Goal: Task Accomplishment & Management: Manage account settings

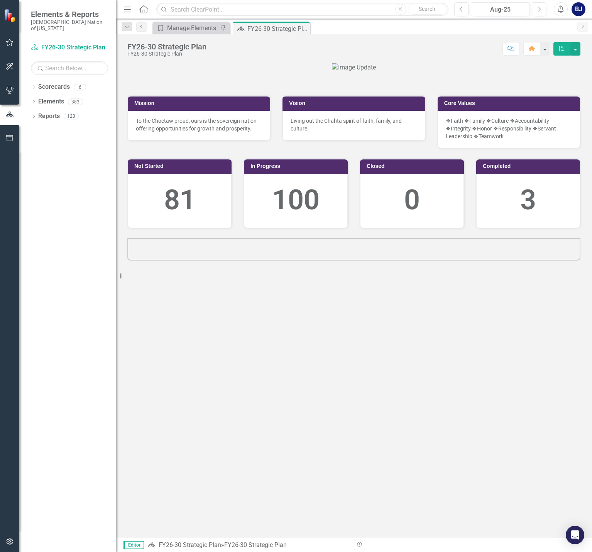
click at [5, 41] on button "button" at bounding box center [9, 43] width 17 height 16
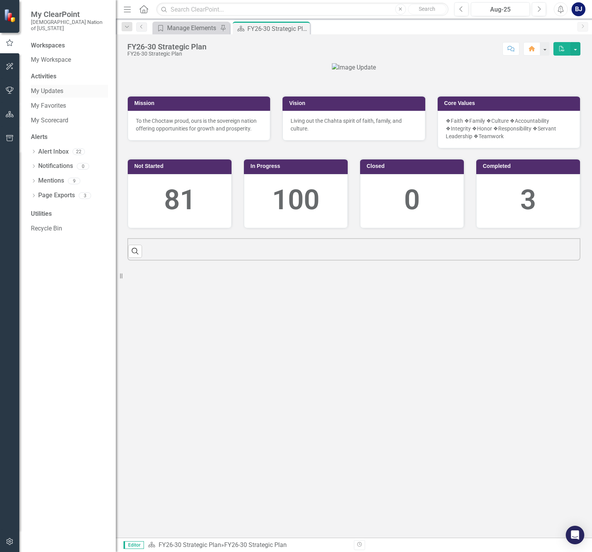
click at [50, 87] on link "My Updates" at bounding box center [69, 91] width 77 height 9
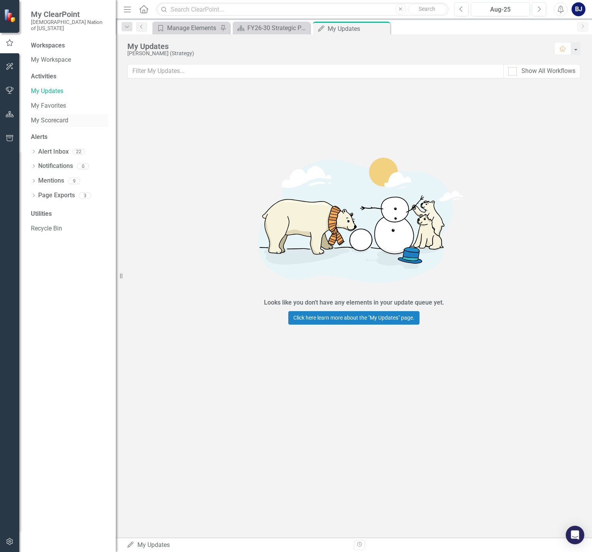
click at [54, 116] on link "My Scorecard" at bounding box center [69, 120] width 77 height 9
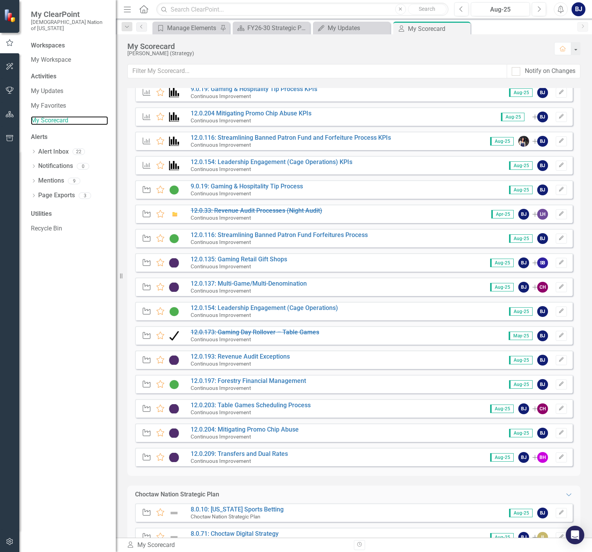
scroll to position [348, 0]
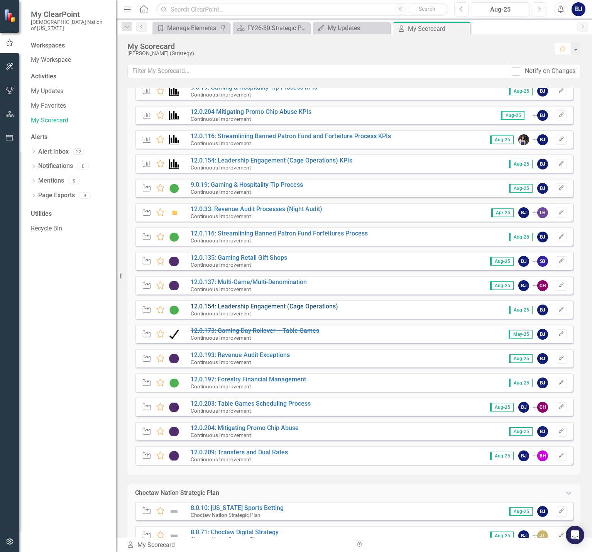
click at [275, 304] on link "12.0.154: Leadership Engagement (Cage Operations)" at bounding box center [265, 306] width 148 height 7
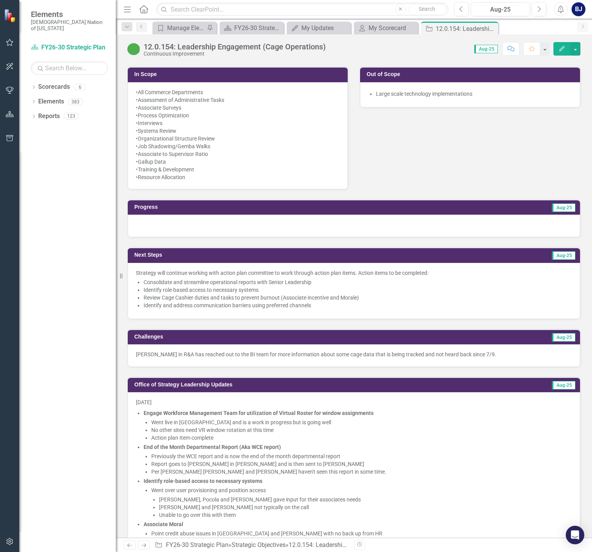
scroll to position [425, 0]
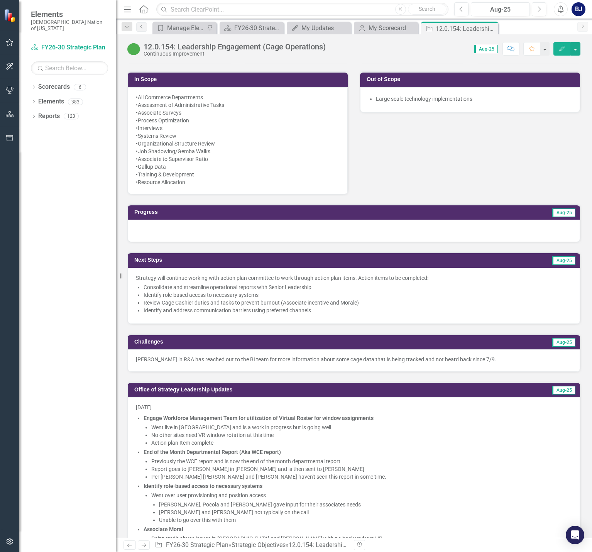
click at [349, 302] on li "Review Cage Cashier duties and tasks to prevent burnout (Associate incentive an…" at bounding box center [358, 303] width 429 height 8
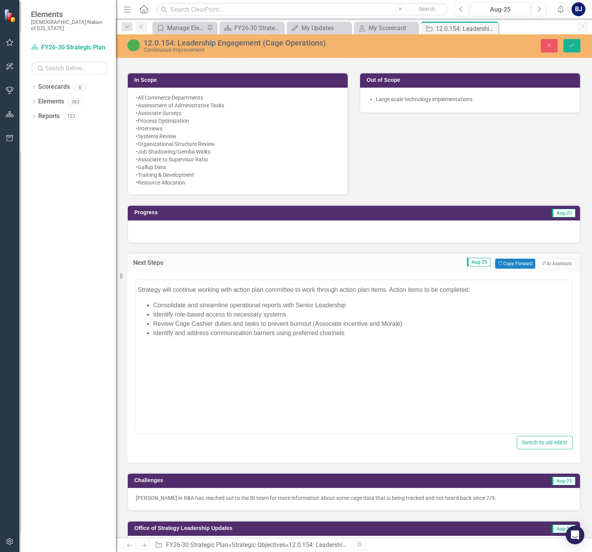
scroll to position [0, 0]
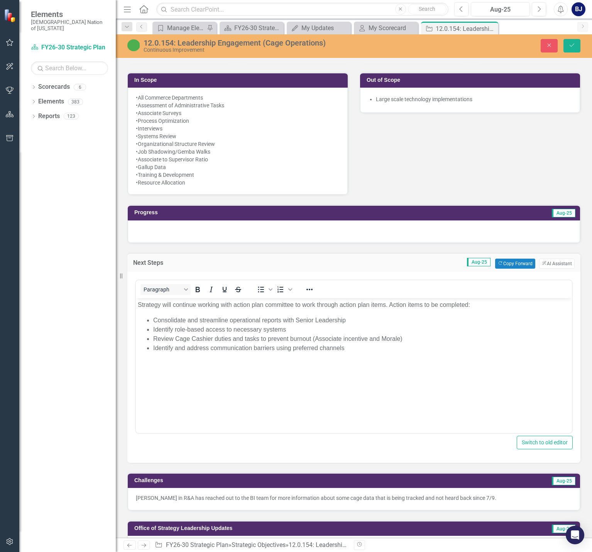
click at [385, 336] on li "Review Cage Cashier duties and tasks to prevent burnout (Associate incentive an…" at bounding box center [361, 338] width 417 height 9
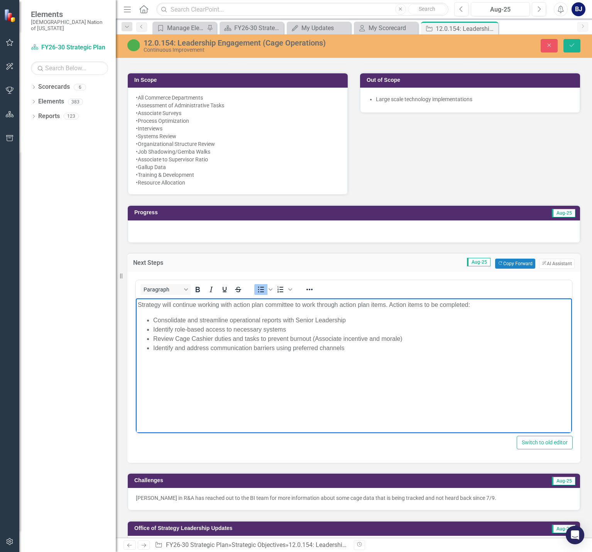
click at [381, 352] on li "Identify and address communication barriers using preferred channels" at bounding box center [361, 347] width 417 height 9
click at [299, 232] on div at bounding box center [354, 231] width 453 height 22
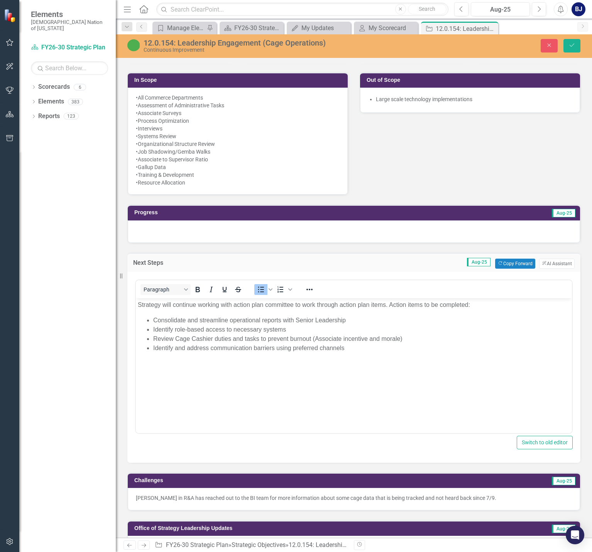
click at [299, 232] on div at bounding box center [354, 231] width 453 height 22
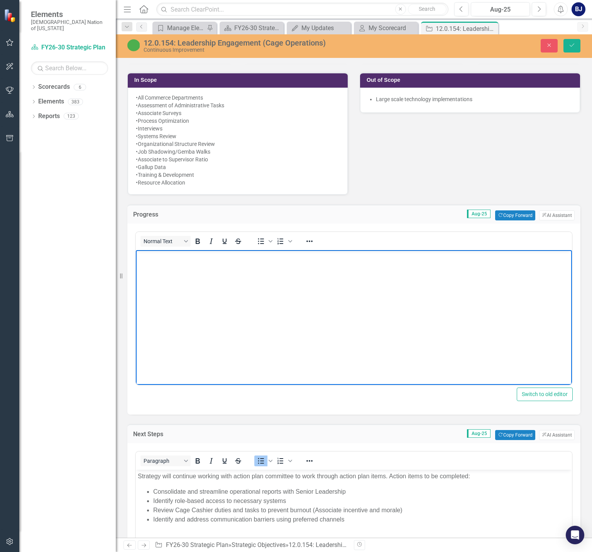
click at [260, 270] on body "Rich Text Area. Press ALT-0 for help." at bounding box center [354, 308] width 436 height 116
click at [554, 215] on button "ClearPoint AI AI Assistant" at bounding box center [557, 215] width 36 height 10
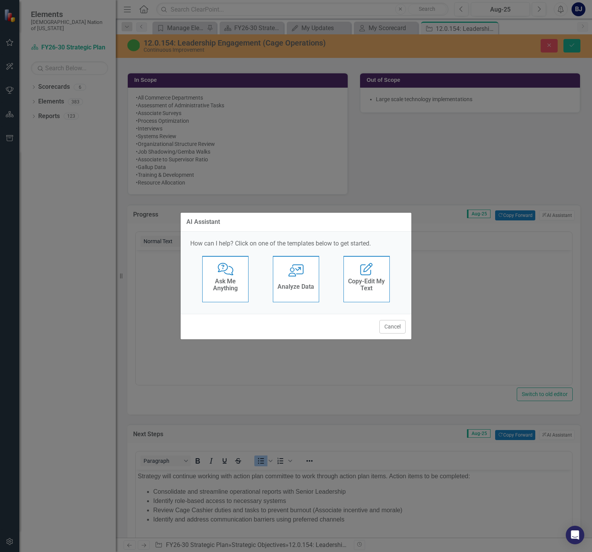
drag, startPoint x: 258, startPoint y: 288, endPoint x: 253, endPoint y: 288, distance: 5.4
click at [253, 288] on div "Comments with Question Mark Ask Me Anything User with Chart Analyze Data Edit R…" at bounding box center [296, 281] width 212 height 50
click at [244, 287] on h4 "Ask Me Anything" at bounding box center [226, 285] width 38 height 14
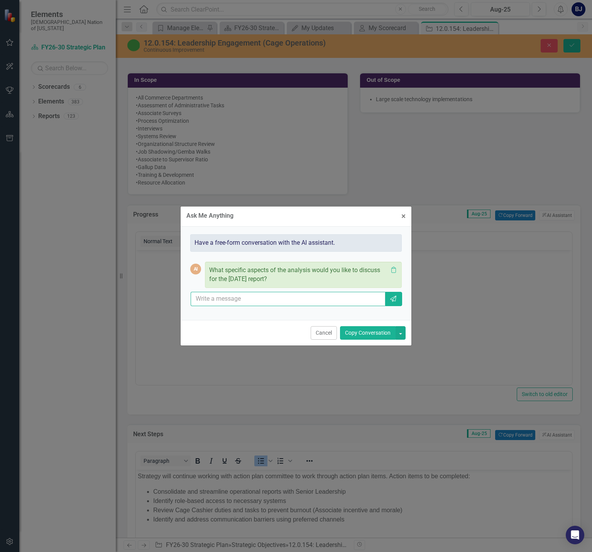
click at [240, 299] on input "text" at bounding box center [288, 299] width 195 height 14
type input "can you provide me a brief update for things that were accomplished in August"
click at [394, 302] on icon "Send" at bounding box center [394, 299] width 8 height 6
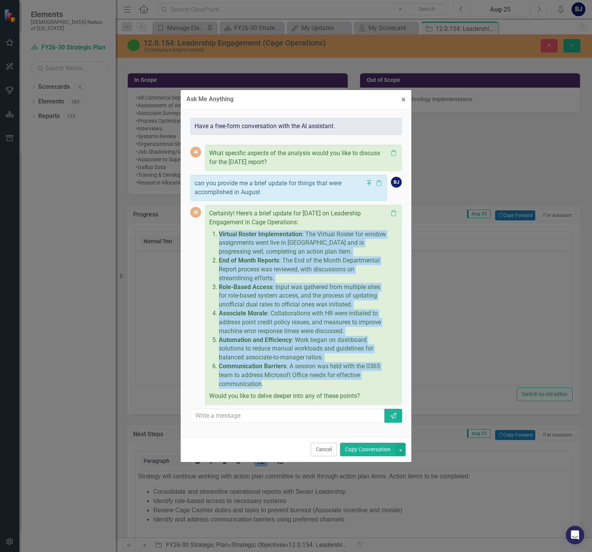
drag, startPoint x: 263, startPoint y: 384, endPoint x: 215, endPoint y: 234, distance: 157.7
click at [215, 234] on ol "Virtual Roster Implementation : The Virtual Roster for window assignments went …" at bounding box center [301, 309] width 173 height 159
copy ol "Virtual Roster Implementation : The Virtual Roster for window assignments went …"
click at [404, 101] on span "×" at bounding box center [404, 99] width 4 height 9
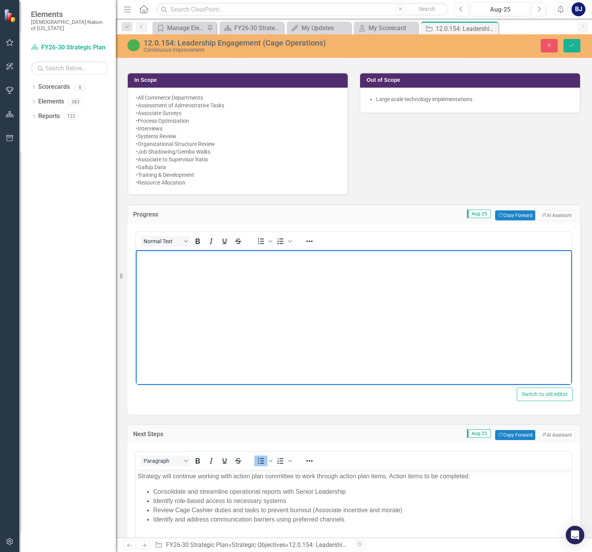
click at [194, 263] on body "Rich Text Area. Press ALT-0 for help." at bounding box center [354, 308] width 436 height 116
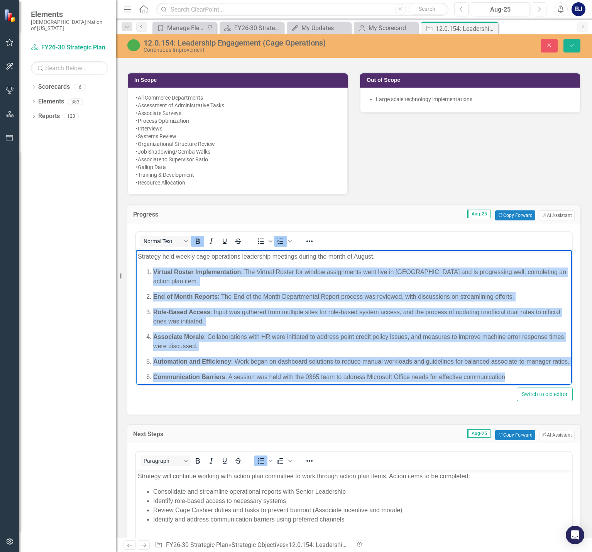
drag, startPoint x: 470, startPoint y: 363, endPoint x: 153, endPoint y: 272, distance: 329.4
click at [153, 272] on ol "Virtual Roster Implementation : The Virtual Roster for window assignments went …" at bounding box center [354, 325] width 432 height 114
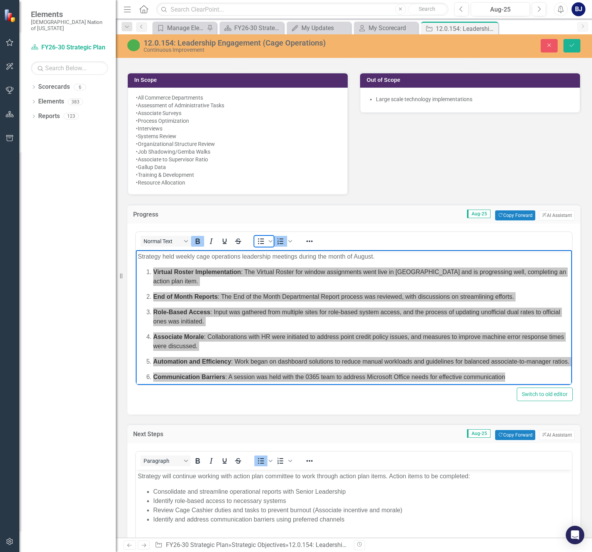
click at [261, 242] on icon "Bullet list" at bounding box center [261, 242] width 6 height 6
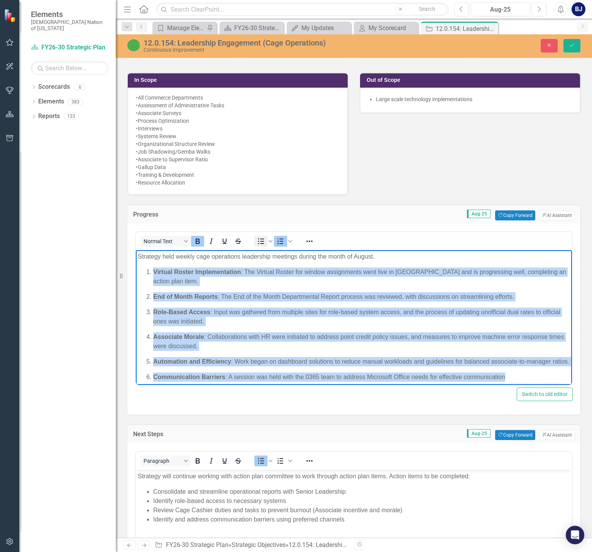
scroll to position [6, 0]
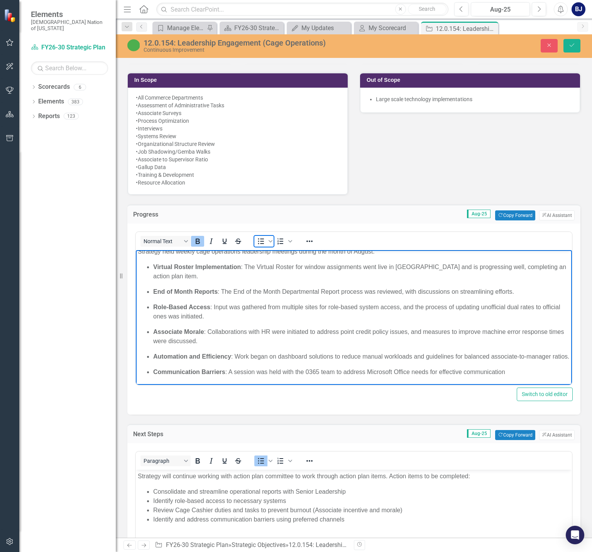
click at [258, 236] on span "Bullet list" at bounding box center [260, 241] width 13 height 11
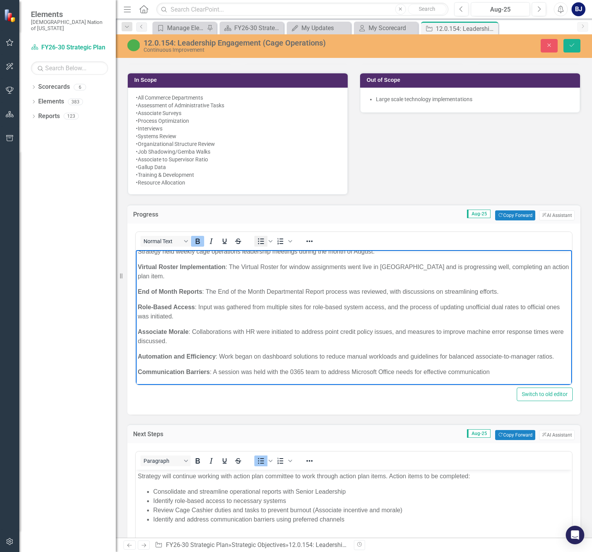
scroll to position [0, 0]
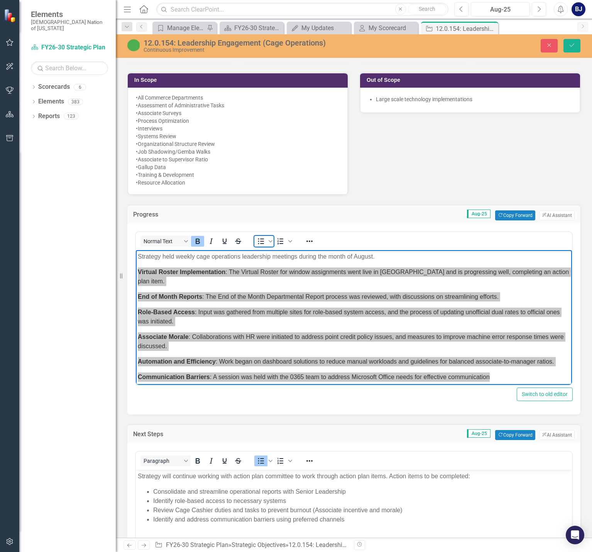
click at [259, 239] on icon "Bullet list" at bounding box center [260, 241] width 9 height 9
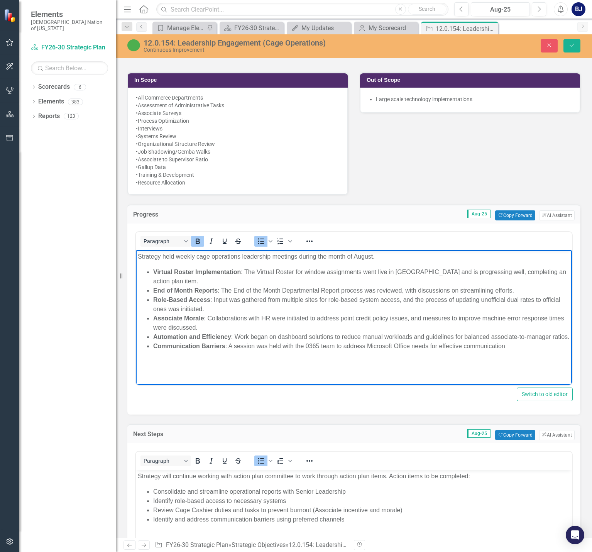
click at [226, 278] on li "Virtual Roster Implementation : The Virtual Roster for window assignments went …" at bounding box center [361, 277] width 417 height 19
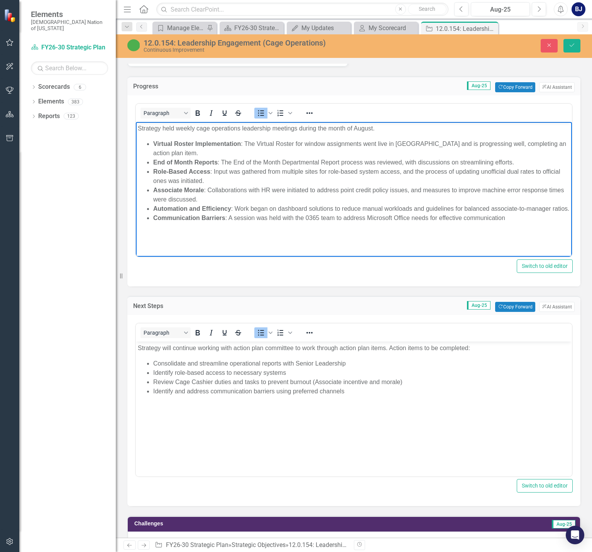
scroll to position [541, 0]
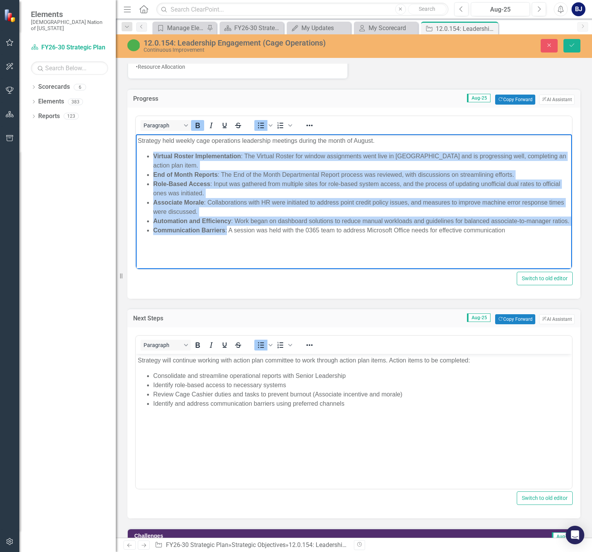
drag, startPoint x: 226, startPoint y: 238, endPoint x: 149, endPoint y: 153, distance: 115.1
click at [149, 153] on ul "Virtual Roster Implementation : The Virtual Roster for window assignments went …" at bounding box center [354, 193] width 432 height 83
click at [198, 122] on icon "Bold" at bounding box center [197, 125] width 9 height 9
click at [239, 154] on li "Virtual Roster Implementation : The Virtual Roster for window assignments went …" at bounding box center [361, 161] width 417 height 19
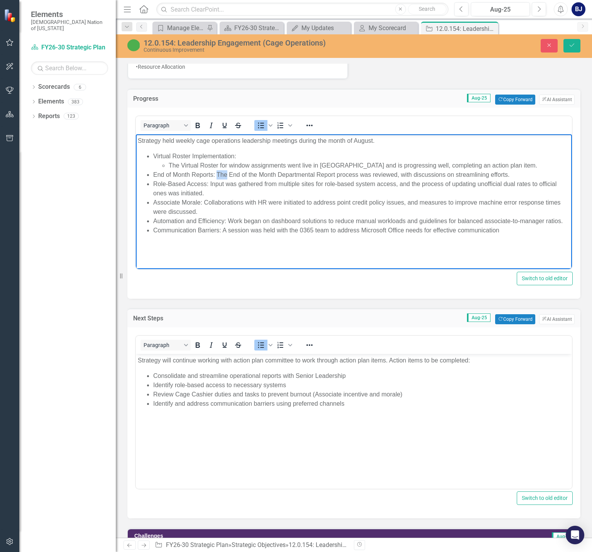
drag, startPoint x: 228, startPoint y: 174, endPoint x: 217, endPoint y: 174, distance: 11.2
click at [217, 174] on li "End of Month Reports : The End of the Month Departmental Report process was rev…" at bounding box center [361, 174] width 417 height 9
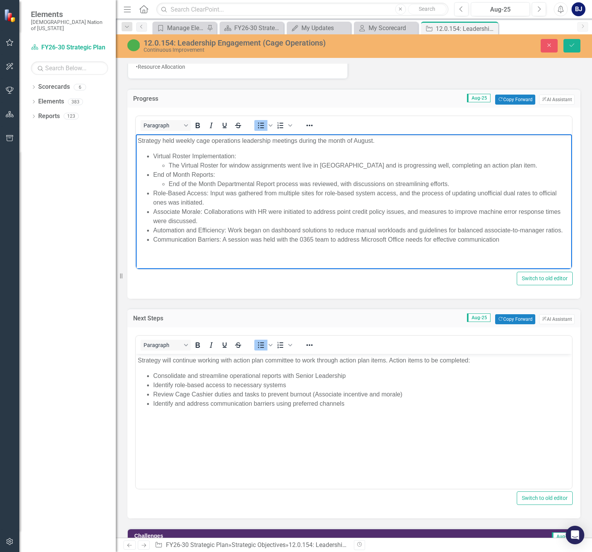
click at [211, 192] on li "Role-Based Access : Input was gathered from multiple sites for role-based syste…" at bounding box center [361, 198] width 417 height 19
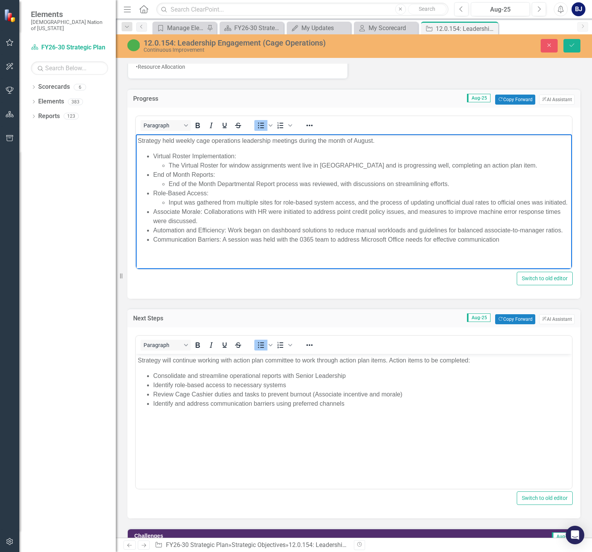
click at [234, 207] on li "Input was gathered from multiple sites for role-based system access, and the pr…" at bounding box center [370, 202] width 402 height 9
drag, startPoint x: 261, startPoint y: 209, endPoint x: 356, endPoint y: 200, distance: 94.7
click at [356, 200] on li "Input was gathered from multiple sites for role-based system access, and the pr…" at bounding box center [370, 202] width 402 height 9
click at [257, 211] on li "Associate Morale : Collaborations with HR were initiated to address point credi…" at bounding box center [361, 216] width 417 height 19
click at [257, 211] on li "Associate Morale : Collaborations withHuman Resources HR were initiated to addr…" at bounding box center [361, 216] width 417 height 19
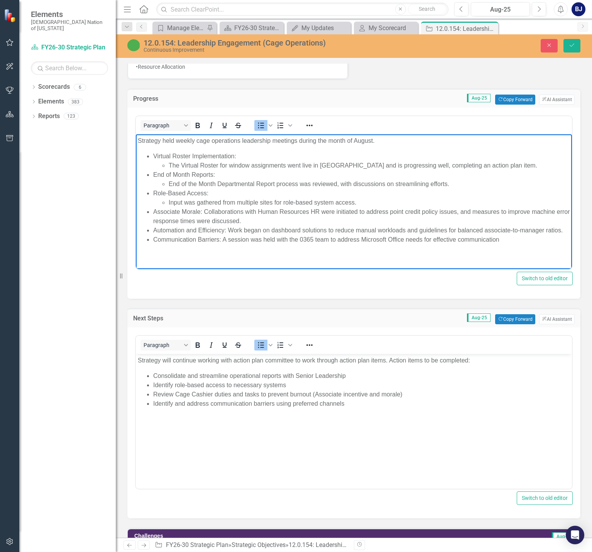
click at [311, 210] on li "Associate Morale : Collaborations with Human Resources HR were initiated to add…" at bounding box center [361, 216] width 417 height 19
click at [324, 212] on li "Associate Morale : Collaborations with Human Resources (HR were initiated to ad…" at bounding box center [361, 216] width 417 height 19
click at [330, 219] on li "Associate Morale : Collaborations with Human Resources (HR) were initiated to a…" at bounding box center [361, 216] width 417 height 19
click at [263, 218] on li "Associate Morale : Collaborations with Human Resources (HR) were initiated to a…" at bounding box center [361, 216] width 417 height 19
drag, startPoint x: 265, startPoint y: 222, endPoint x: 536, endPoint y: 213, distance: 272.0
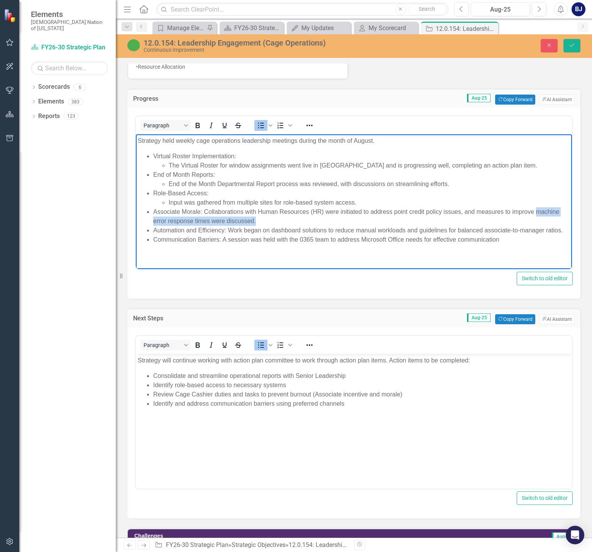
click at [536, 213] on li "Associate Morale : Collaborations with Human Resources (HR) were initiated to a…" at bounding box center [361, 216] width 417 height 19
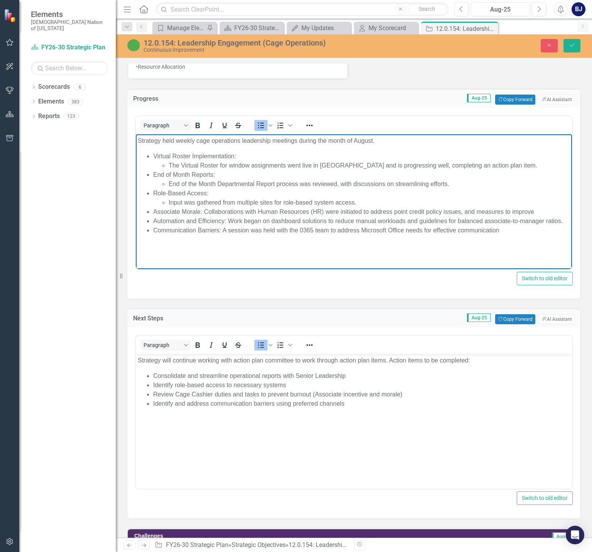
click at [477, 210] on li "Associate Morale : Collaborations with Human Resources (HR) were initiated to a…" at bounding box center [361, 211] width 417 height 9
drag, startPoint x: 558, startPoint y: 210, endPoint x: 709, endPoint y: 346, distance: 203.2
click at [558, 210] on li "Associate Morale : Collaborations with Human Resources (HR) were initiated to a…" at bounding box center [361, 211] width 417 height 9
click at [535, 213] on li "Associate Morale : Collaborations with Human Resources (HR) were initiated to a…" at bounding box center [361, 211] width 417 height 9
click at [383, 140] on p "Strategy held weekly cage operations leadership meetings during the month of Au…" at bounding box center [354, 140] width 432 height 9
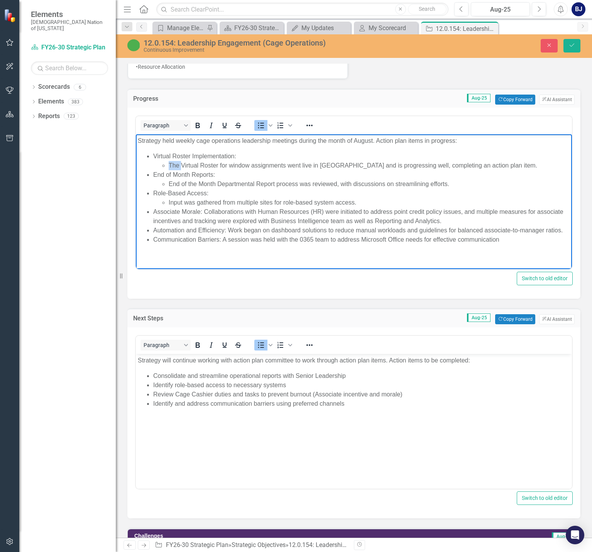
drag, startPoint x: 178, startPoint y: 166, endPoint x: 169, endPoint y: 165, distance: 9.7
click at [169, 165] on li "The Virtual Roster for window assignments went live in Durant and is progressin…" at bounding box center [370, 165] width 402 height 9
click at [481, 166] on li "Virtual Roster for window assignments went live in Durant and is progressing we…" at bounding box center [370, 165] width 402 height 9
drag, startPoint x: 190, startPoint y: 181, endPoint x: 197, endPoint y: 181, distance: 7.7
click at [197, 181] on li "End of the Month Departmental Report process was reviewed, with discussions on …" at bounding box center [370, 184] width 402 height 9
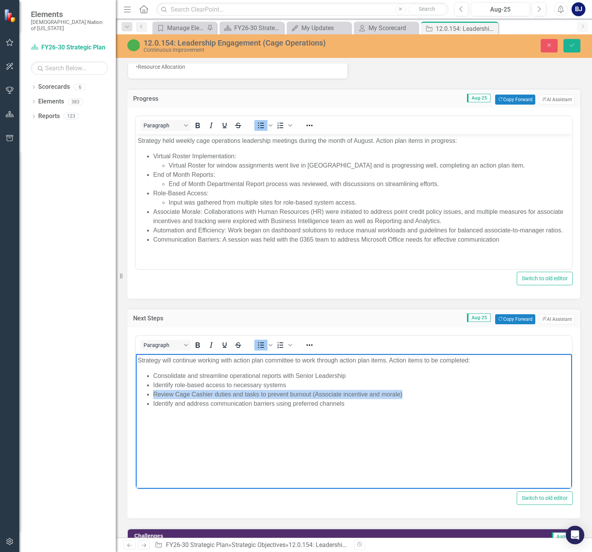
drag, startPoint x: 154, startPoint y: 392, endPoint x: 407, endPoint y: 393, distance: 252.9
click at [407, 393] on li "Review Cage Cashier duties and tasks to prevent burnout (Associate incentive an…" at bounding box center [361, 394] width 417 height 9
copy li "Review Cage Cashier duties and tasks to prevent burnout (Associate incentive an…"
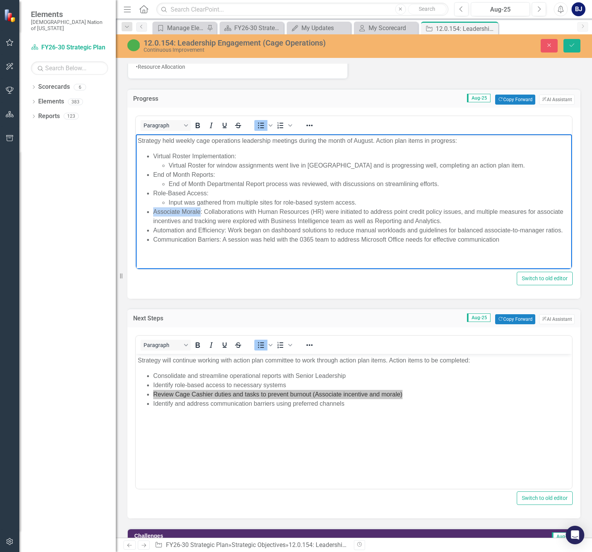
drag, startPoint x: 200, startPoint y: 210, endPoint x: 155, endPoint y: 212, distance: 45.2
click at [155, 212] on li "Associate Morale : Collaborations with Human Resources (HR) were initiated to a…" at bounding box center [361, 216] width 417 height 19
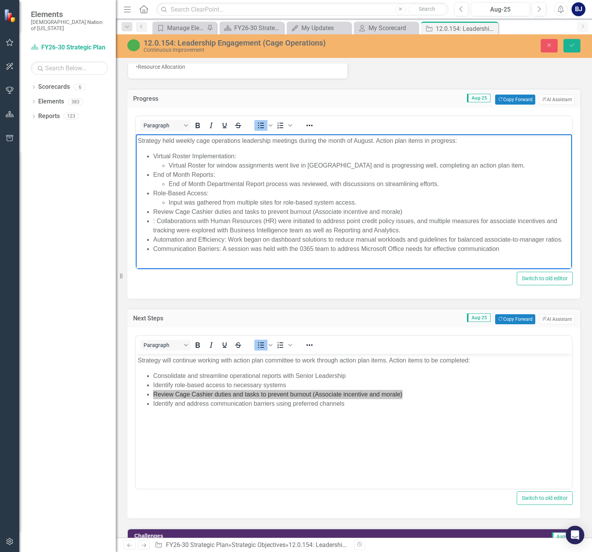
click at [156, 220] on li ": Collaborations with Human Resources (HR) were initiated to address point cred…" at bounding box center [361, 226] width 417 height 19
click at [403, 210] on li "Review Cage Cashier duties and tasks to prevent burnout (Associate incentive an…" at bounding box center [361, 221] width 417 height 28
click at [403, 211] on li "Review Cage Cashier duties and tasks to prevent burnout (Associate incentive an…" at bounding box center [361, 221] width 417 height 28
click at [406, 212] on li "Review Cage Cashier duties and tasks to prevent burnout (Associate incentive an…" at bounding box center [361, 221] width 417 height 28
click at [170, 221] on li "Collaborations with Human Resources (HR) were initiated to address point credit…" at bounding box center [370, 226] width 402 height 19
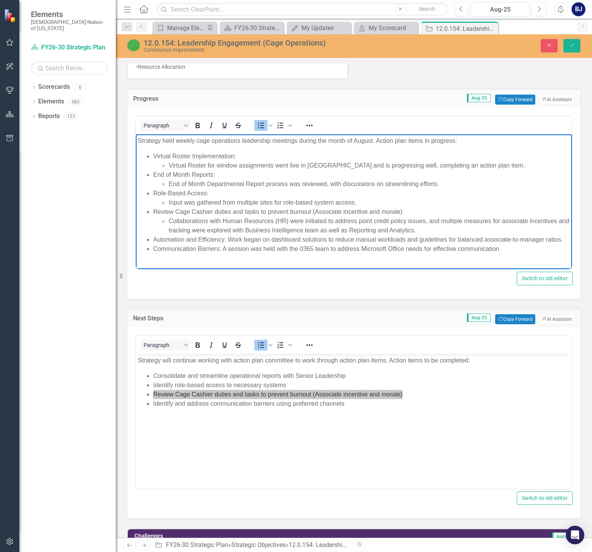
click at [410, 210] on li "Review Cage Cashier duties and tasks to prevent burnout (Associate incentive an…" at bounding box center [361, 221] width 417 height 28
click at [399, 212] on li "Review Cage Cashier duties and tasks to prevent burnout (Associate incentive an…" at bounding box center [361, 221] width 417 height 28
click at [220, 237] on li "Automation and Efficiency : Work began on dashboard solutions to reduce manual …" at bounding box center [361, 239] width 417 height 9
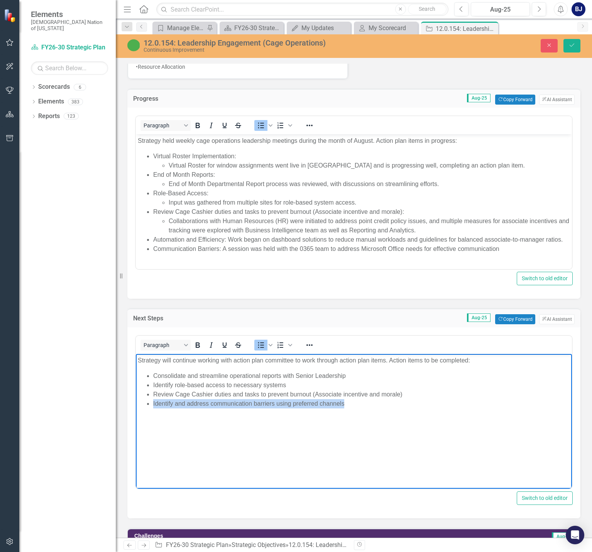
drag, startPoint x: 344, startPoint y: 403, endPoint x: 153, endPoint y: 406, distance: 190.8
click at [153, 406] on li "Identify and address communication barriers using preferred channels" at bounding box center [361, 403] width 417 height 9
copy li "Identify and address communication barriers using preferred channels"
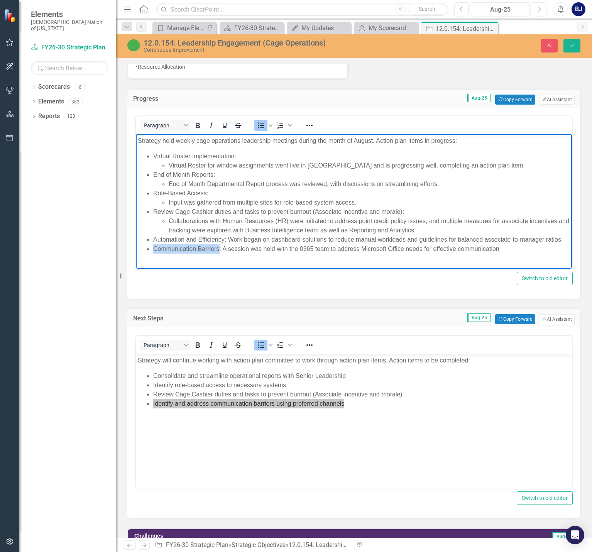
drag, startPoint x: 220, startPoint y: 250, endPoint x: 154, endPoint y: 251, distance: 66.0
click at [154, 251] on li "Communication Barriers : A session was held with the 0365 team to address Micro…" at bounding box center [361, 248] width 417 height 9
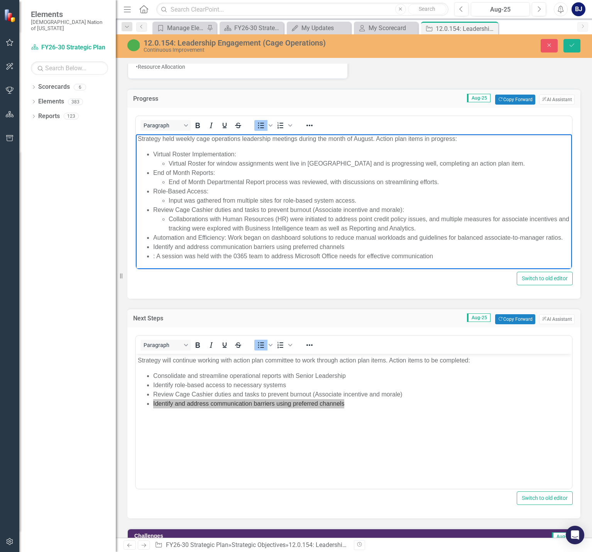
scroll to position [11, 0]
drag, startPoint x: 230, startPoint y: 255, endPoint x: 240, endPoint y: 255, distance: 9.7
click at [240, 255] on li "Session was held with the 0365 team to address Microsoft Office needs for effec…" at bounding box center [370, 256] width 402 height 9
drag, startPoint x: 231, startPoint y: 256, endPoint x: 245, endPoint y: 256, distance: 13.9
click at [245, 256] on li "Session was held with 0365 team to address Microsoft Office needs for effective…" at bounding box center [370, 256] width 402 height 9
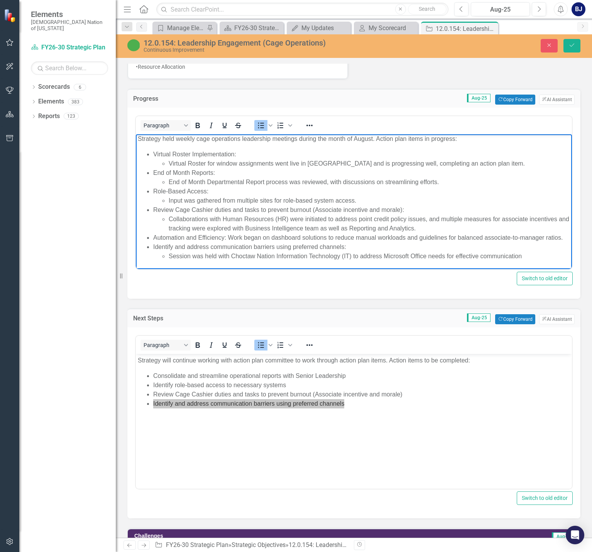
click at [525, 254] on li "Session was held with Choctaw Nation Information Technology (IT) to address Mic…" at bounding box center [370, 256] width 402 height 9
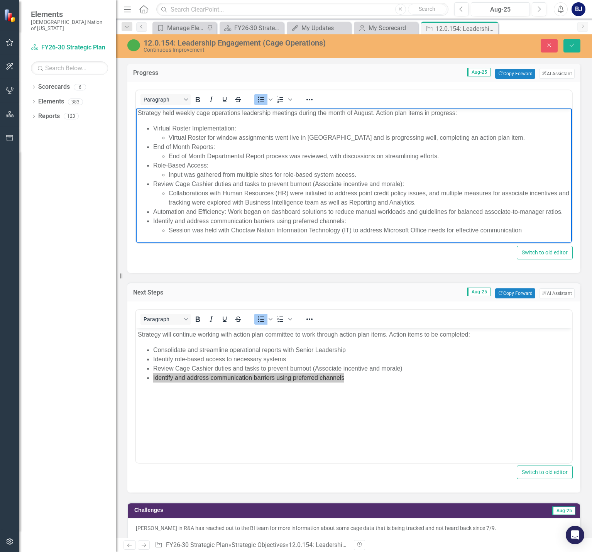
scroll to position [579, 0]
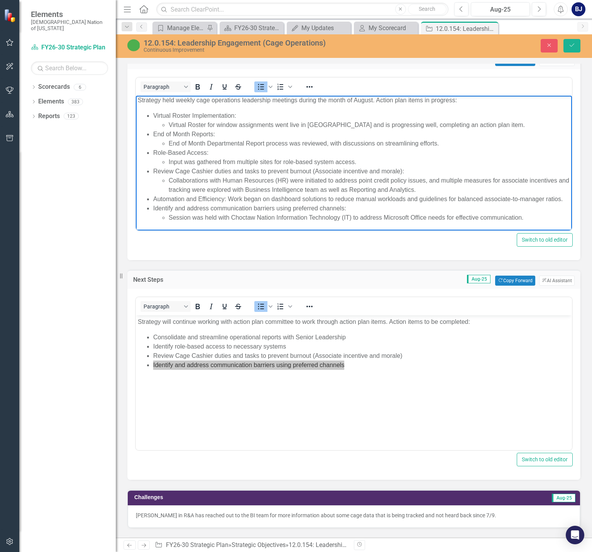
click at [227, 195] on li "Automation and Efficiency : Work began on dashboard solutions to reduce manual …" at bounding box center [361, 199] width 417 height 9
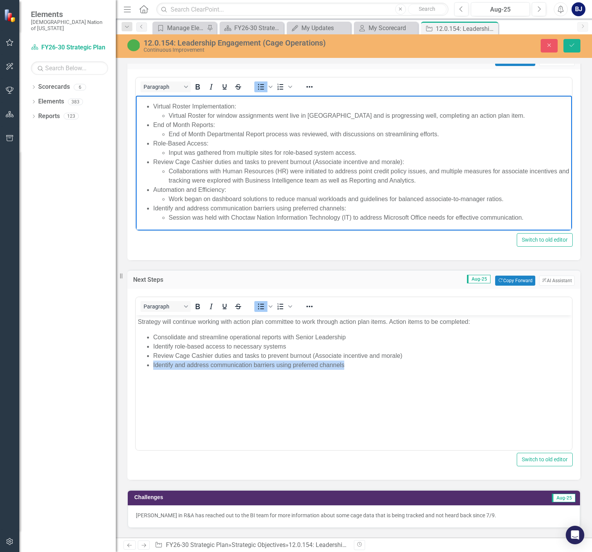
click at [358, 366] on li "Identify and address communication barriers using preferred channels" at bounding box center [361, 365] width 417 height 9
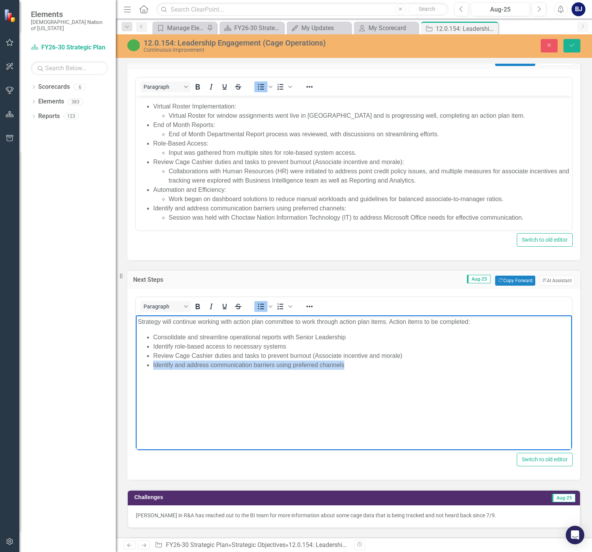
click at [359, 366] on li "Identify and address communication barriers using preferred channels" at bounding box center [361, 365] width 417 height 9
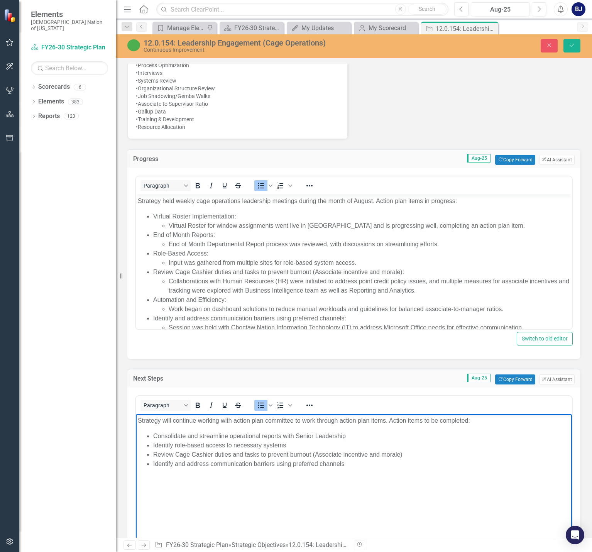
scroll to position [463, 0]
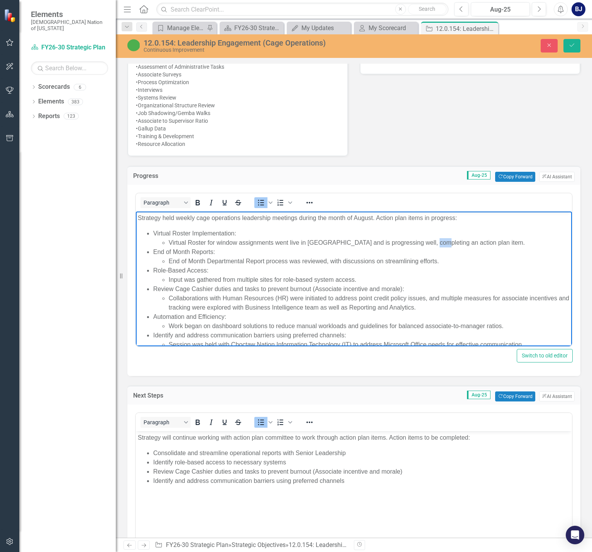
drag, startPoint x: 427, startPoint y: 240, endPoint x: 434, endPoint y: 241, distance: 7.0
click at [434, 241] on li "Virtual Roster for window assignments went live in Durant and is progressing we…" at bounding box center [370, 242] width 402 height 9
click at [492, 265] on li "End of Month Departmental Report process was reviewed, with discussions on stre…" at bounding box center [370, 261] width 402 height 9
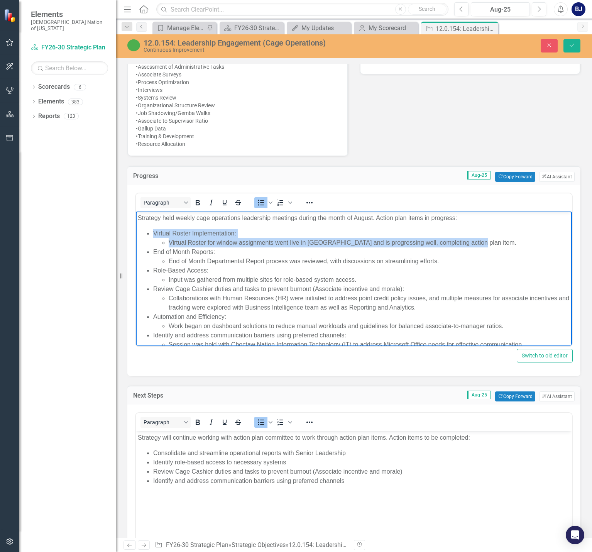
drag, startPoint x: 471, startPoint y: 241, endPoint x: 148, endPoint y: 232, distance: 322.6
click at [153, 232] on li "Virtual Roster Implementation: Virtual Roster for window assignments went live …" at bounding box center [361, 238] width 417 height 19
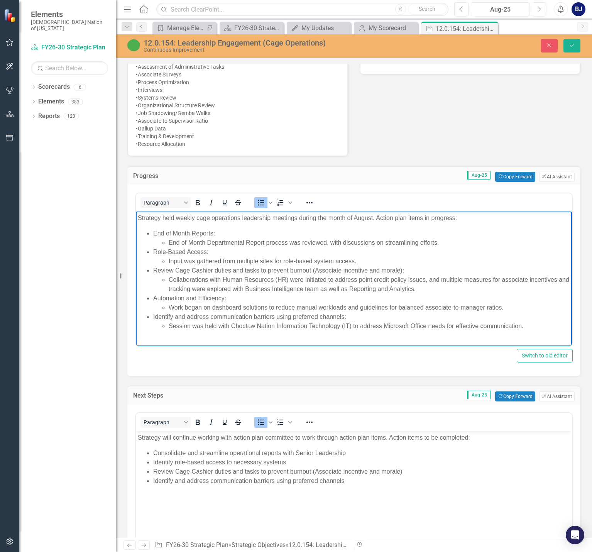
click at [530, 321] on li "Identify and address communication barriers using preferred channels: Session w…" at bounding box center [361, 321] width 417 height 19
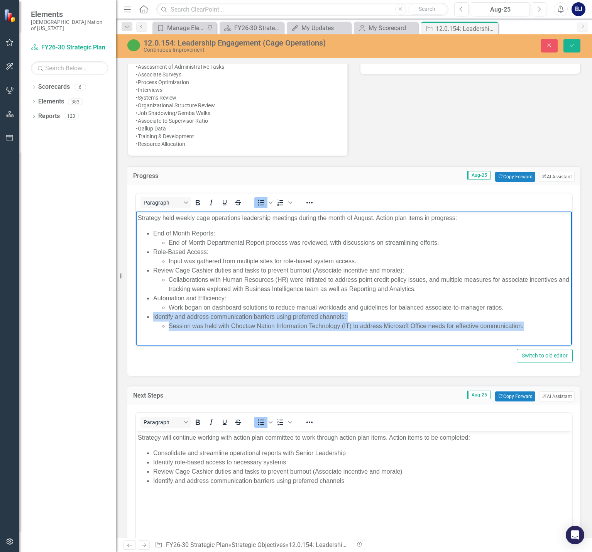
click at [532, 325] on li "Session was held with Choctaw Nation Information Technology (IT) to address Mic…" at bounding box center [370, 326] width 402 height 9
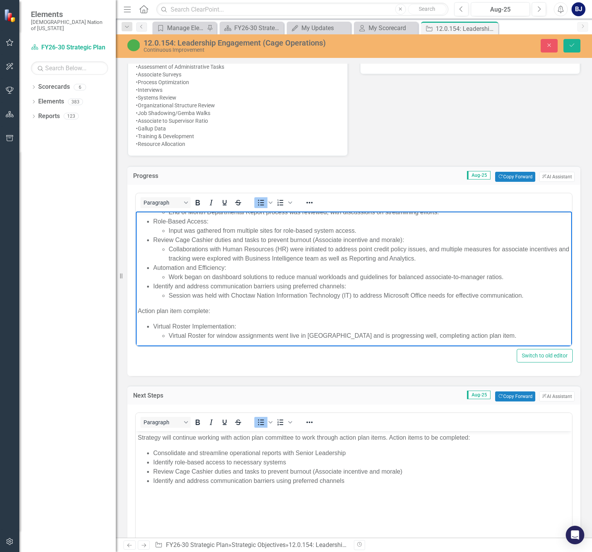
scroll to position [33, 0]
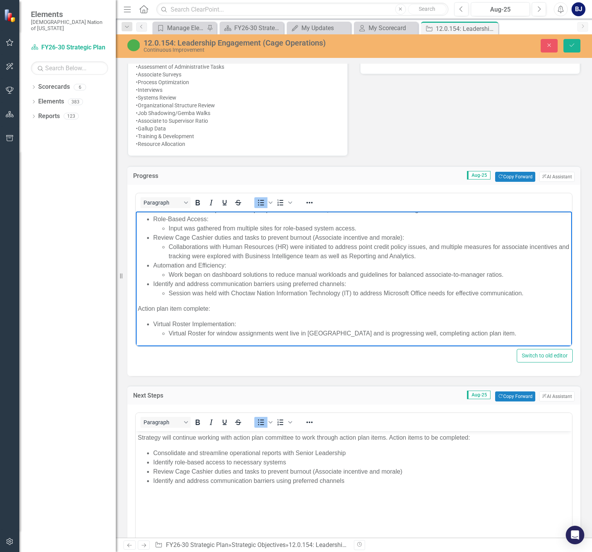
click at [476, 333] on li "Virtual Roster for window assignments went live in Durant and is progressing we…" at bounding box center [370, 333] width 402 height 9
click at [170, 295] on li "Session was held with Choctaw Nation Information Technology (IT) to address Mic…" at bounding box center [370, 293] width 402 height 9
click at [141, 301] on body "Strategy held weekly cage operations leadership meetings during the month of Au…" at bounding box center [354, 263] width 436 height 168
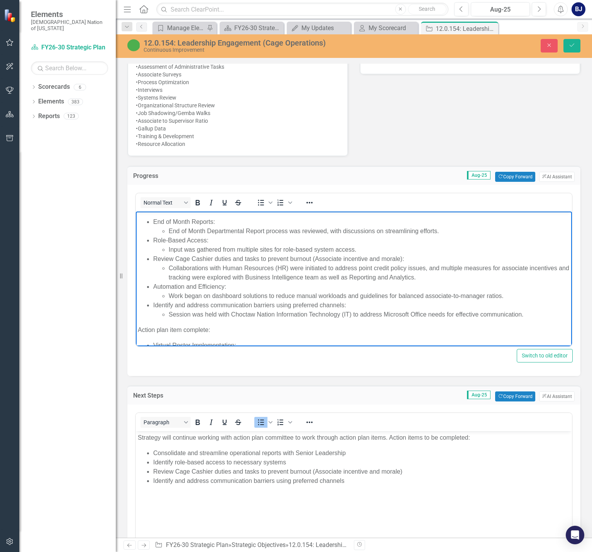
scroll to position [0, 0]
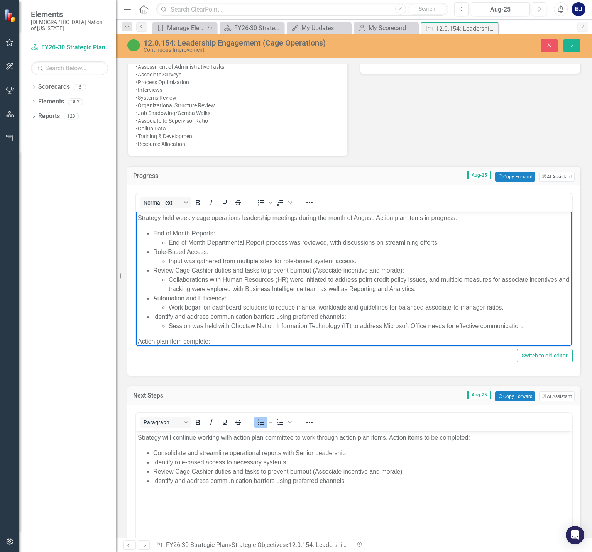
click at [232, 296] on li "Automation and Efficiency: Work began on dashboard solutions to reduce manual w…" at bounding box center [361, 303] width 417 height 19
click at [230, 296] on li "Automation and Efficiency: Work began on dashboard solutions to reduce manual w…" at bounding box center [361, 303] width 417 height 19
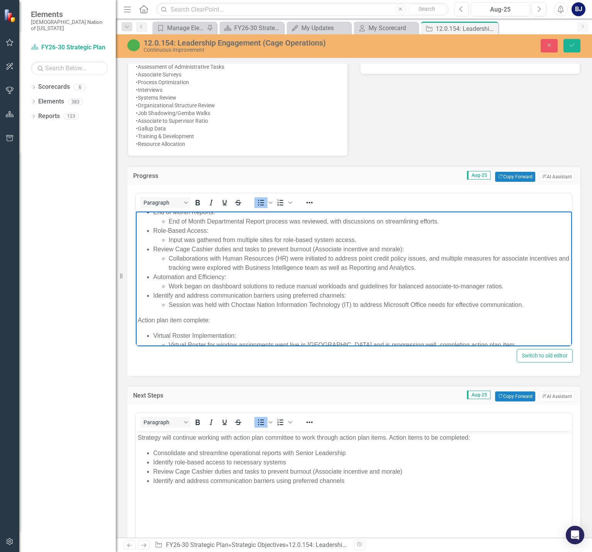
scroll to position [33, 0]
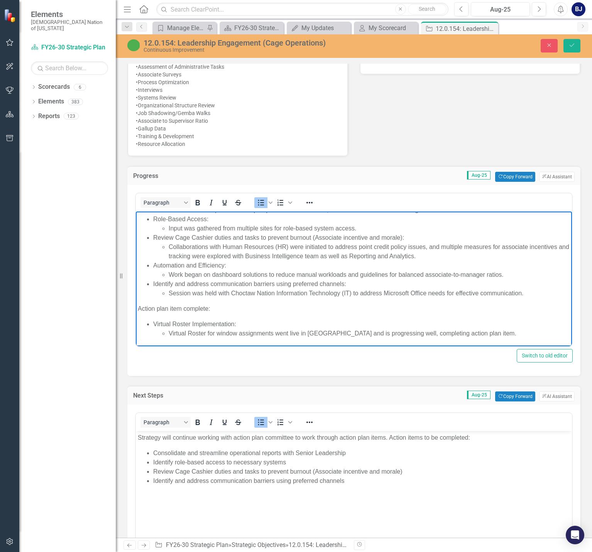
click at [502, 326] on li "Virtual Roster Implementation: Virtual Roster for window assignments went live …" at bounding box center [361, 329] width 417 height 19
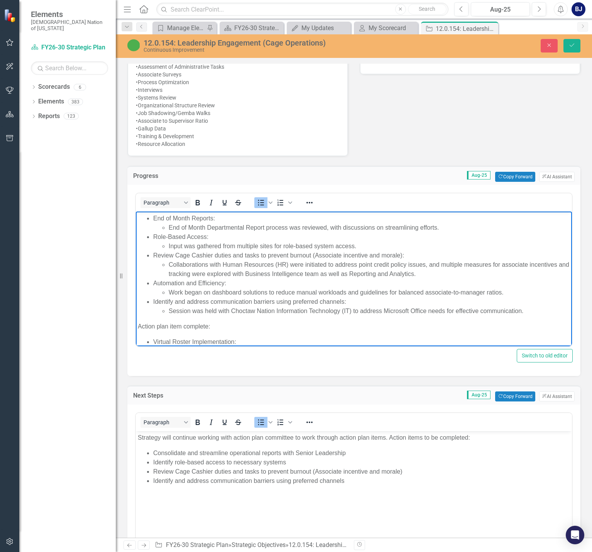
scroll to position [0, 0]
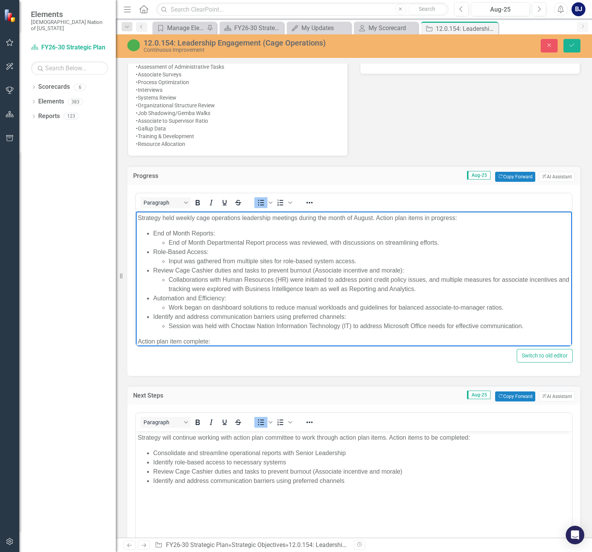
click at [360, 317] on li "Identify and address communication barriers using preferred channels: Session w…" at bounding box center [361, 321] width 417 height 19
click at [534, 327] on li "Session was held with Choctaw Nation Information Technology (IT) to address Mic…" at bounding box center [370, 326] width 402 height 9
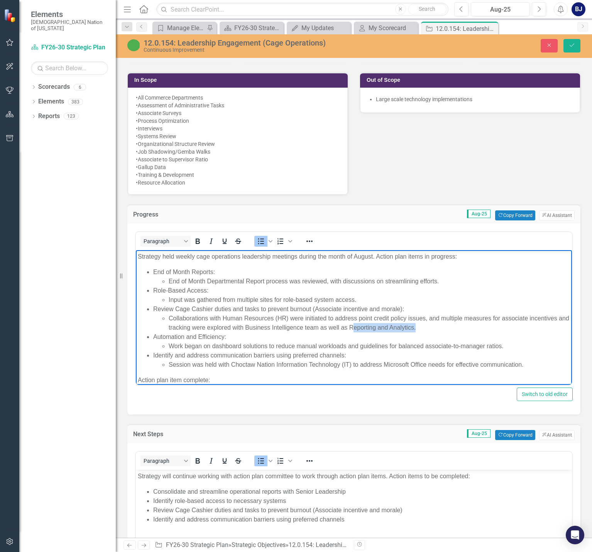
drag, startPoint x: 391, startPoint y: 327, endPoint x: 455, endPoint y: 331, distance: 64.2
click at [455, 331] on li "Collaborations with Human Resources (HR) were initiated to address point credit…" at bounding box center [370, 323] width 402 height 19
click at [285, 328] on li "Collaborations with Human Resources (HR) were initiated to address point credit…" at bounding box center [370, 323] width 402 height 19
click at [286, 328] on li "Collaborations with Human Resources (HR) were initiated to address point credit…" at bounding box center [370, 323] width 402 height 19
click at [352, 329] on li "Collaborations with Human Resources (HR) were initiated to address point credit…" at bounding box center [370, 323] width 402 height 19
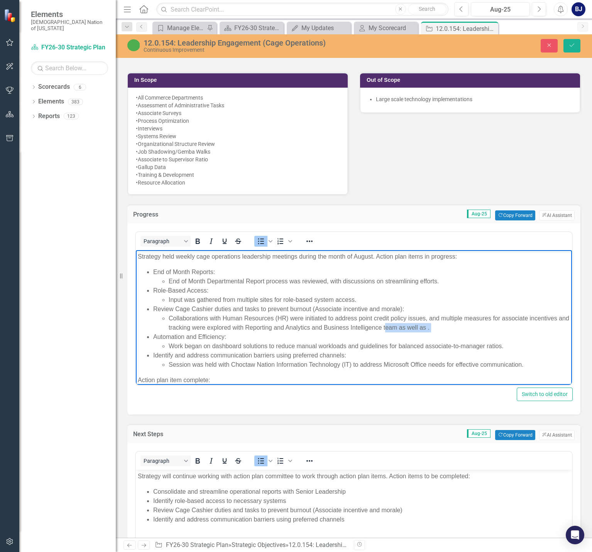
drag, startPoint x: 425, startPoint y: 330, endPoint x: 463, endPoint y: 333, distance: 38.4
click at [463, 333] on ul "End of Month Reports: End of Month Departmental Report process was reviewed, wi…" at bounding box center [354, 319] width 432 height 102
click at [262, 240] on icon "Bullet list" at bounding box center [260, 241] width 9 height 9
click at [261, 240] on icon "Bullet list" at bounding box center [260, 241] width 9 height 9
click at [168, 336] on ul "Collaborations with Human Resources (HR) were initiated to address point credit…" at bounding box center [361, 328] width 417 height 28
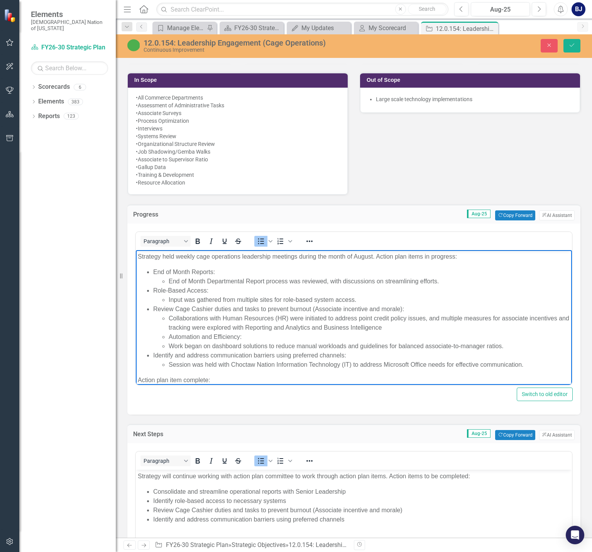
click at [283, 327] on li "Collaborations with Human Resources (HR) were initiated to address point credit…" at bounding box center [370, 323] width 402 height 19
click at [425, 326] on li "Collaborations with Human Resources (HR) were initiated to address point credit…" at bounding box center [370, 323] width 402 height 19
click at [284, 334] on li "Automation and Efficiency:" at bounding box center [370, 336] width 402 height 9
click at [423, 326] on li "Collaborations with Human Resources (HR) were initiated to address point credit…" at bounding box center [370, 323] width 402 height 19
click at [403, 337] on li "Automation and Efficiency: Work began on dashboard solutions to reduce manual w…" at bounding box center [361, 341] width 417 height 19
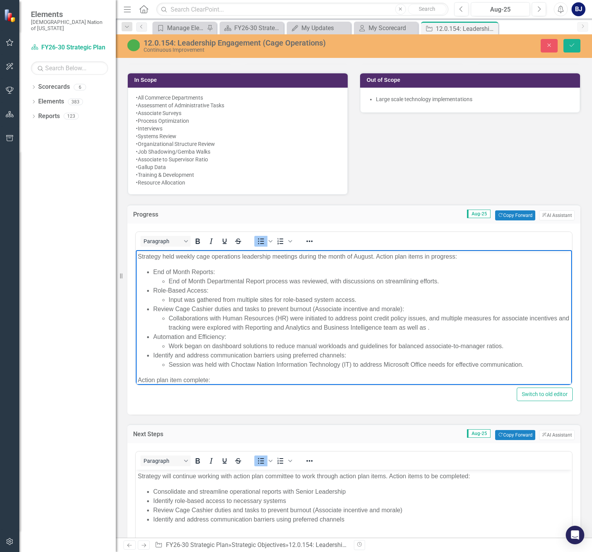
click at [423, 326] on li "Collaborations with Human Resources (HR) were initiated to address point credit…" at bounding box center [370, 323] width 402 height 19
click at [438, 327] on li "Collaborations with Human Resources (HR) were initiated to address point credit…" at bounding box center [370, 323] width 402 height 19
click at [262, 339] on li "Automation and Efficiency: Work began on dashboard solutions to reduce manual w…" at bounding box center [361, 341] width 417 height 19
click at [270, 336] on li "Automation and Efficiency: Work began on dashboard solutions to reduce manual w…" at bounding box center [361, 341] width 417 height 19
drag, startPoint x: 317, startPoint y: 254, endPoint x: 352, endPoint y: 258, distance: 34.9
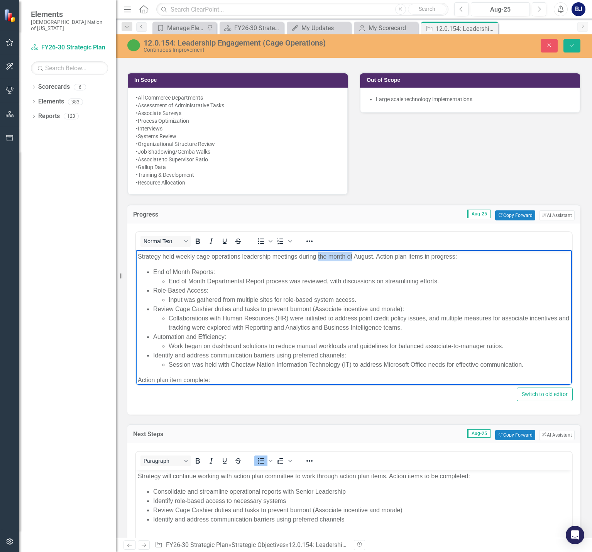
click at [352, 258] on p "Strategy held weekly cage operations leadership meetings during the month of Au…" at bounding box center [354, 256] width 432 height 9
click at [344, 262] on body "Strategy held weekly cage operations leadership meetings during August. Action …" at bounding box center [354, 334] width 436 height 168
click at [344, 266] on body "Strategy held weekly cage operations leadership meetings during August. Action …" at bounding box center [354, 334] width 436 height 168
click at [216, 272] on li "End of Month Reports: End of Month Departmental Report process was reviewed, wi…" at bounding box center [361, 277] width 417 height 19
click at [172, 317] on li "Collaborations with Human Resources (HR) were initiated to address point credit…" at bounding box center [370, 323] width 402 height 19
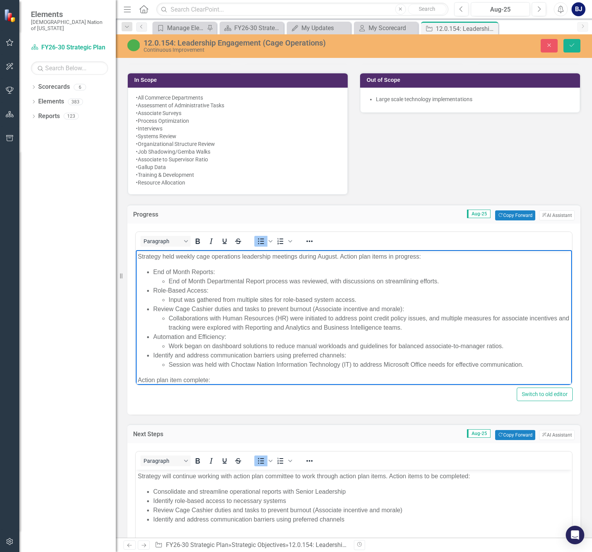
click at [239, 337] on li "Automation and Efficiency: Work began on dashboard solutions to reduce manual w…" at bounding box center [361, 341] width 417 height 19
click at [243, 339] on li "Automation and Efficiency: Work began on dashboard solutions to reduce manual w…" at bounding box center [361, 341] width 417 height 19
click at [241, 336] on li "Automation and Efficiency: Work began on dashboard solutions to reduce manual w…" at bounding box center [361, 341] width 417 height 19
click at [234, 333] on li "Automation and Efficiency: Work began on dashboard solutions to reduce manual w…" at bounding box center [361, 341] width 417 height 19
click at [310, 349] on li "Work began on dashboard solutions to reduce manual workloads and guidelines for…" at bounding box center [370, 346] width 402 height 9
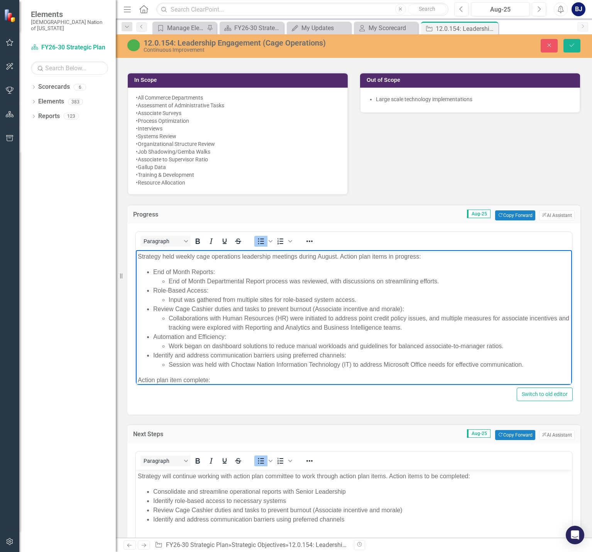
click at [232, 336] on li "Automation and Efficiency: Work began on dashboard solutions to reduce manual w…" at bounding box center [361, 341] width 417 height 19
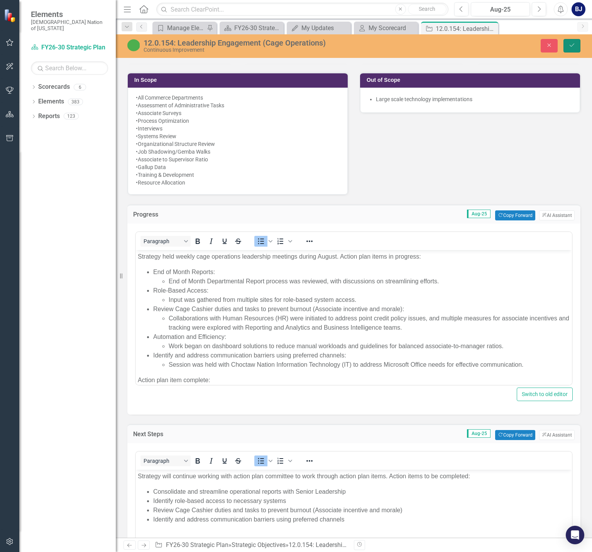
click at [577, 48] on button "Save" at bounding box center [572, 46] width 17 height 14
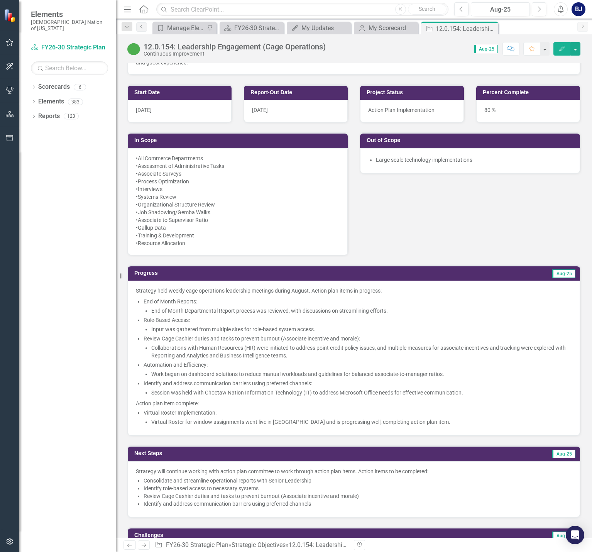
scroll to position [386, 0]
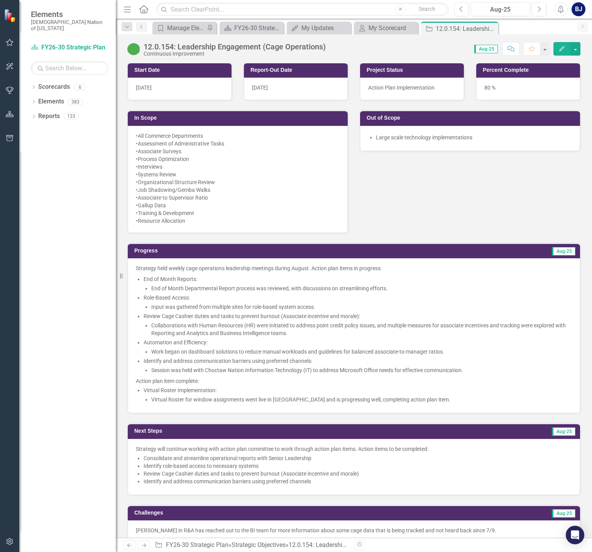
click at [169, 281] on li "End of Month Reports: End of Month Departmental Report process was reviewed, wi…" at bounding box center [358, 283] width 429 height 17
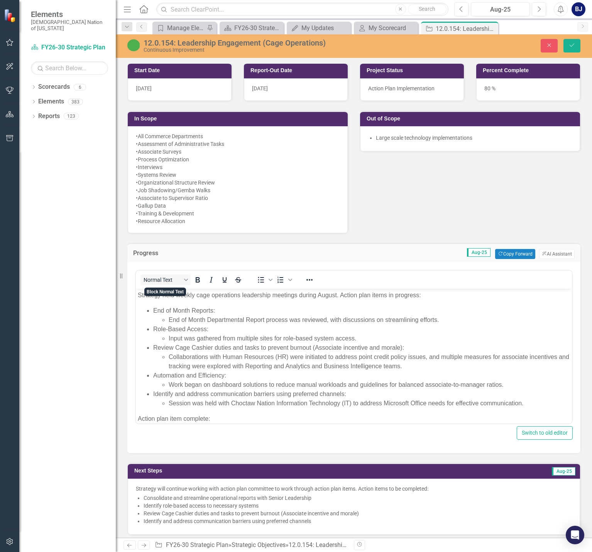
scroll to position [0, 0]
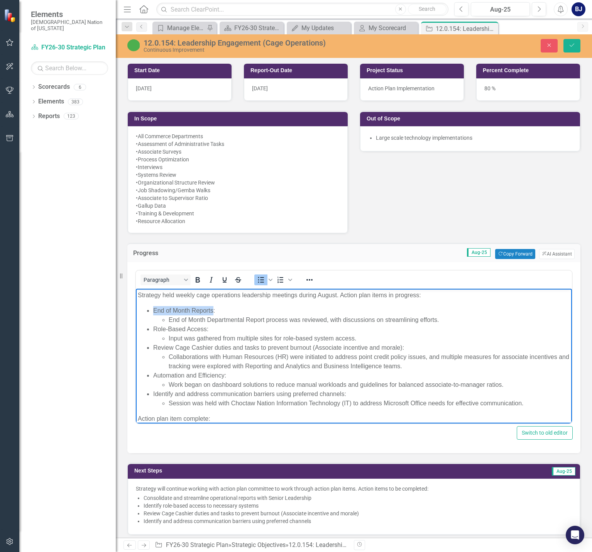
drag, startPoint x: 212, startPoint y: 310, endPoint x: 154, endPoint y: 307, distance: 58.0
click at [154, 307] on li "End of Month Reports: End of Month Departmental Report process was reviewed, wi…" at bounding box center [361, 315] width 417 height 19
paste body "Rich Text Area. Press ALT-0 for help."
click at [358, 309] on li "Consolidate and streamline operational reports with Senior Leadership: End of M…" at bounding box center [361, 315] width 417 height 19
click at [452, 318] on li "End of Month Departmental Report process was reviewed, with discussions on stre…" at bounding box center [370, 319] width 402 height 9
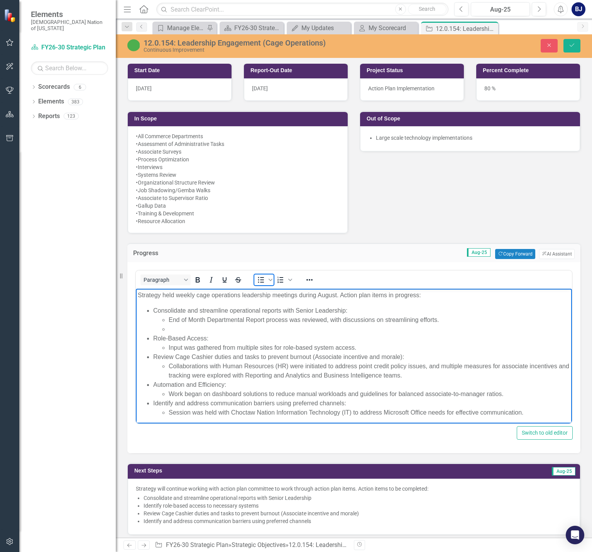
click at [262, 281] on icon "Bullet list" at bounding box center [260, 279] width 9 height 9
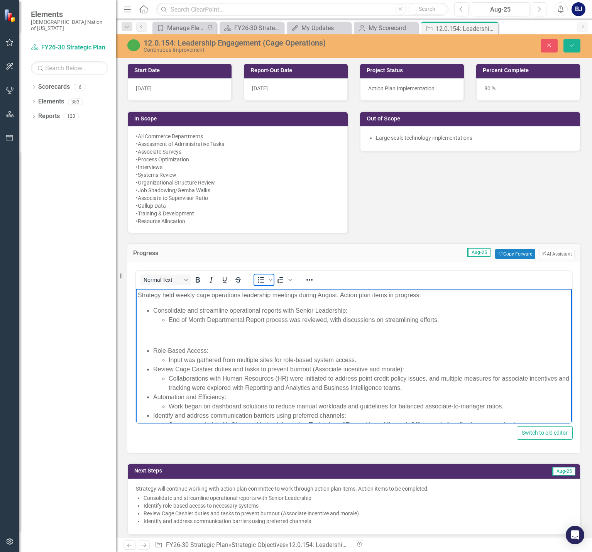
click at [262, 281] on icon "Bullet list" at bounding box center [260, 279] width 9 height 9
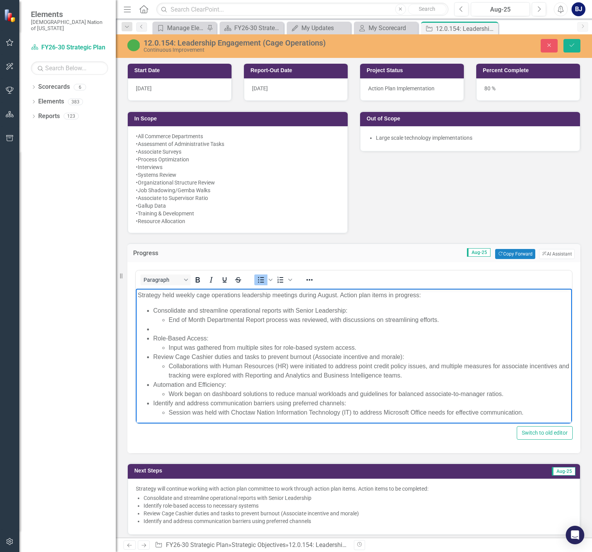
click at [193, 328] on li "Rich Text Area. Press ALT-0 for help." at bounding box center [361, 329] width 417 height 9
click at [262, 329] on li "Provide Kronos access to leadership" at bounding box center [361, 329] width 417 height 9
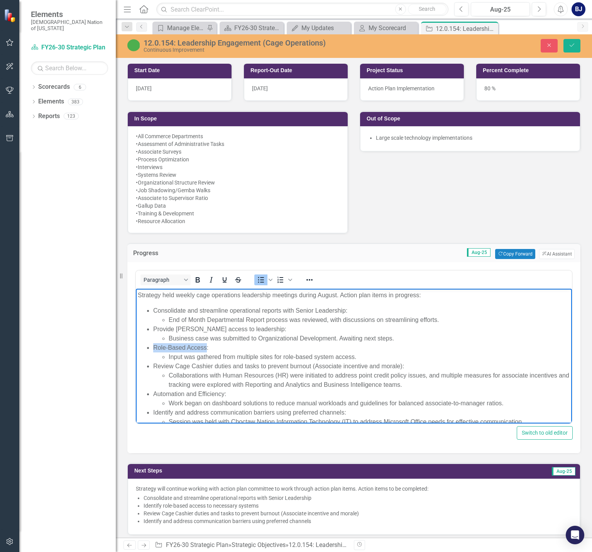
drag, startPoint x: 206, startPoint y: 348, endPoint x: 154, endPoint y: 351, distance: 51.5
click at [154, 351] on li "Role-Based Access: Input was gathered from multiple sites for role-based system…" at bounding box center [361, 352] width 417 height 19
click at [303, 342] on li "Business case was submitted to Organizational Development. Awaiting next steps." at bounding box center [370, 338] width 402 height 9
click at [295, 347] on li "Identify role-based access to necessary systems: Input was gathered from multip…" at bounding box center [361, 352] width 417 height 19
click at [377, 356] on li "Input was gathered from multiple sites for role-based system access." at bounding box center [370, 357] width 402 height 9
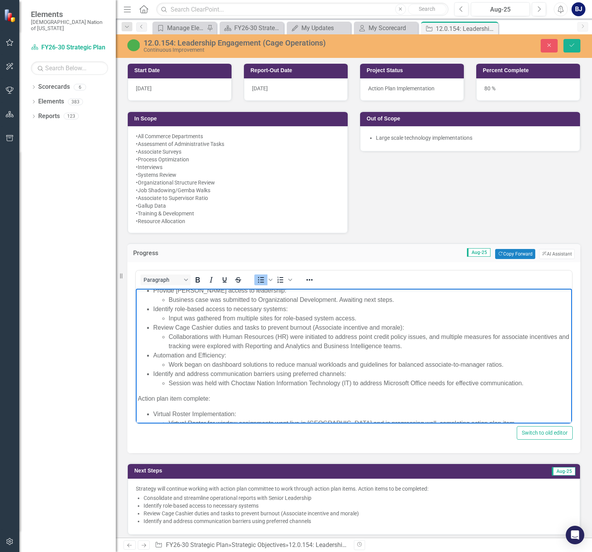
scroll to position [51, 0]
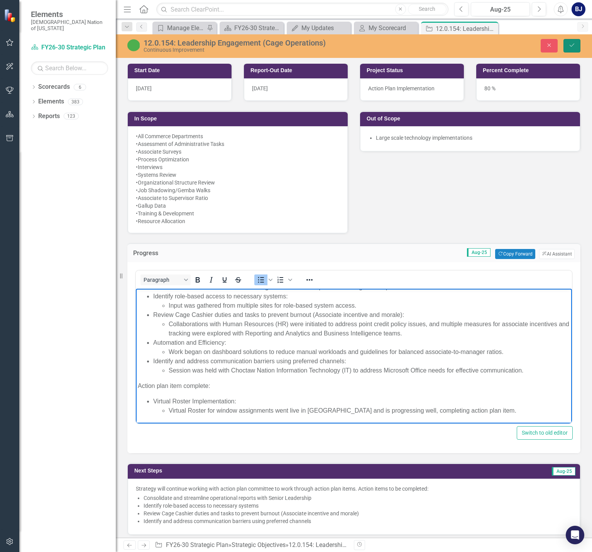
click at [579, 45] on button "Save" at bounding box center [572, 46] width 17 height 14
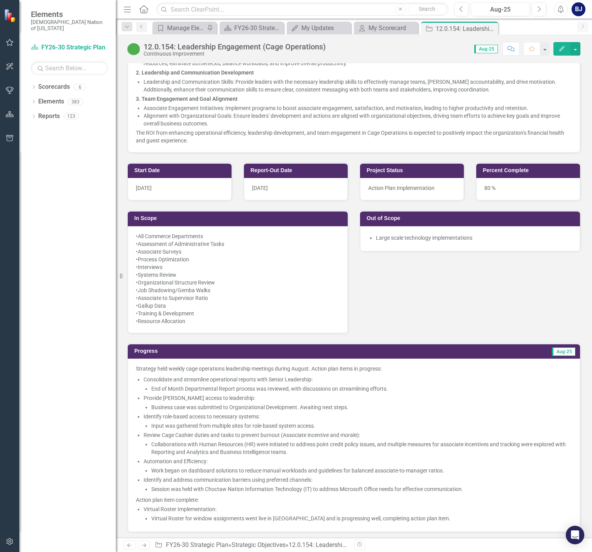
scroll to position [348, 0]
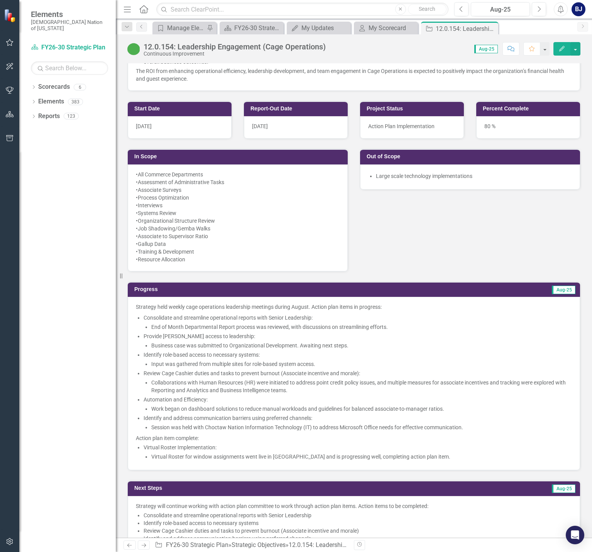
click at [313, 345] on li "Business case was submitted to Organizational Development. Awaiting next steps." at bounding box center [361, 346] width 421 height 8
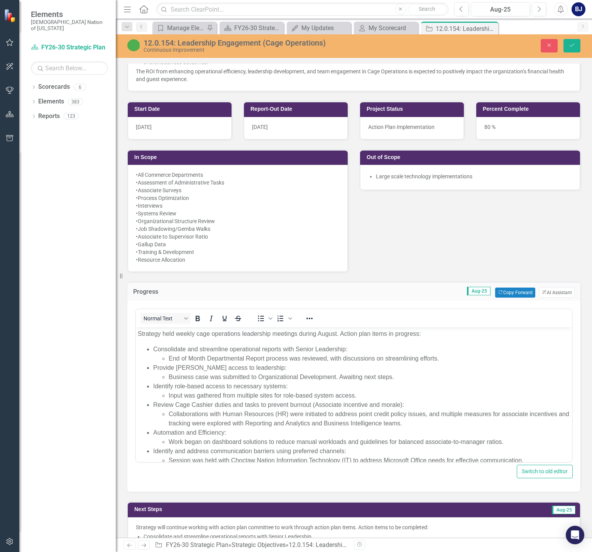
scroll to position [0, 0]
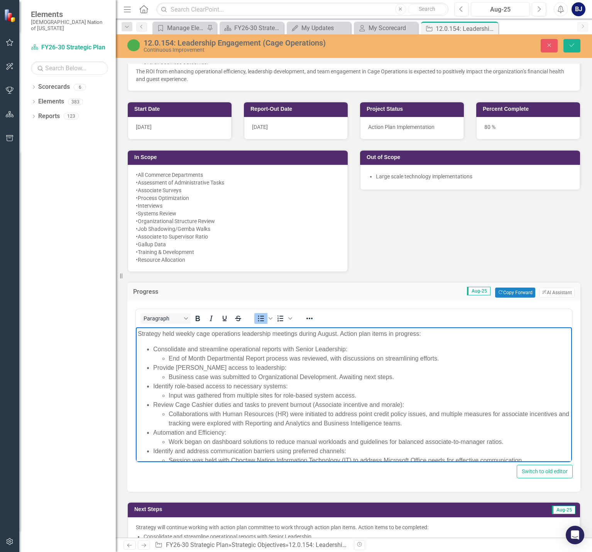
click at [362, 376] on li "Business case was submitted to Organizational Development. Awaiting next steps." at bounding box center [370, 377] width 402 height 9
click at [364, 377] on li "Business case was submitted to Organizational Development. Awaiting next steps." at bounding box center [370, 377] width 402 height 9
click at [366, 397] on li "Input was gathered from multiple sites for role-based system access." at bounding box center [370, 395] width 402 height 9
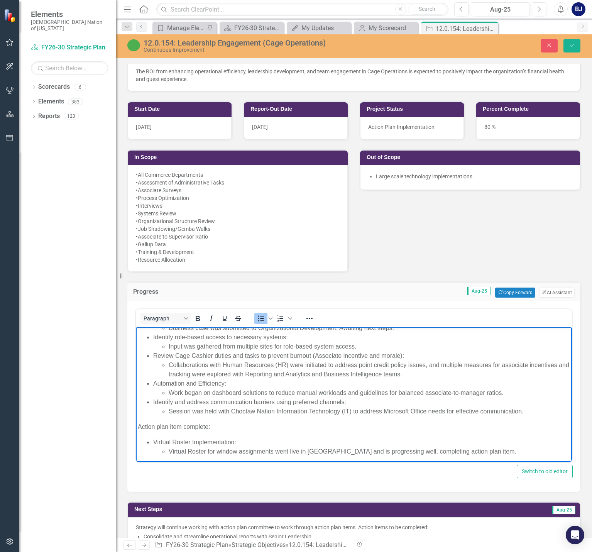
scroll to position [51, 0]
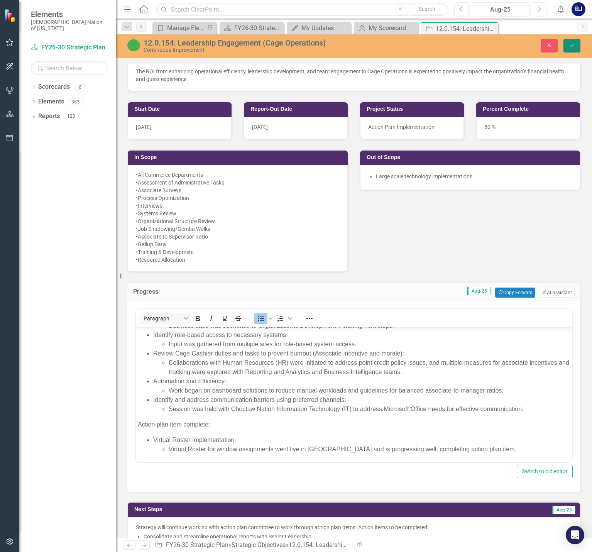
click at [569, 42] on icon "Save" at bounding box center [572, 44] width 7 height 5
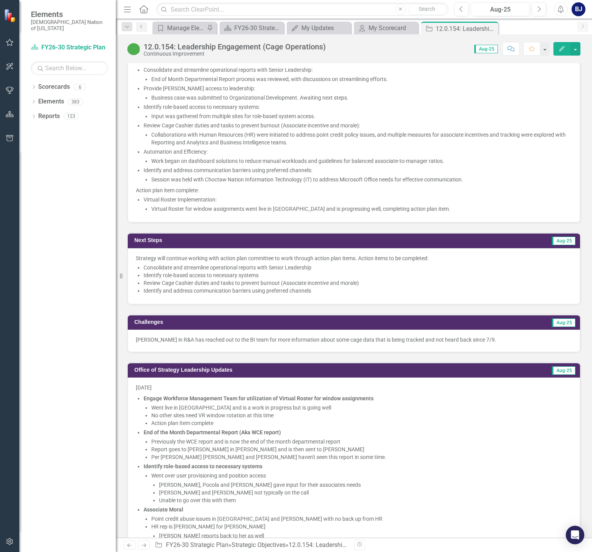
scroll to position [502, 0]
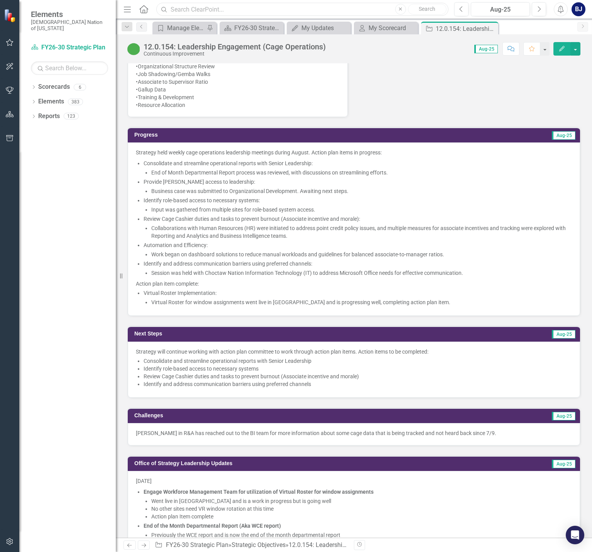
click at [241, 12] on input "text" at bounding box center [302, 10] width 292 height 14
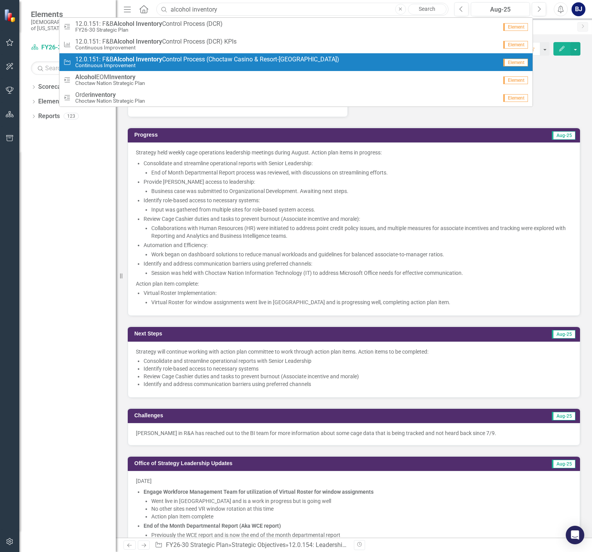
type input "alcohol inventory"
click at [204, 57] on span "12.0.151: F&B Alcohol Inventory Control Process (Choctaw Casino & Resort-Durant)" at bounding box center [207, 59] width 264 height 7
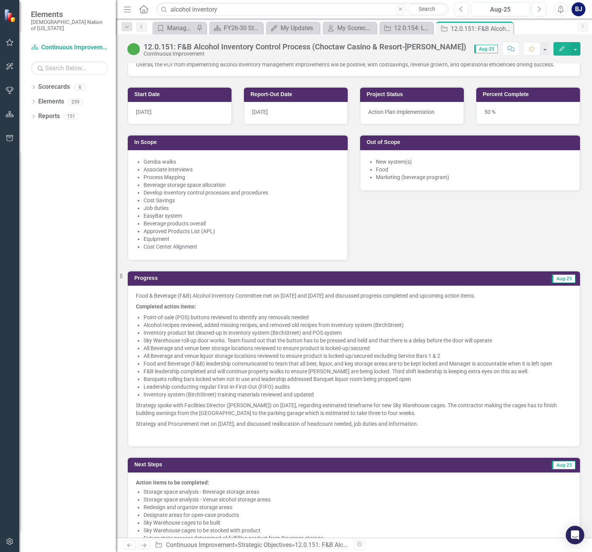
scroll to position [193, 0]
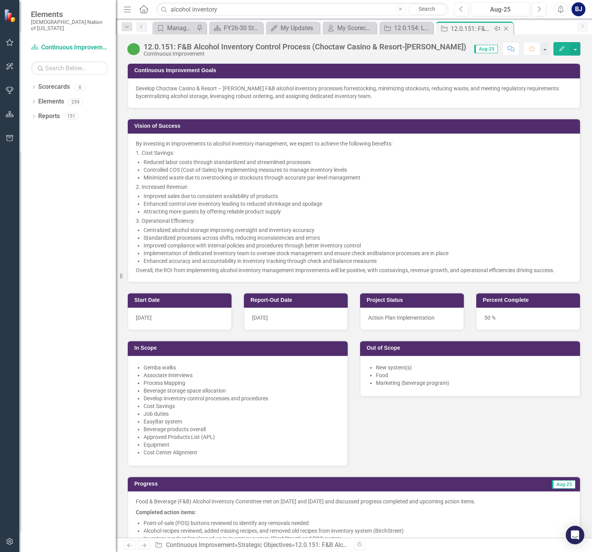
click at [505, 28] on icon "Close" at bounding box center [506, 28] width 8 height 6
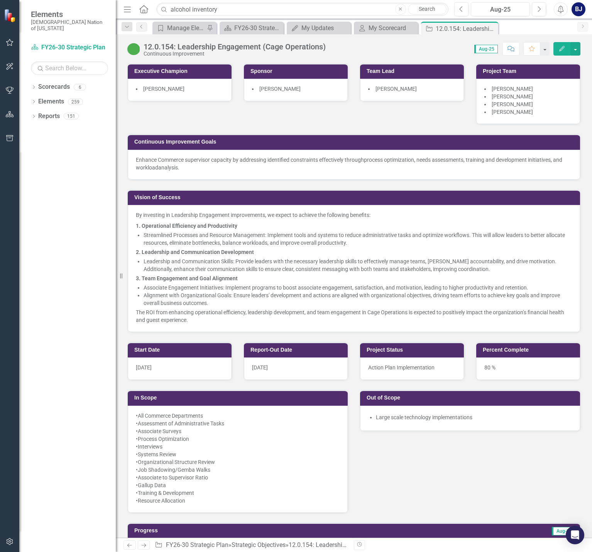
scroll to position [386, 0]
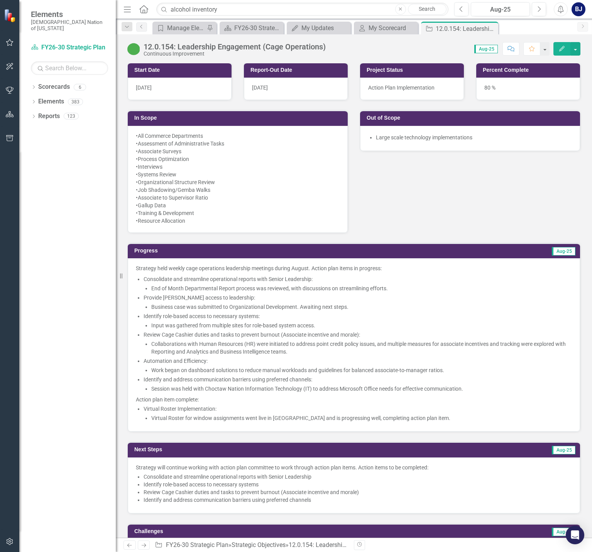
click at [383, 414] on li "Virtual Roster for window assignments went live in Durant and is progressing we…" at bounding box center [361, 418] width 421 height 8
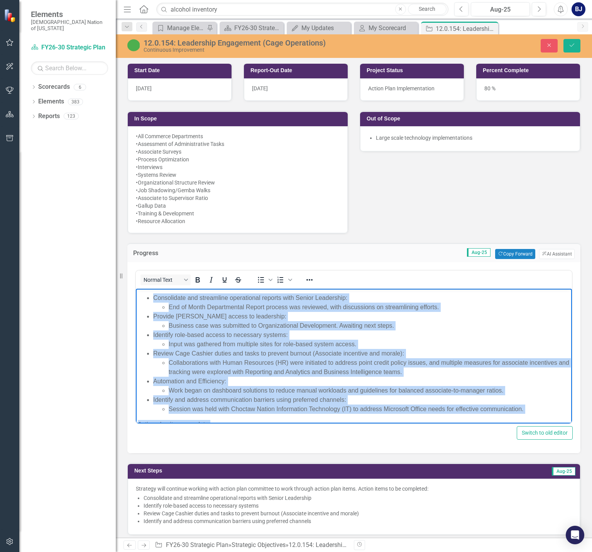
scroll to position [51, 0]
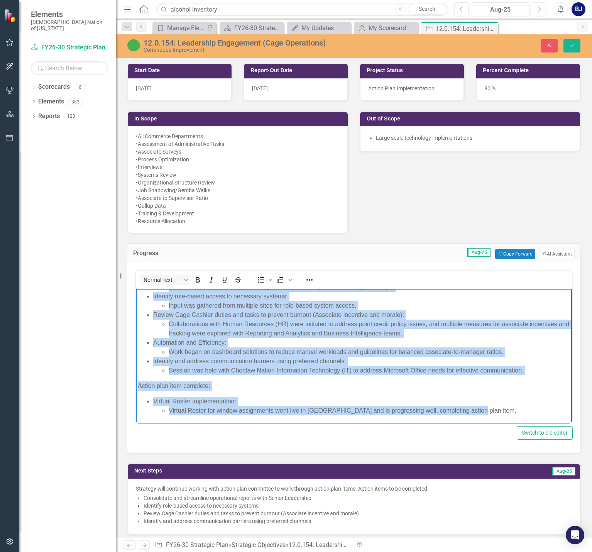
drag, startPoint x: 142, startPoint y: 294, endPoint x: 487, endPoint y: 412, distance: 363.8
click at [487, 412] on body "Strategy held weekly cage operations leadership meetings during August. Action …" at bounding box center [354, 330] width 436 height 186
copy body "Strategy held weekly cage operations leadership meetings during August. Action …"
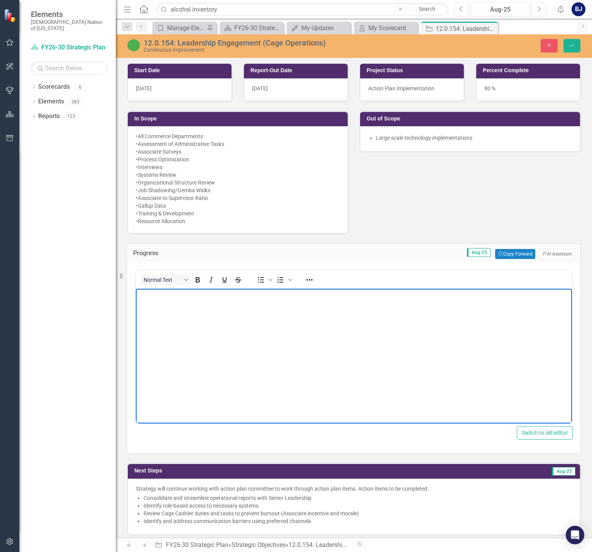
scroll to position [0, 0]
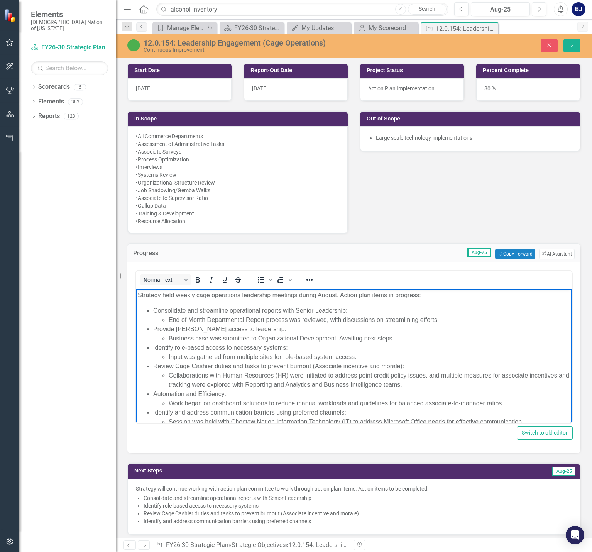
click at [443, 320] on li "End of Month Departmental Report process was reviewed, with discussions on stre…" at bounding box center [370, 319] width 402 height 9
drag, startPoint x: 443, startPoint y: 320, endPoint x: 156, endPoint y: 318, distance: 286.5
click at [156, 318] on ul "End of Month Departmental Report process was reviewed, with discussions on stre…" at bounding box center [361, 319] width 417 height 9
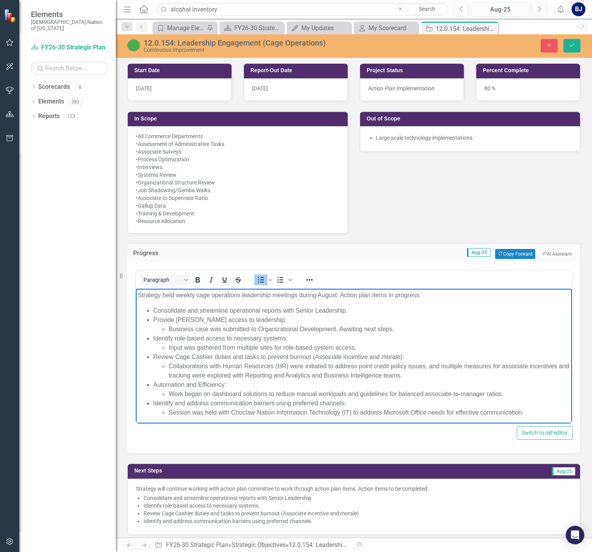
click at [353, 318] on li "Provide Kronos access to leadership: Business case was submitted to Organizatio…" at bounding box center [361, 324] width 417 height 19
drag, startPoint x: 395, startPoint y: 329, endPoint x: 156, endPoint y: 330, distance: 238.3
click at [156, 330] on ul "Business case was submitted to Organizational Development. Awaiting next steps." at bounding box center [361, 329] width 417 height 9
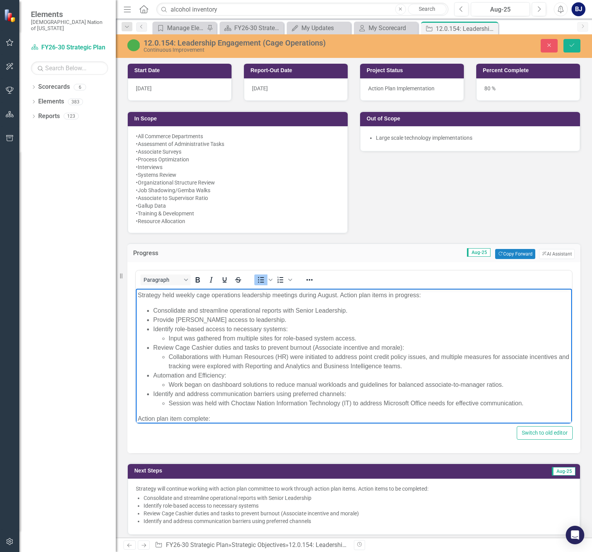
drag, startPoint x: 348, startPoint y: 337, endPoint x: 166, endPoint y: 340, distance: 182.3
click at [166, 340] on ul "Input was gathered from multiple sites for role-based system access." at bounding box center [361, 338] width 417 height 9
click at [298, 329] on li "Identify role-based access to necessary systems:" at bounding box center [361, 334] width 417 height 19
click at [281, 340] on li "Rich Text Area. Press ALT-0 for help." at bounding box center [370, 338] width 402 height 9
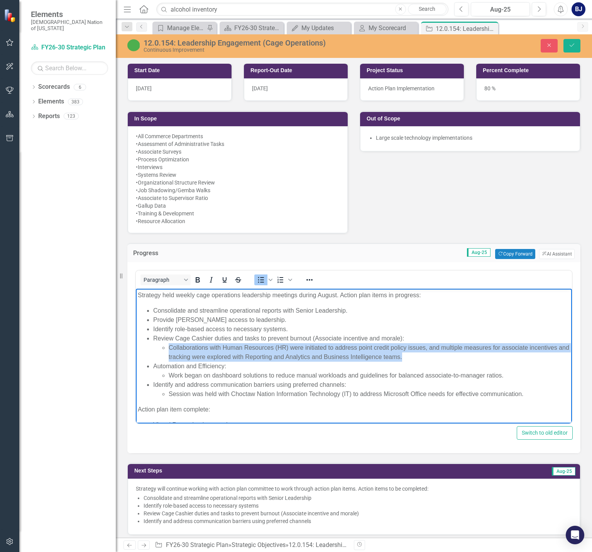
drag, startPoint x: 415, startPoint y: 357, endPoint x: 164, endPoint y: 349, distance: 250.7
click at [169, 349] on li "Collaborations with Human Resources (HR) were initiated to address point credit…" at bounding box center [370, 352] width 402 height 19
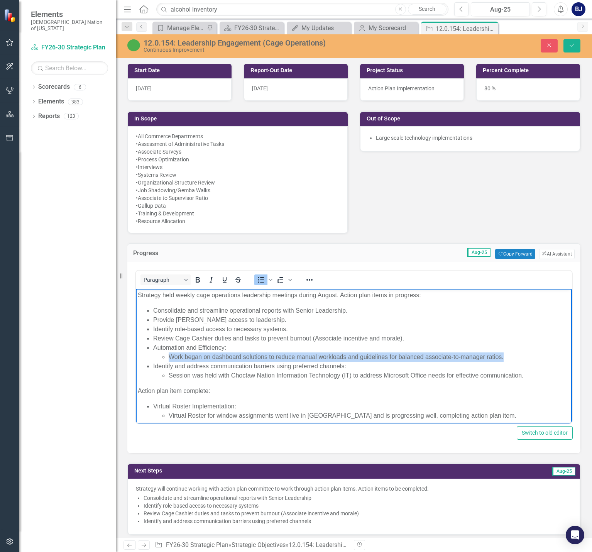
drag, startPoint x: 459, startPoint y: 356, endPoint x: 168, endPoint y: 360, distance: 291.2
click at [168, 360] on ul "Work began on dashboard solutions to reduce manual workloads and guidelines for…" at bounding box center [361, 357] width 417 height 9
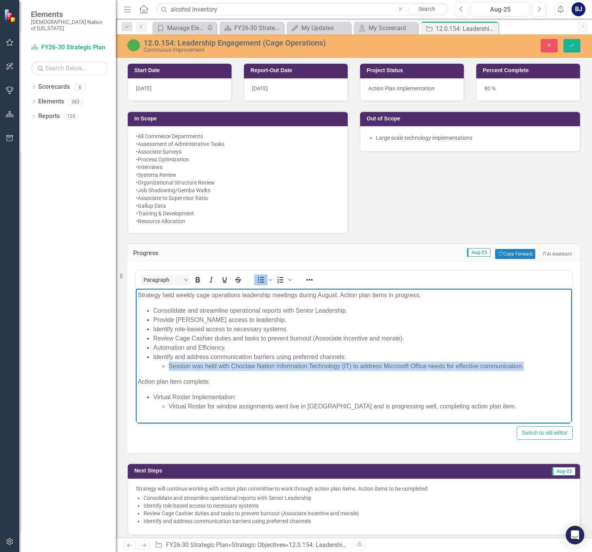
drag, startPoint x: 520, startPoint y: 367, endPoint x: 165, endPoint y: 366, distance: 354.5
click at [165, 366] on ul "Session was held with Choctaw Nation Information Technology (IT) to address Mic…" at bounding box center [361, 366] width 417 height 9
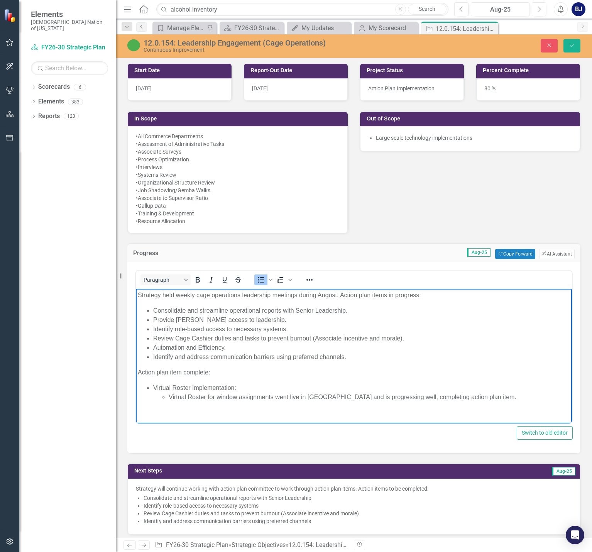
click at [476, 399] on li "Virtual Roster for window assignments went live in Durant and is progressing we…" at bounding box center [370, 397] width 402 height 9
drag, startPoint x: 476, startPoint y: 399, endPoint x: 161, endPoint y: 395, distance: 315.5
click at [161, 395] on ul "Virtual Roster for window assignments went live in Durant and is progressing we…" at bounding box center [361, 397] width 417 height 9
click at [248, 390] on li "Virtual Roster Implementation." at bounding box center [361, 387] width 417 height 9
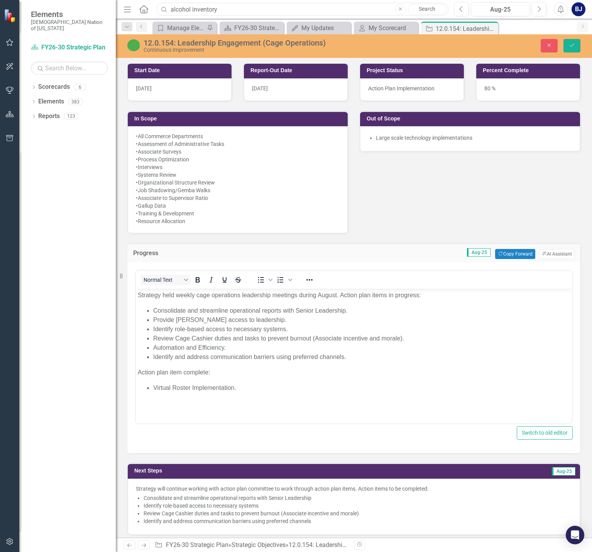
click at [224, 11] on input "alcohol inventory" at bounding box center [302, 10] width 292 height 14
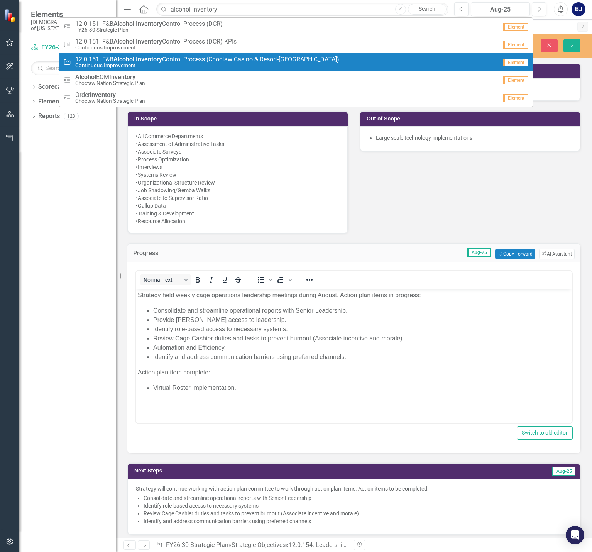
click at [152, 63] on small "Continuous Improvement" at bounding box center [207, 66] width 264 height 6
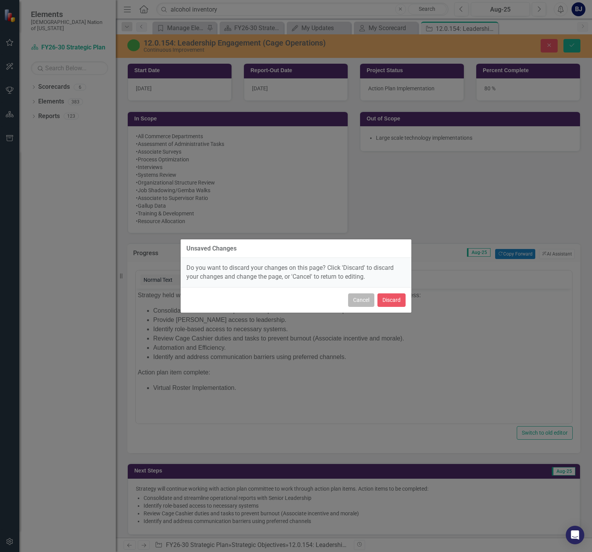
click at [368, 301] on button "Cancel" at bounding box center [361, 300] width 26 height 14
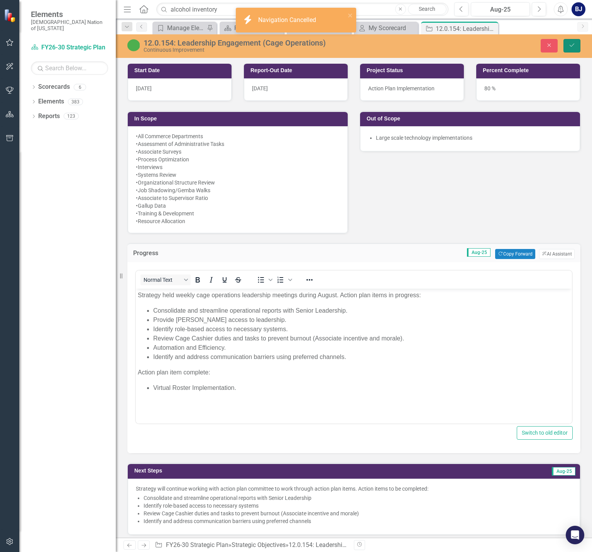
click at [573, 46] on icon "submit" at bounding box center [572, 45] width 5 height 3
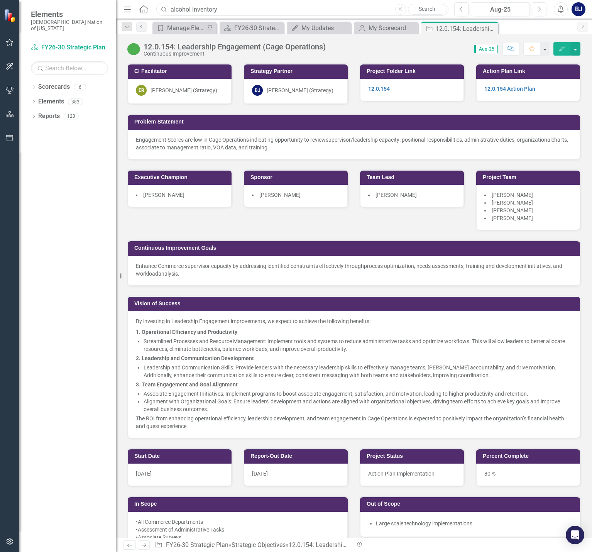
click at [226, 12] on input "alcohol inventory" at bounding box center [302, 10] width 292 height 14
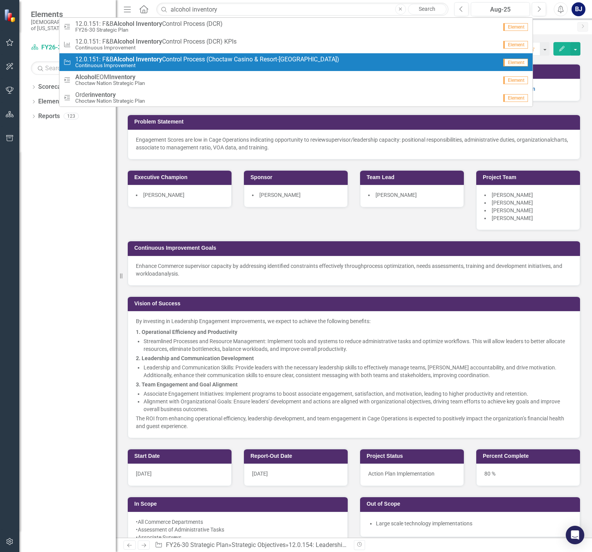
click at [137, 65] on small "Continuous Improvement" at bounding box center [207, 66] width 264 height 6
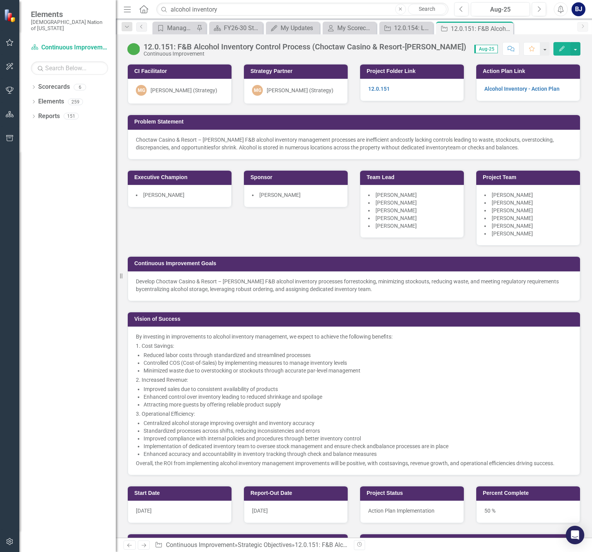
scroll to position [348, 0]
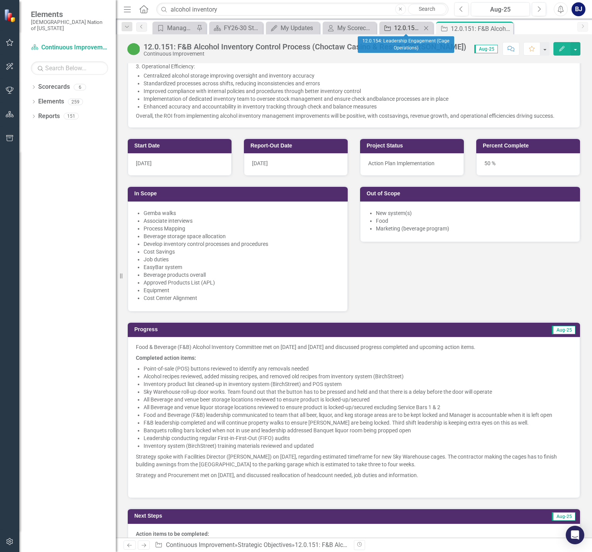
click at [397, 29] on div "12.0.154: Leadership Engagement (Cage Operations)" at bounding box center [407, 28] width 27 height 10
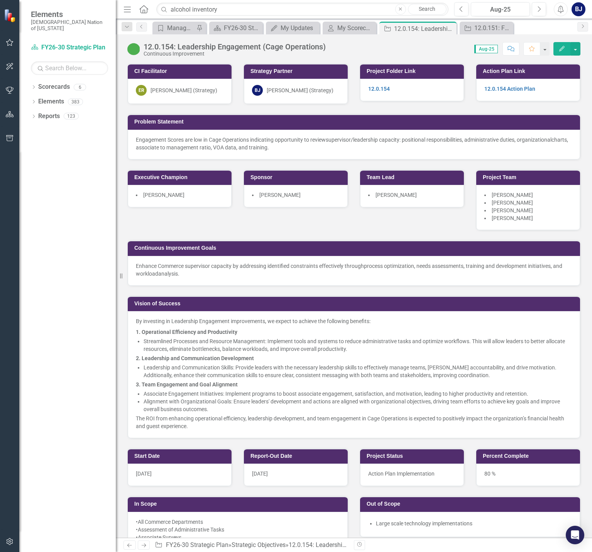
scroll to position [309, 0]
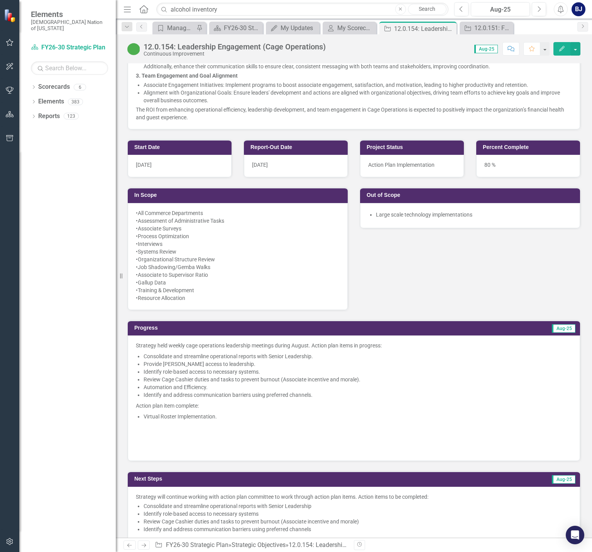
click at [233, 430] on p at bounding box center [354, 427] width 436 height 11
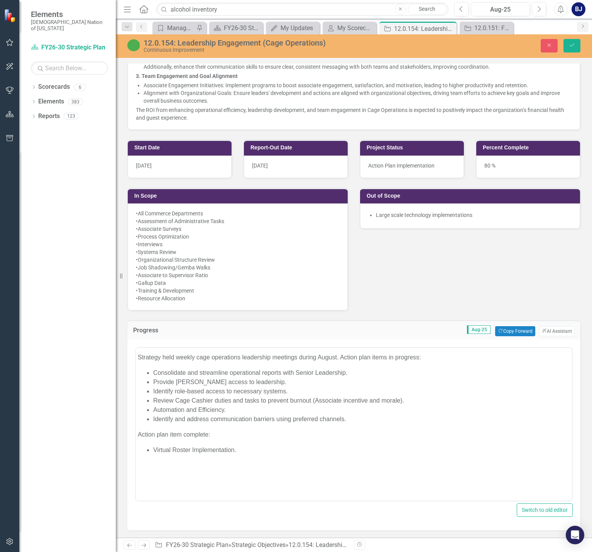
scroll to position [0, 0]
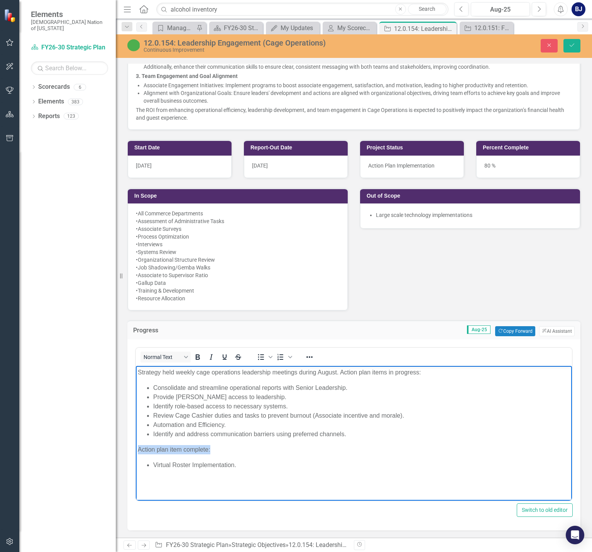
drag, startPoint x: 212, startPoint y: 448, endPoint x: 124, endPoint y: 449, distance: 87.3
click at [136, 449] on html "Strategy held weekly cage operations leadership meetings during August. Action …" at bounding box center [354, 445] width 436 height 158
click at [392, 384] on li "Consolidate and streamline operational reports with Senior Leadership." at bounding box center [361, 387] width 417 height 9
click at [339, 371] on p "Strategy held weekly cage operations leadership meetings during August. Action …" at bounding box center [354, 372] width 432 height 9
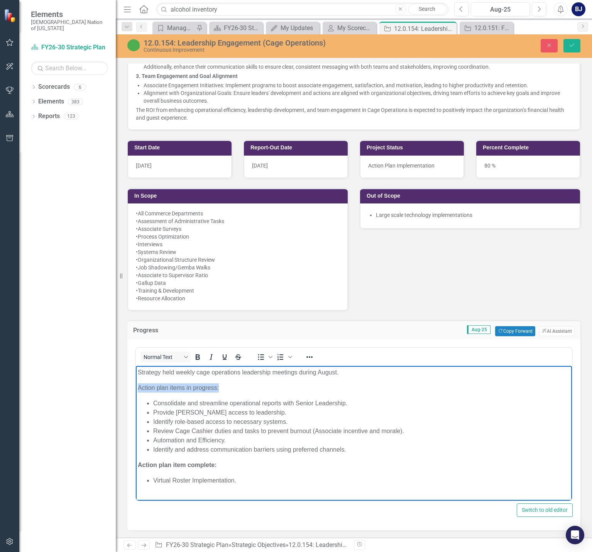
drag, startPoint x: 188, startPoint y: 388, endPoint x: 147, endPoint y: 369, distance: 45.1
click at [136, 385] on html "Strategy held weekly cage operations leadership meetings during August. Action …" at bounding box center [354, 453] width 436 height 174
click at [199, 355] on icon "Bold" at bounding box center [198, 356] width 4 height 5
drag, startPoint x: 270, startPoint y: 400, endPoint x: 265, endPoint y: 396, distance: 6.0
click at [270, 400] on li "Consolidate and streamline operational reports with Senior Leadership." at bounding box center [361, 403] width 417 height 9
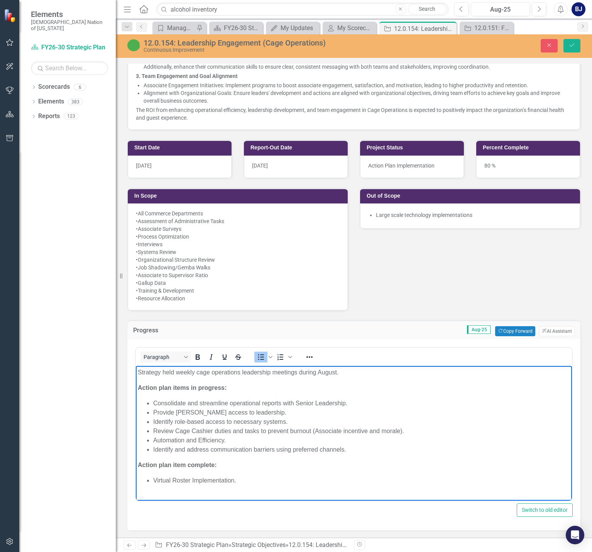
click at [321, 408] on li "Provide [PERSON_NAME] access to leadership." at bounding box center [361, 412] width 417 height 9
drag, startPoint x: 192, startPoint y: 385, endPoint x: 225, endPoint y: 387, distance: 33.2
click at [225, 387] on strong "Action plan items in progress:" at bounding box center [182, 388] width 89 height 7
click at [354, 451] on li "Identify and address communication barriers using preferred channels." at bounding box center [361, 449] width 417 height 9
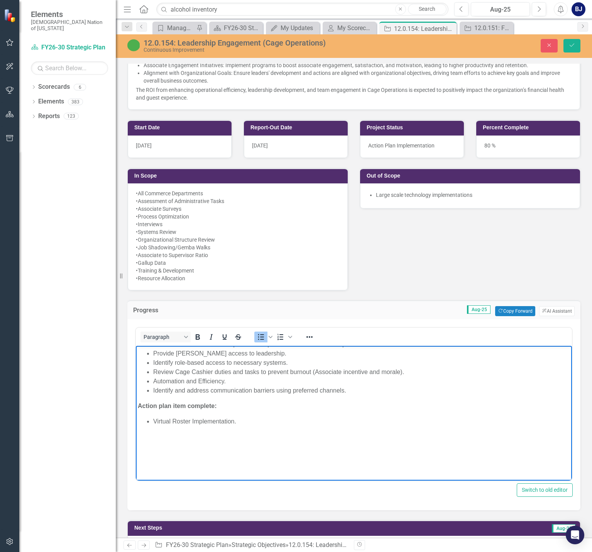
scroll to position [348, 0]
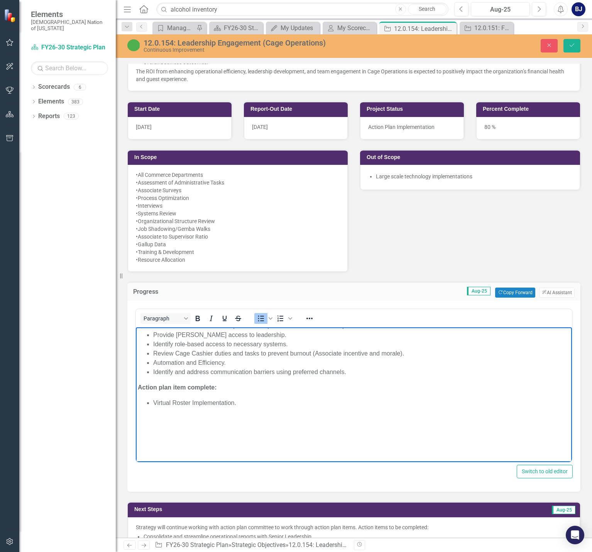
click at [231, 441] on body "Strategy held weekly cage operations leadership meetings during August. Action …" at bounding box center [354, 375] width 436 height 174
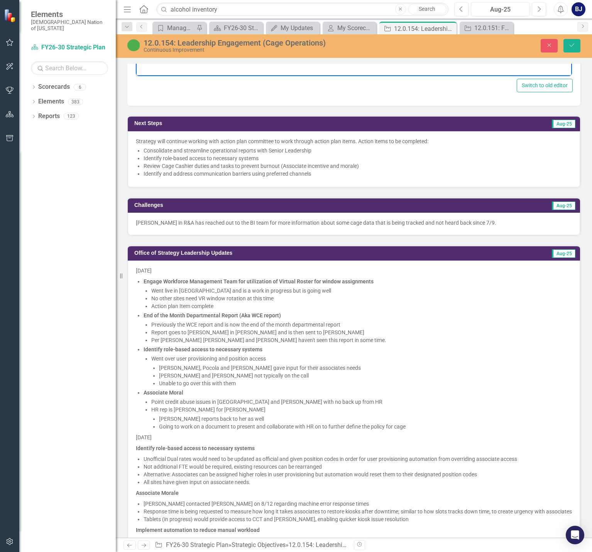
scroll to position [386, 0]
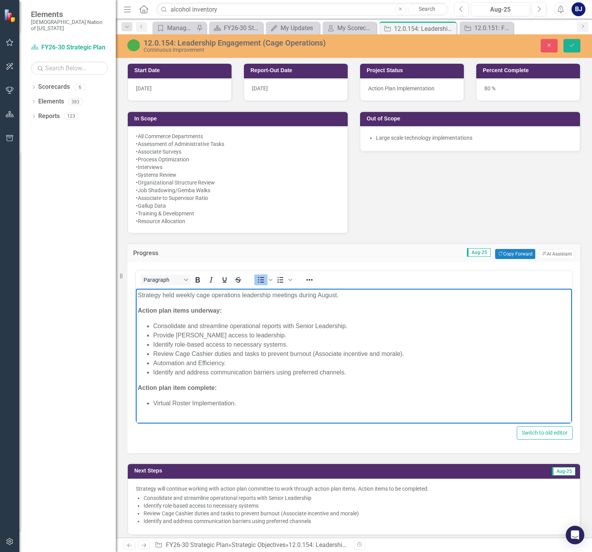
click at [243, 403] on li "Virtual Roster Implementation." at bounding box center [361, 403] width 417 height 9
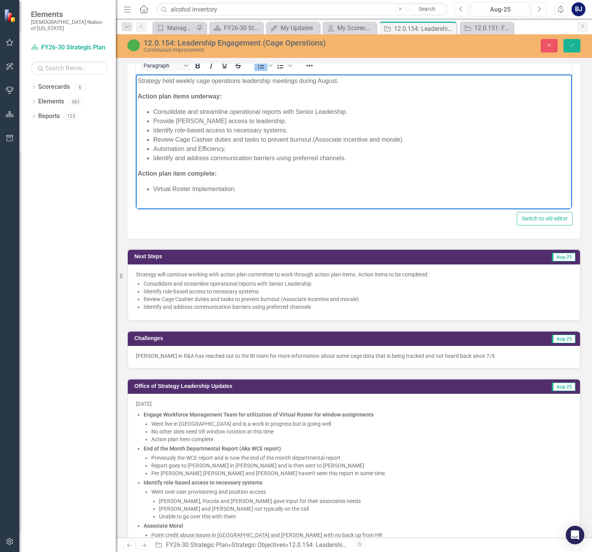
scroll to position [618, 0]
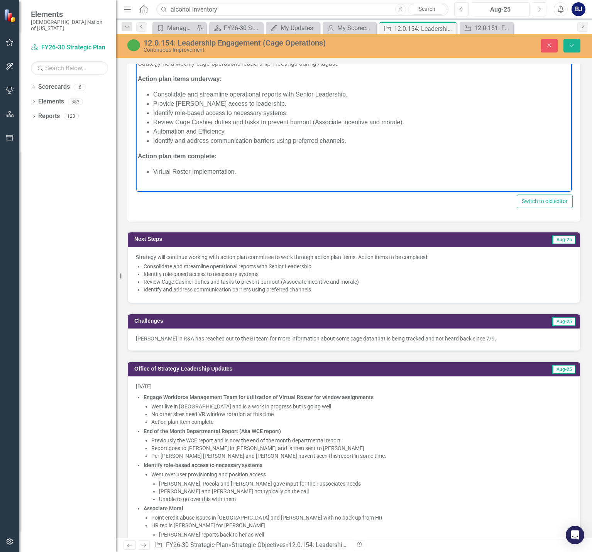
click at [393, 288] on li "Identify and address communication barriers using preferred channels" at bounding box center [358, 290] width 429 height 8
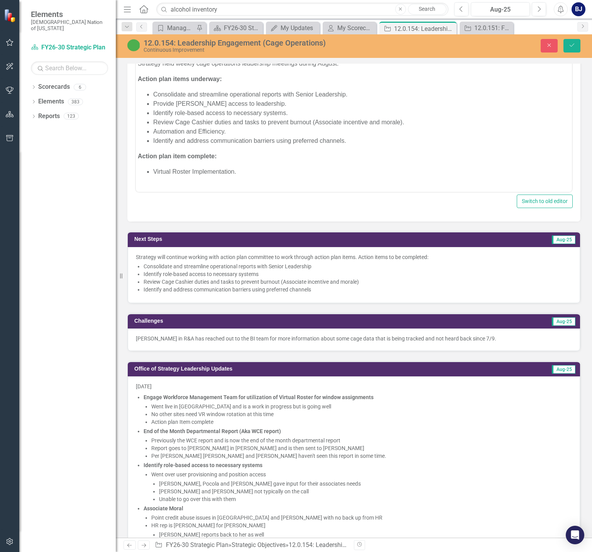
click at [393, 288] on li "Identify and address communication barriers using preferred channels" at bounding box center [358, 290] width 429 height 8
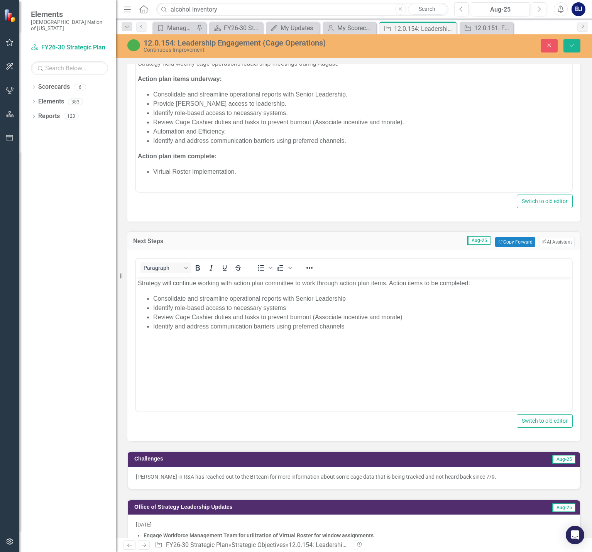
scroll to position [0, 0]
click at [390, 282] on p "Strategy will continue working with action plan committee to work through actio…" at bounding box center [354, 283] width 432 height 9
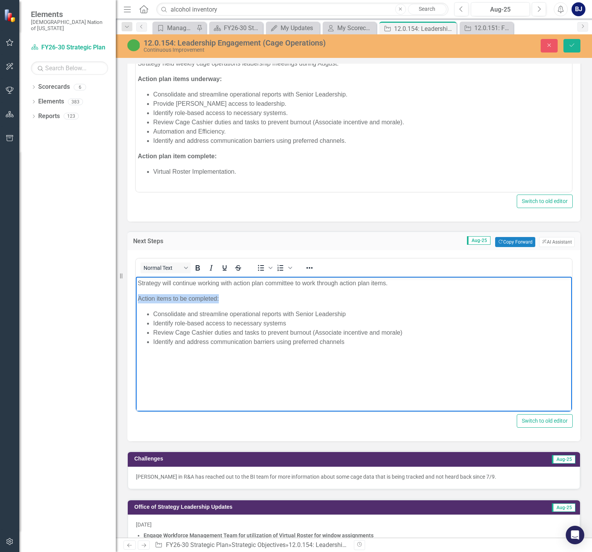
drag, startPoint x: 198, startPoint y: 297, endPoint x: 110, endPoint y: 298, distance: 88.8
click at [136, 298] on html "Strategy will continue working with action plan committee to work through actio…" at bounding box center [354, 335] width 436 height 116
click at [197, 270] on icon "Bold" at bounding box center [198, 267] width 4 height 5
click at [359, 97] on li "Consolidate and streamline operational reports with Senior Leadership." at bounding box center [361, 94] width 417 height 9
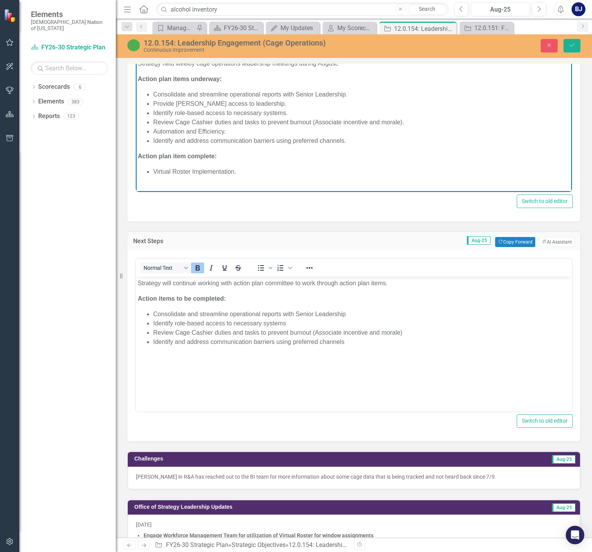
click at [355, 313] on li "Consolidate and streamline operational reports with Senior Leadership" at bounding box center [361, 314] width 417 height 9
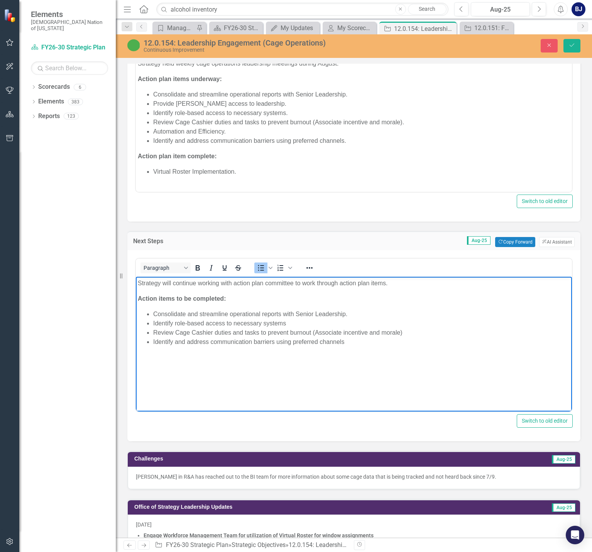
click at [303, 326] on li "Identify role-based access to necessary systems" at bounding box center [361, 323] width 417 height 9
click at [413, 331] on li "Review Cage Cashier duties and tasks to prevent burnout (Associate incentive an…" at bounding box center [361, 332] width 417 height 9
click at [376, 344] on li "Identify and address communication barriers using preferred channels" at bounding box center [361, 341] width 417 height 9
click at [332, 182] on body "Strategy held weekly cage operations leadership meetings during August. Action …" at bounding box center [354, 120] width 436 height 127
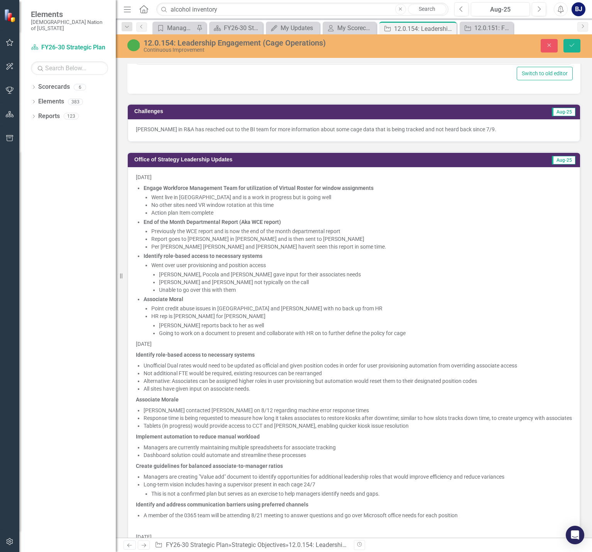
scroll to position [695, 0]
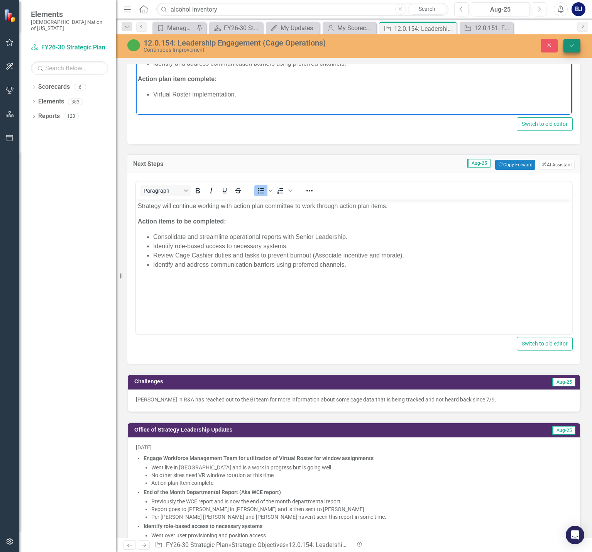
click at [572, 44] on icon "Save" at bounding box center [572, 44] width 7 height 5
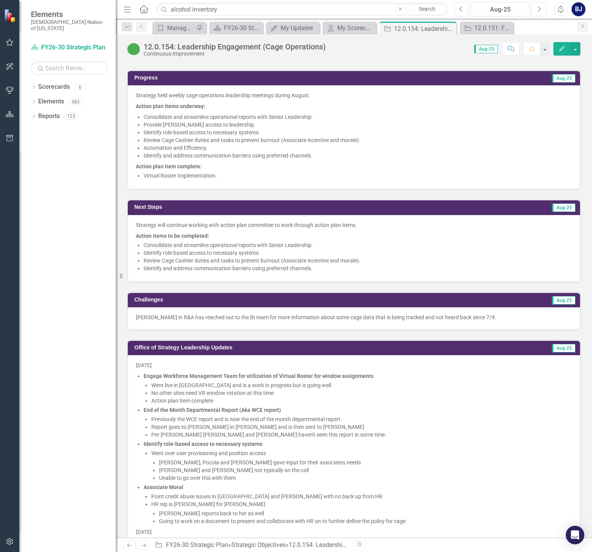
scroll to position [656, 0]
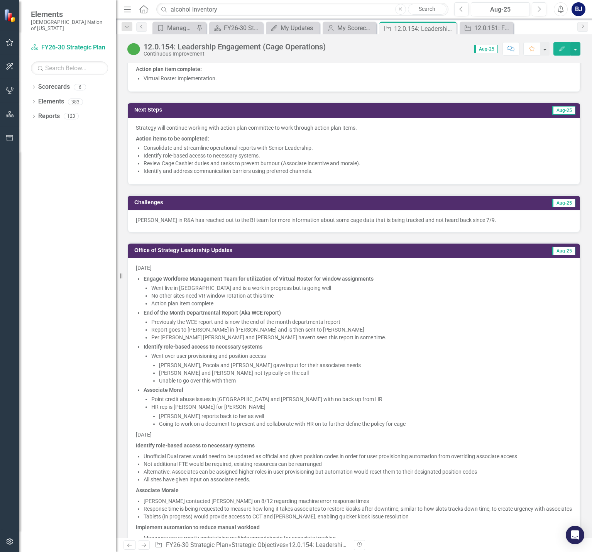
click at [198, 222] on p "Jessica Lemke in R&A has reached out to the BI team for more information about …" at bounding box center [354, 220] width 436 height 8
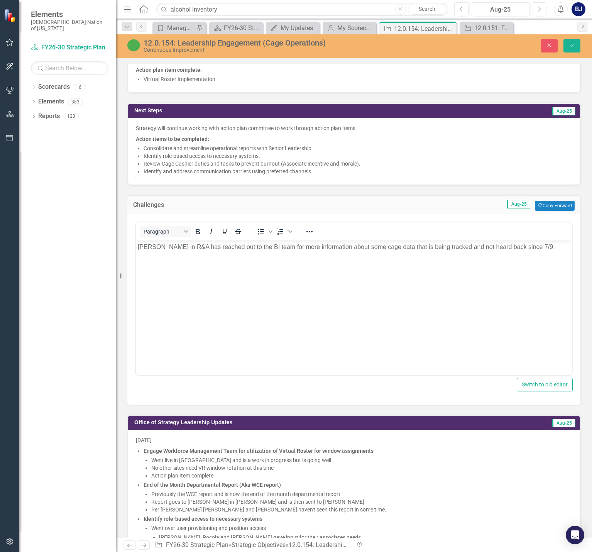
scroll to position [0, 0]
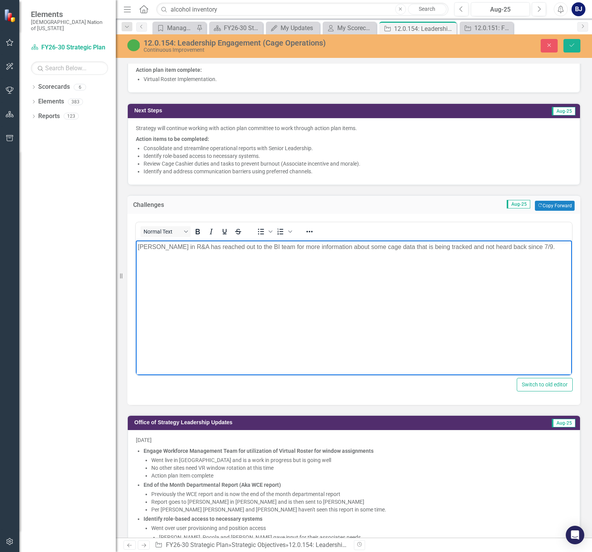
click at [196, 259] on body "Jessica Lemke in R&A has reached out to the BI team for more information about …" at bounding box center [354, 298] width 436 height 116
click at [200, 254] on body "Jessica Lemke in R&A has reached out to the BI team for more information about …" at bounding box center [354, 298] width 436 height 116
click at [201, 252] on body "Jessica Lemke in R&A has reached out to the BI team for more information about …" at bounding box center [354, 298] width 436 height 116
click at [202, 246] on p "Jessica Lemke in R&A has reached out to the BI team for more information about …" at bounding box center [354, 246] width 432 height 9
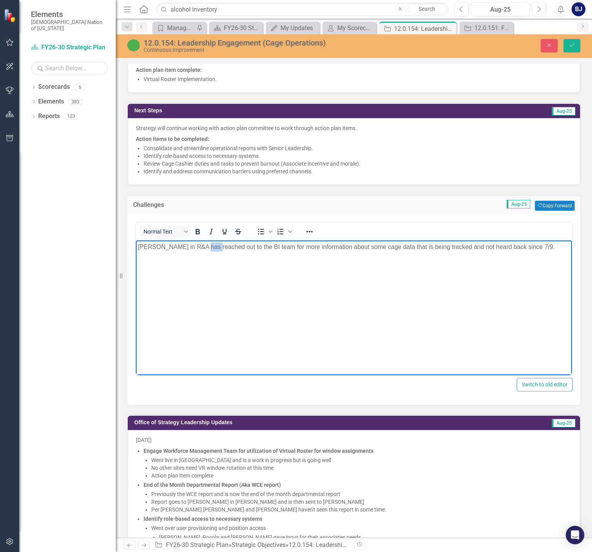
click at [202, 246] on p "Jessica Lemke in R&A has reached out to the BI team for more information about …" at bounding box center [354, 246] width 432 height 9
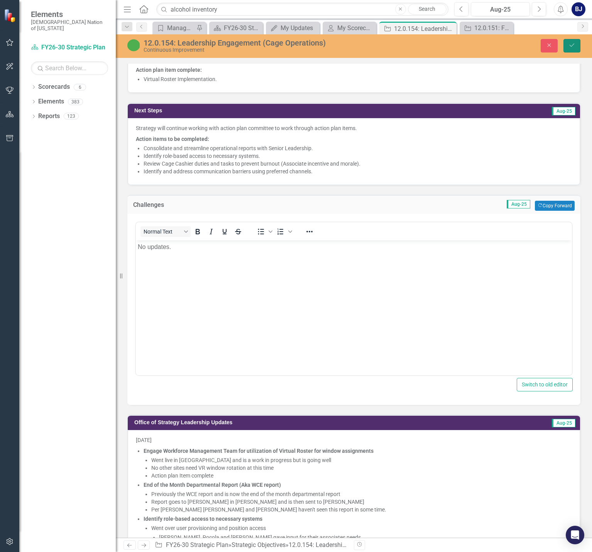
click at [570, 44] on icon "Save" at bounding box center [572, 44] width 7 height 5
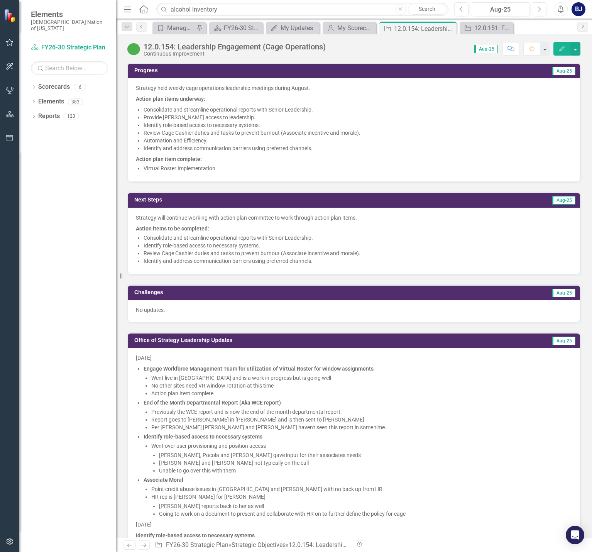
scroll to position [579, 0]
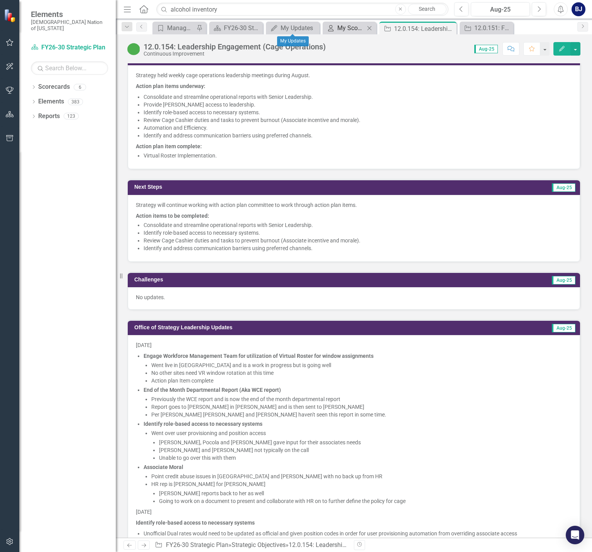
click at [359, 28] on div "My Scorecard" at bounding box center [350, 28] width 27 height 10
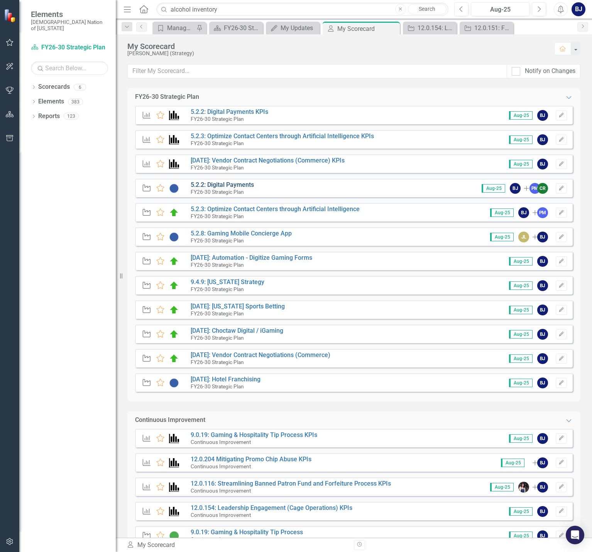
click at [217, 186] on link "5.2.2: Digital Payments" at bounding box center [222, 184] width 63 height 7
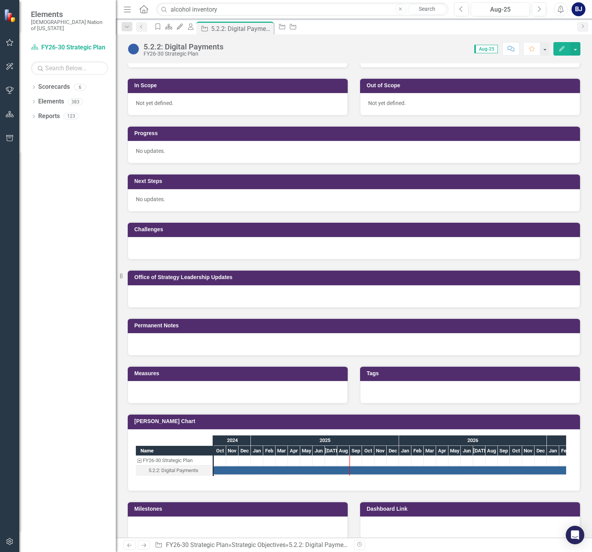
scroll to position [307, 0]
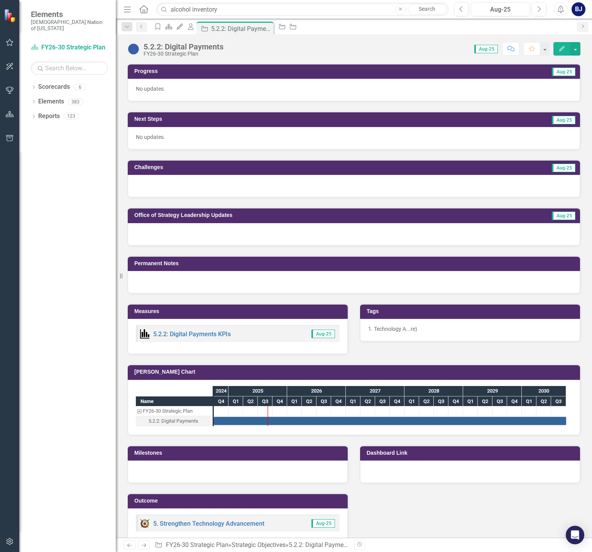
click at [193, 183] on div at bounding box center [354, 186] width 453 height 22
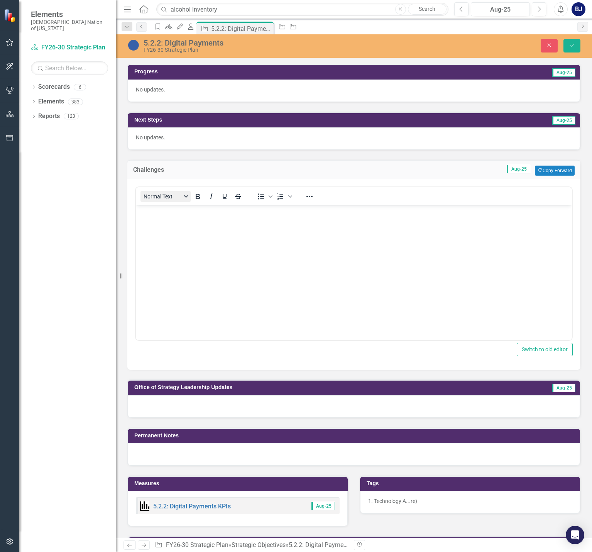
scroll to position [0, 0]
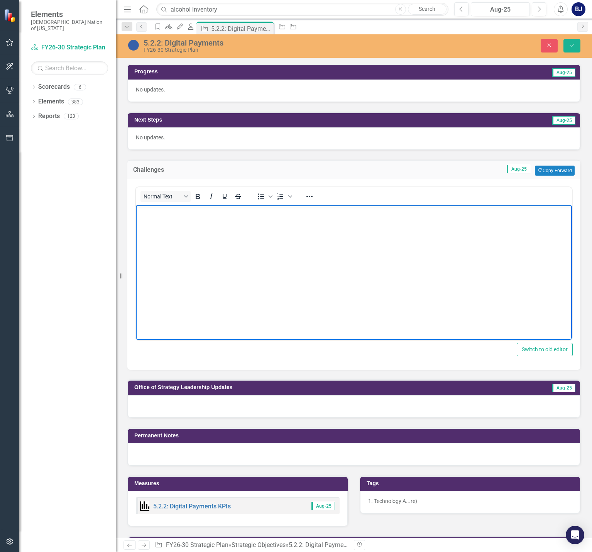
click at [185, 274] on body "Rich Text Area. Press ALT-0 for help." at bounding box center [354, 263] width 436 height 116
drag, startPoint x: 163, startPoint y: 213, endPoint x: 134, endPoint y: 215, distance: 29.0
click at [136, 215] on html "No updates." at bounding box center [354, 263] width 436 height 116
copy p "No updates."
click at [570, 47] on icon "Save" at bounding box center [572, 44] width 7 height 5
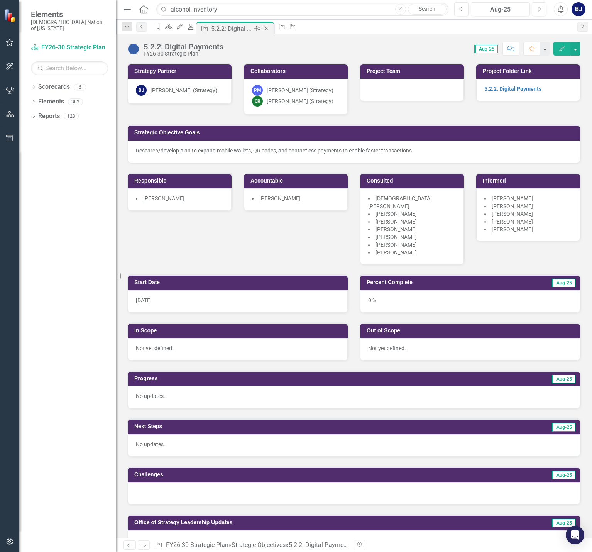
click at [270, 28] on icon "Close" at bounding box center [267, 28] width 8 height 6
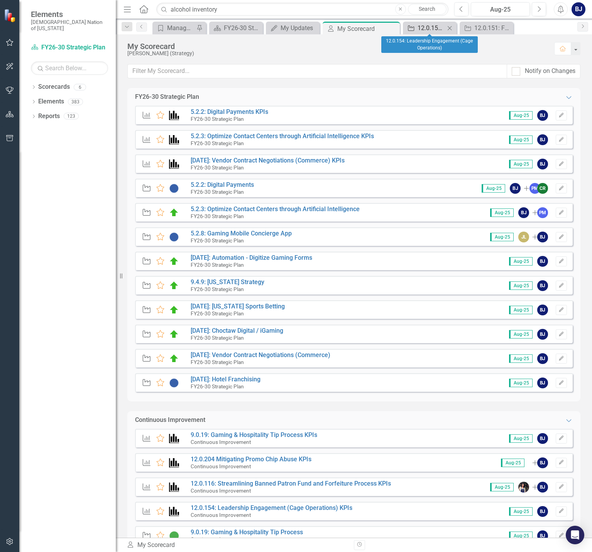
click at [429, 27] on div "12.0.154: Leadership Engagement (Cage Operations)" at bounding box center [431, 28] width 27 height 10
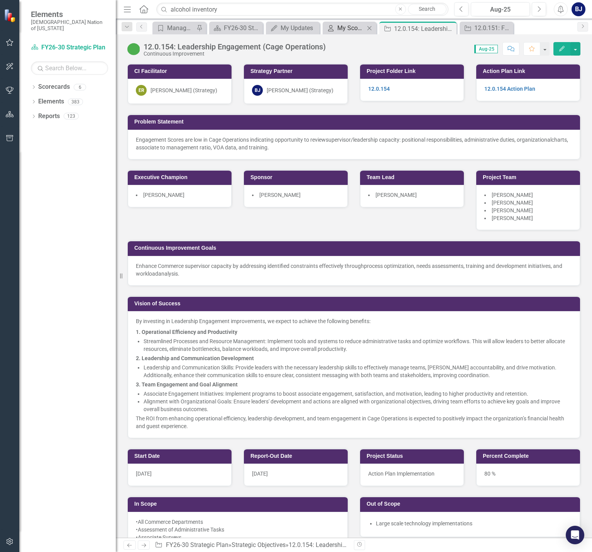
click at [343, 31] on div "My Scorecard" at bounding box center [350, 28] width 27 height 10
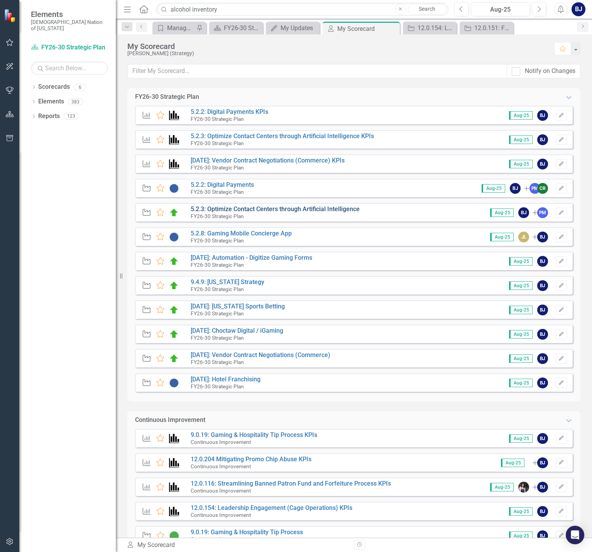
click at [234, 207] on link "5.2.3: Optimize Contact Centers through Artificial Intelligence" at bounding box center [275, 208] width 169 height 7
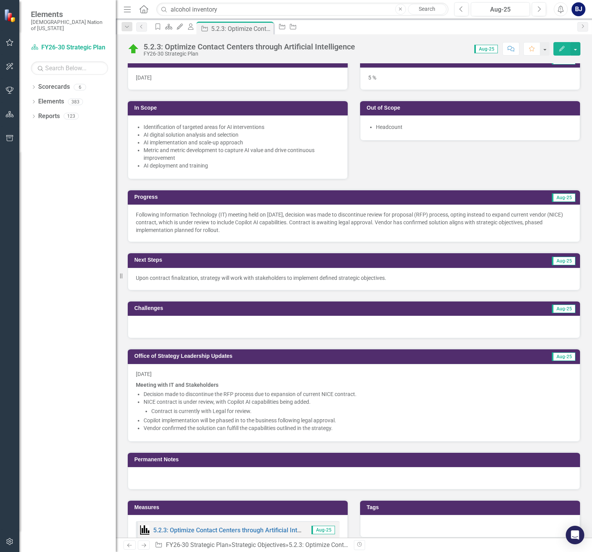
scroll to position [193, 0]
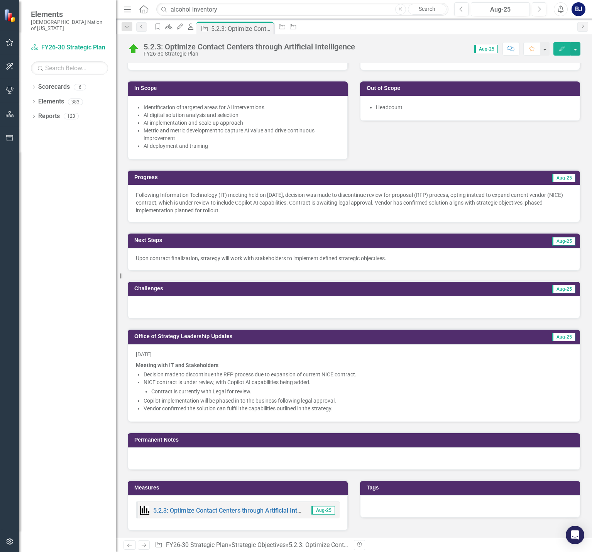
click at [179, 306] on div at bounding box center [354, 307] width 453 height 22
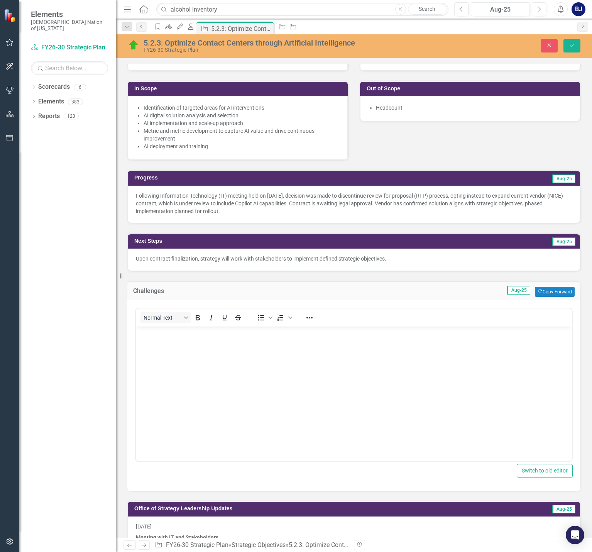
scroll to position [0, 0]
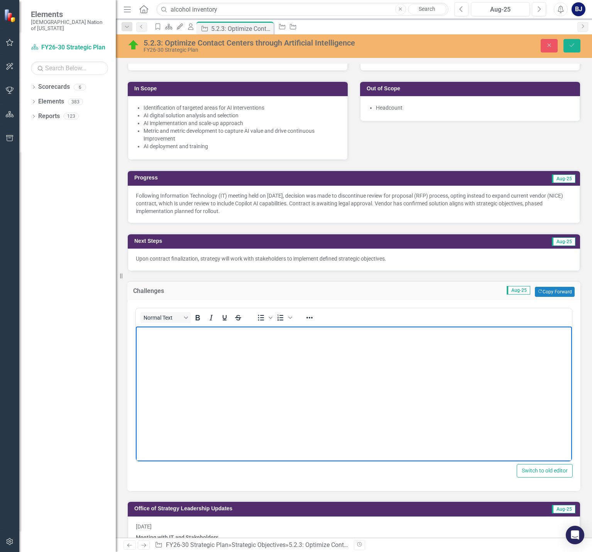
click at [162, 345] on body "Rich Text Area. Press ALT-0 for help." at bounding box center [354, 385] width 436 height 116
click at [571, 47] on icon "Save" at bounding box center [572, 44] width 7 height 5
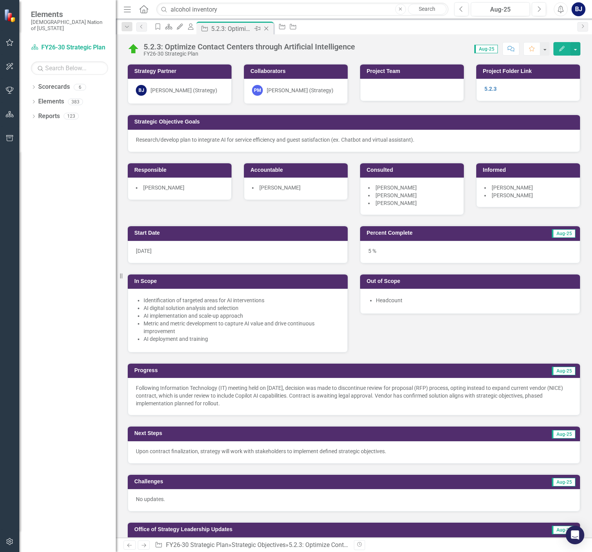
click at [270, 27] on icon "Close" at bounding box center [267, 28] width 8 height 6
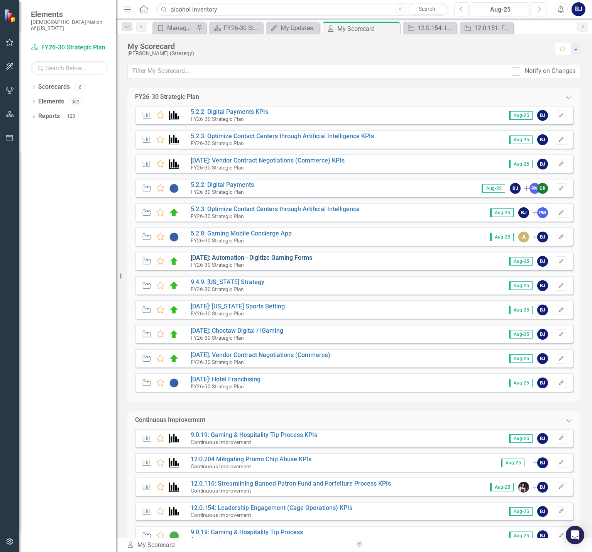
click at [225, 259] on link "[DATE]: Automation - Digitize Gaming Forms" at bounding box center [252, 257] width 122 height 7
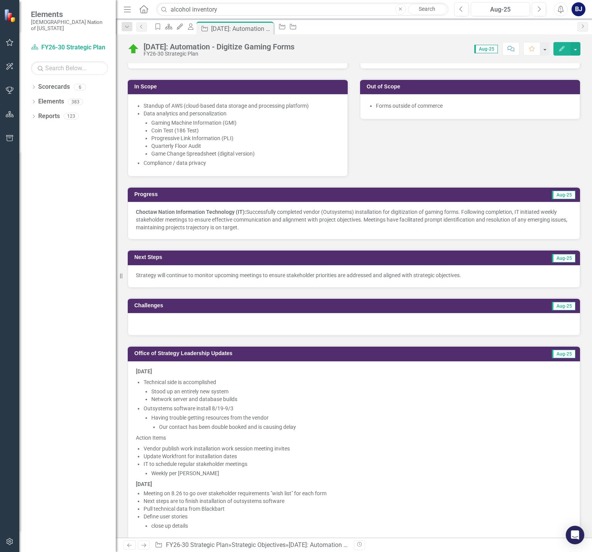
scroll to position [309, 0]
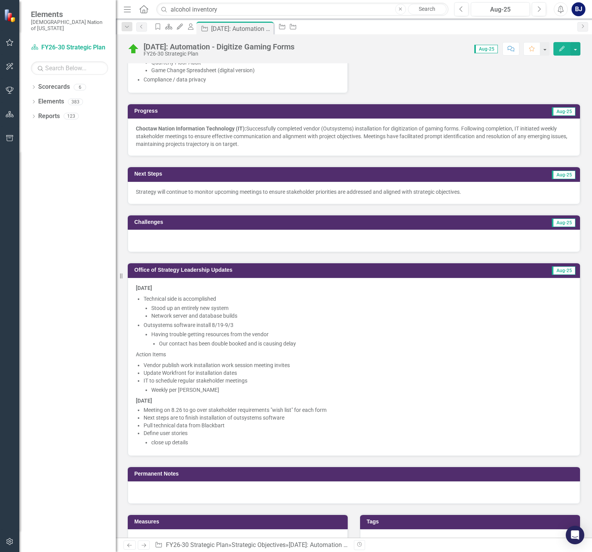
click at [183, 237] on div at bounding box center [354, 241] width 453 height 22
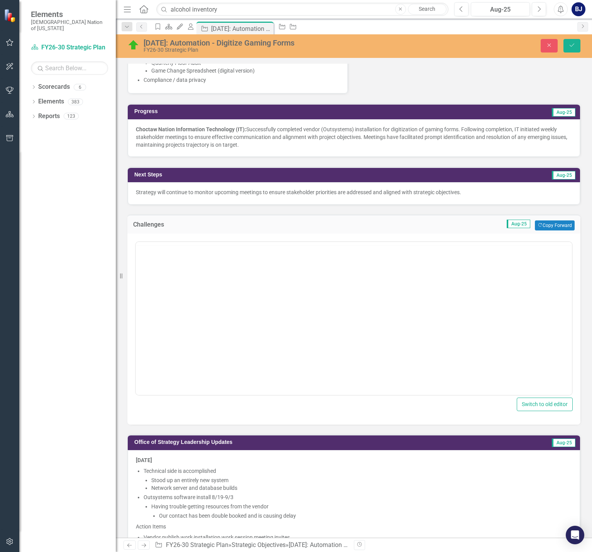
scroll to position [0, 0]
click at [180, 294] on body "Rich Text Area. Press ALT-0 for help." at bounding box center [354, 318] width 436 height 116
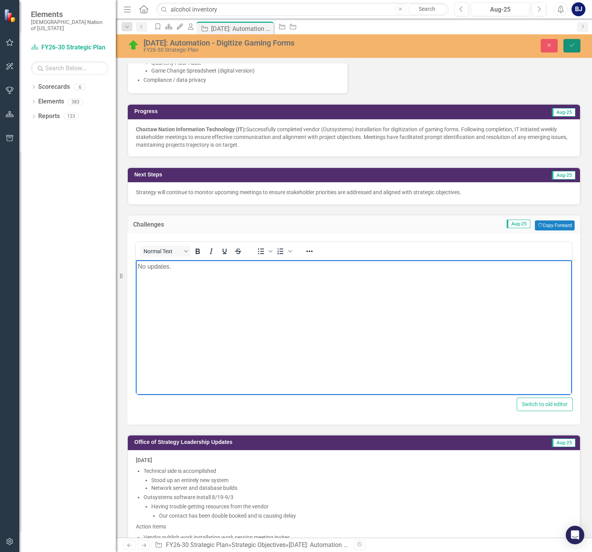
click at [566, 45] on button "Save" at bounding box center [572, 46] width 17 height 14
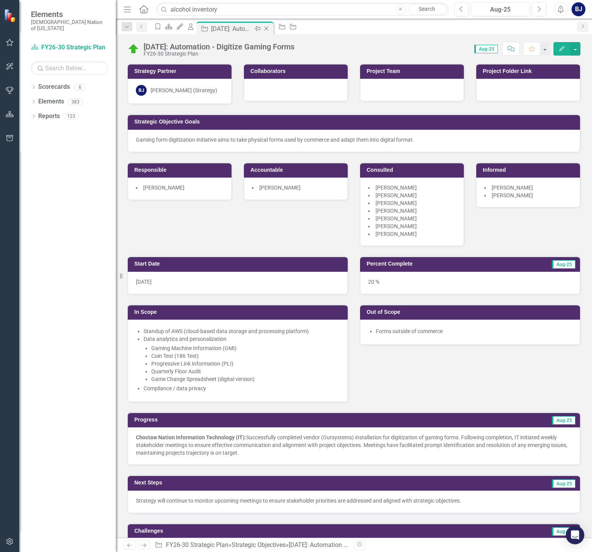
click at [268, 27] on icon at bounding box center [266, 29] width 4 height 4
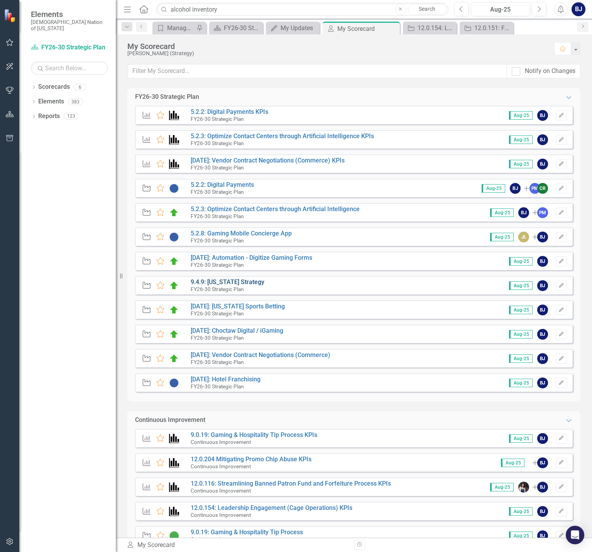
click at [217, 285] on link "9.4.9: [US_STATE] Strategy" at bounding box center [228, 281] width 74 height 7
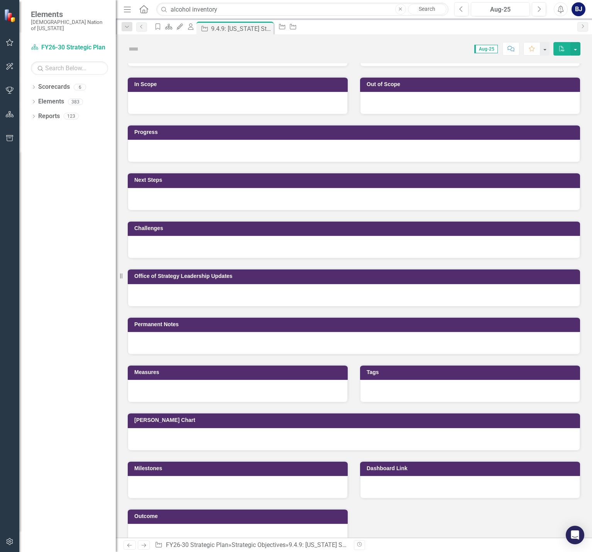
scroll to position [268, 0]
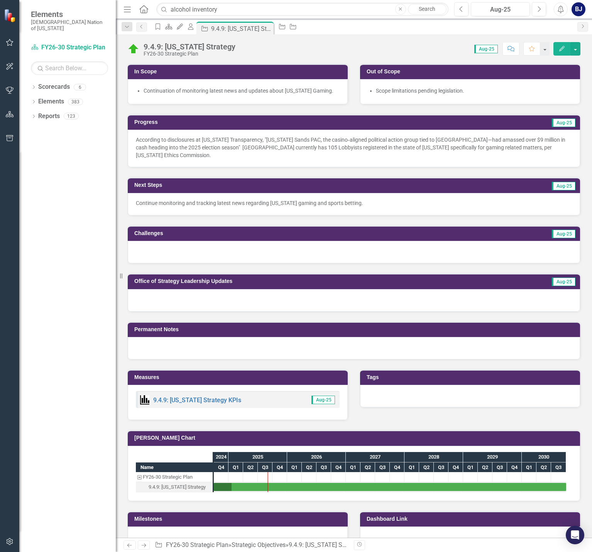
click at [168, 245] on div at bounding box center [354, 252] width 453 height 22
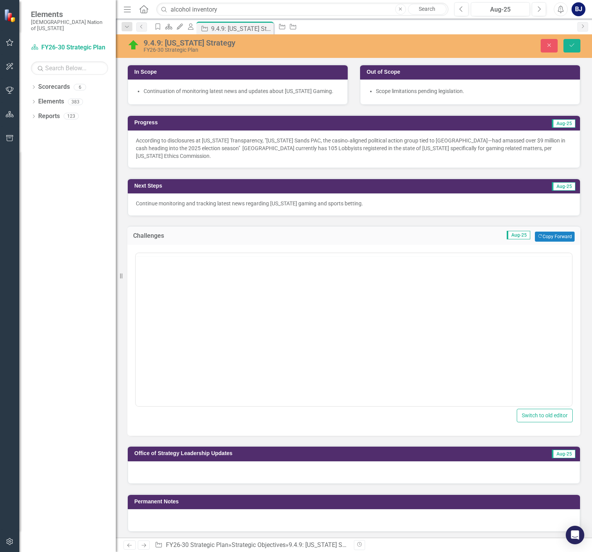
scroll to position [0, 0]
click at [175, 284] on body "Rich Text Area. Press ALT-0 for help." at bounding box center [354, 329] width 436 height 116
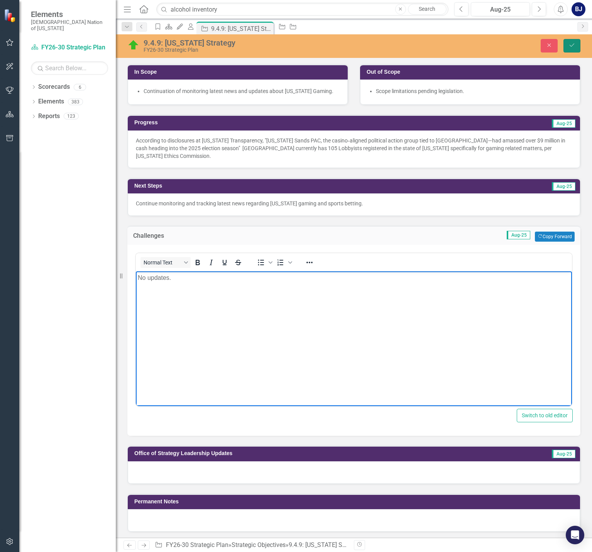
click at [575, 47] on icon "Save" at bounding box center [572, 44] width 7 height 5
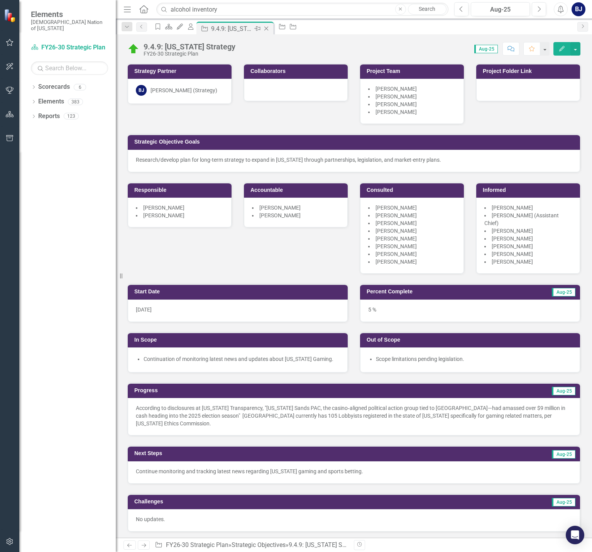
click at [270, 26] on icon "Close" at bounding box center [267, 28] width 8 height 6
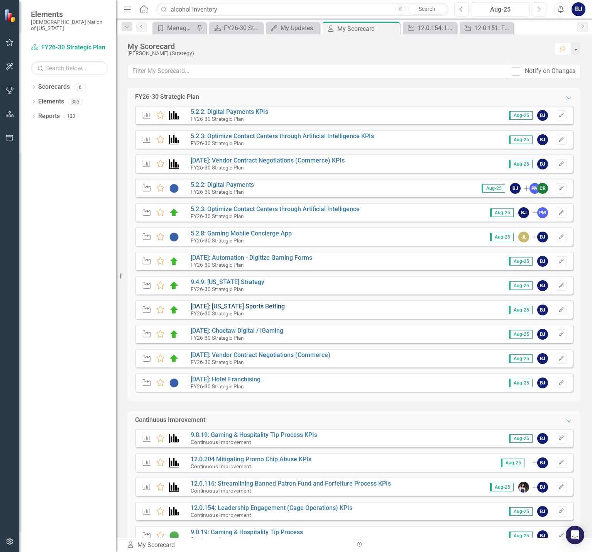
click at [223, 304] on link "[DATE]: [US_STATE] Sports Betting" at bounding box center [238, 306] width 94 height 7
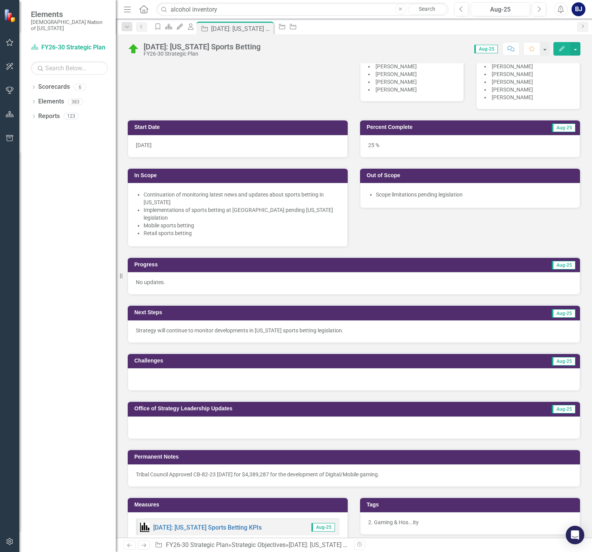
scroll to position [193, 0]
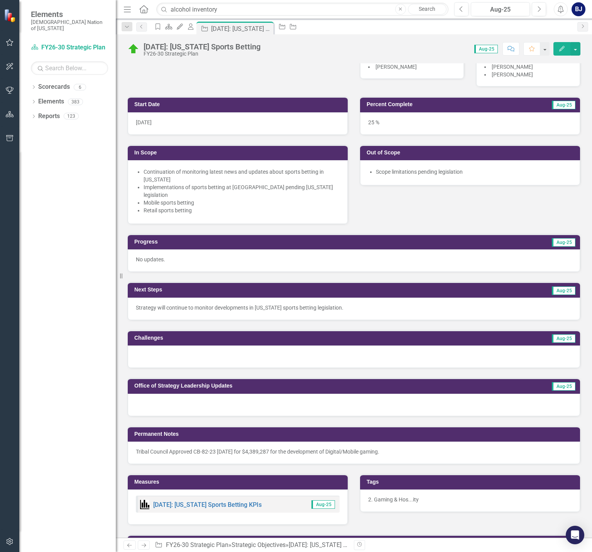
click at [164, 359] on div at bounding box center [354, 357] width 453 height 22
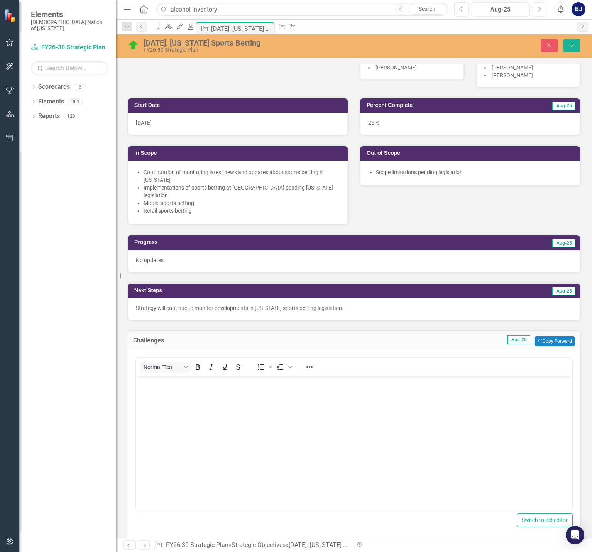
scroll to position [0, 0]
click at [179, 398] on body "Rich Text Area. Press ALT-0 for help." at bounding box center [354, 434] width 436 height 116
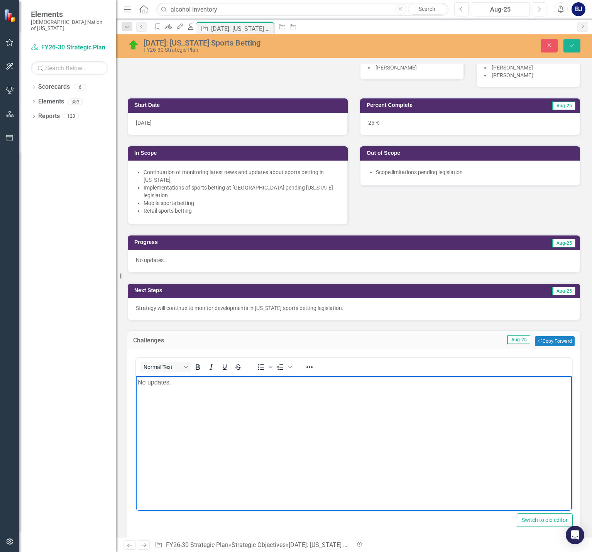
click at [582, 49] on div "Close Save" at bounding box center [493, 46] width 187 height 14
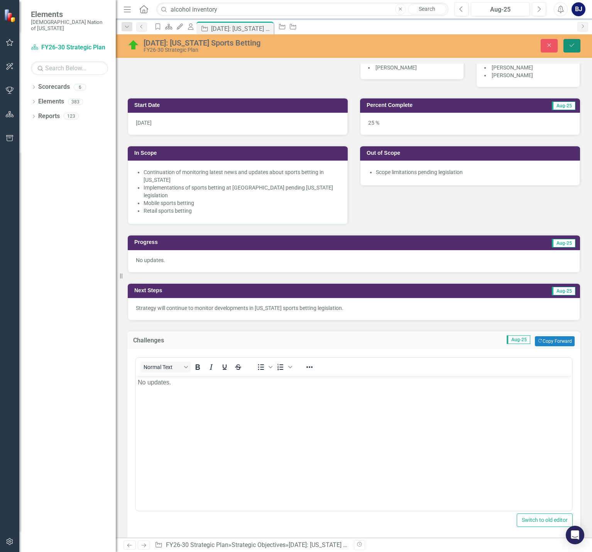
click at [579, 47] on button "Save" at bounding box center [572, 46] width 17 height 14
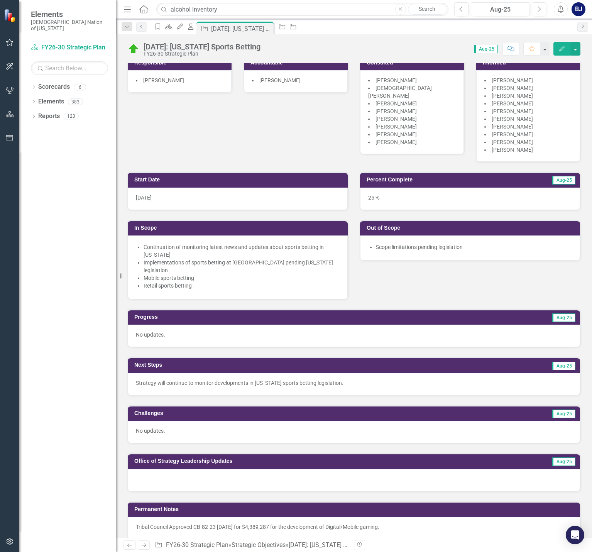
scroll to position [154, 0]
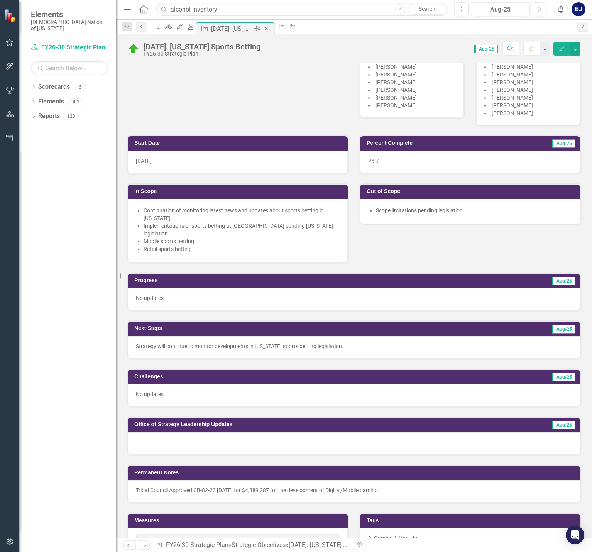
click at [270, 29] on icon "Close" at bounding box center [267, 28] width 8 height 6
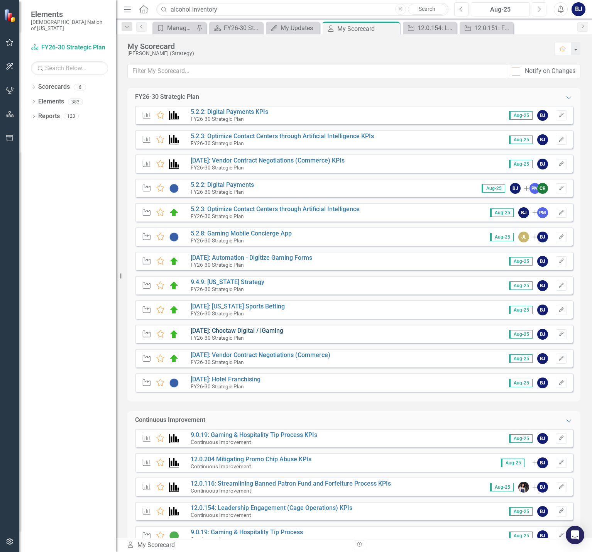
click at [253, 329] on link "[DATE]: Choctaw Digital / iGaming" at bounding box center [237, 330] width 93 height 7
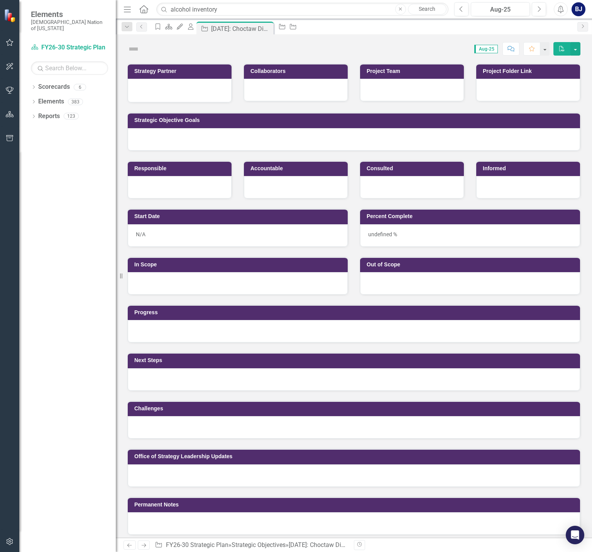
click at [241, 305] on div "Progress" at bounding box center [354, 312] width 453 height 15
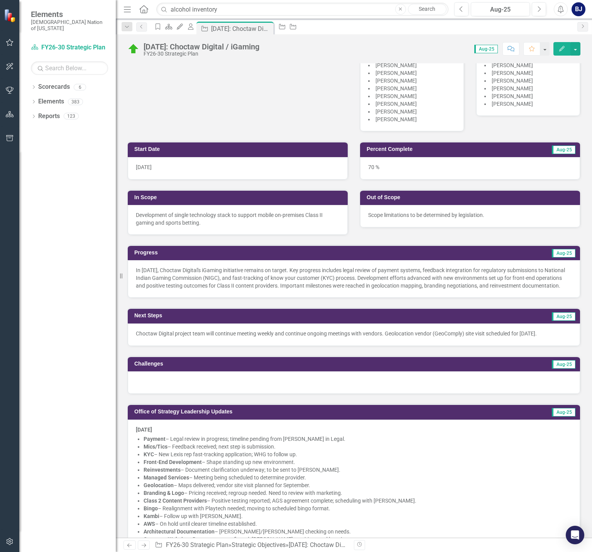
scroll to position [154, 0]
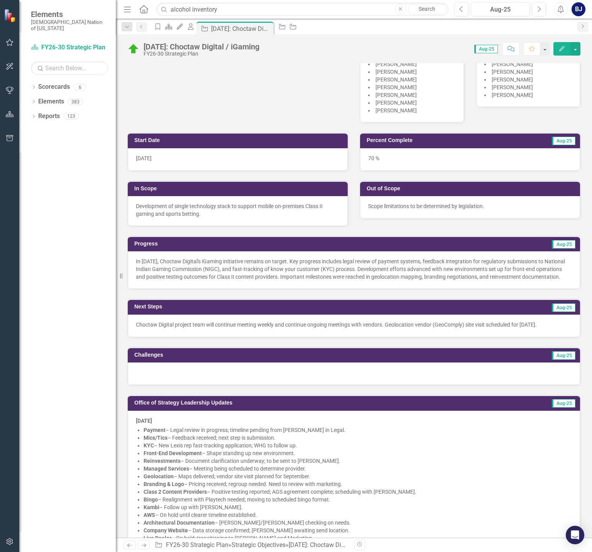
click at [185, 382] on div at bounding box center [354, 374] width 453 height 22
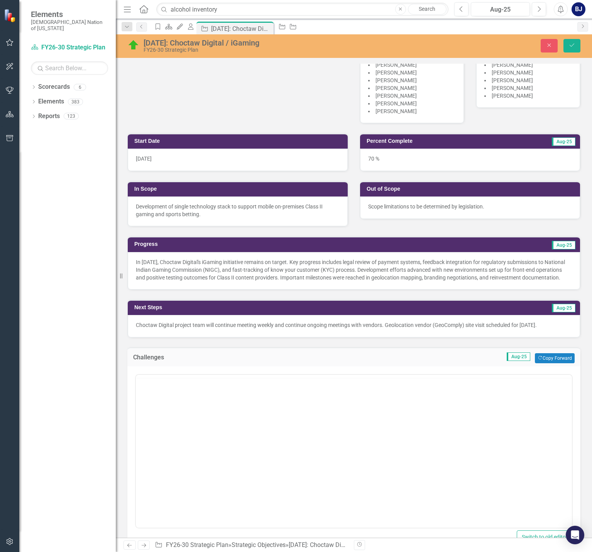
scroll to position [0, 0]
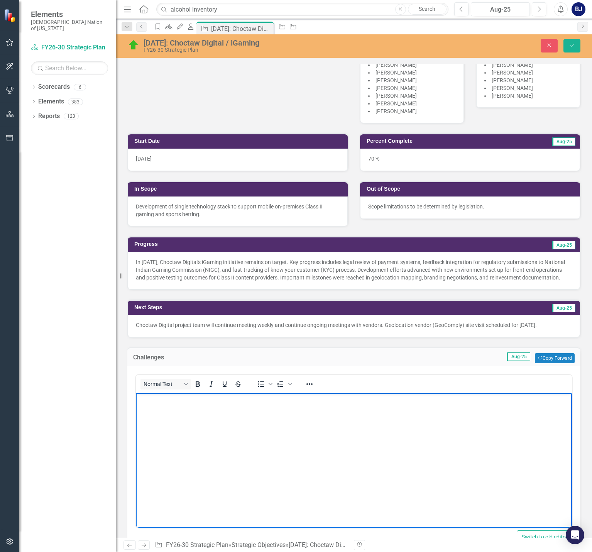
click at [174, 423] on body "Rich Text Area. Press ALT-0 for help." at bounding box center [354, 451] width 436 height 116
click at [578, 47] on button "Save" at bounding box center [572, 46] width 17 height 14
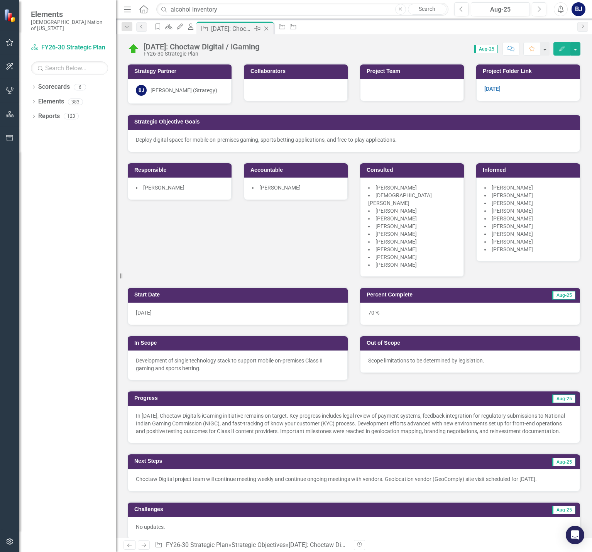
click at [270, 27] on icon "Close" at bounding box center [267, 28] width 8 height 6
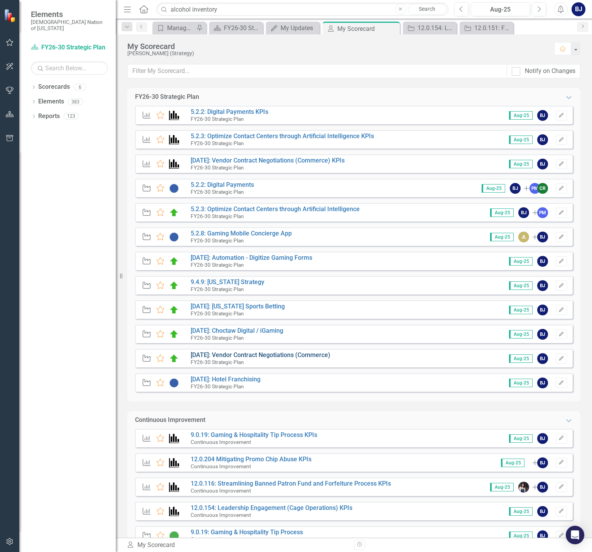
click at [231, 355] on link "[DATE]: Vendor Contract Negotiations (Commerce)" at bounding box center [261, 354] width 140 height 7
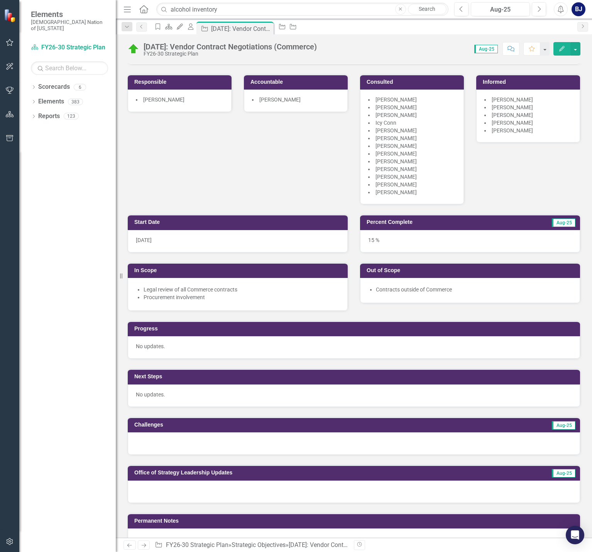
scroll to position [193, 0]
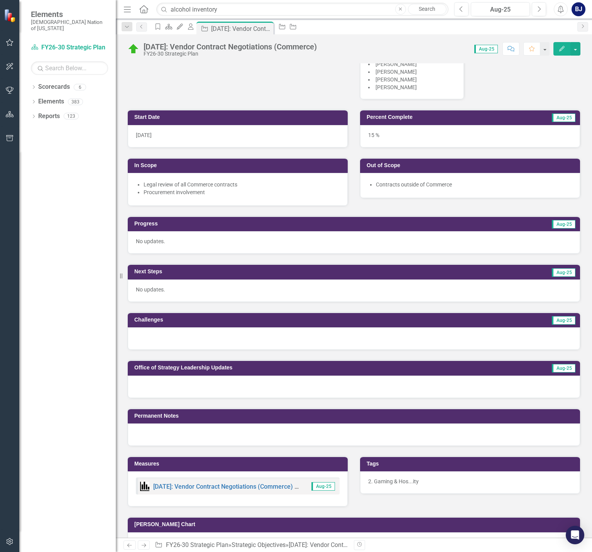
click at [165, 337] on div at bounding box center [354, 338] width 453 height 22
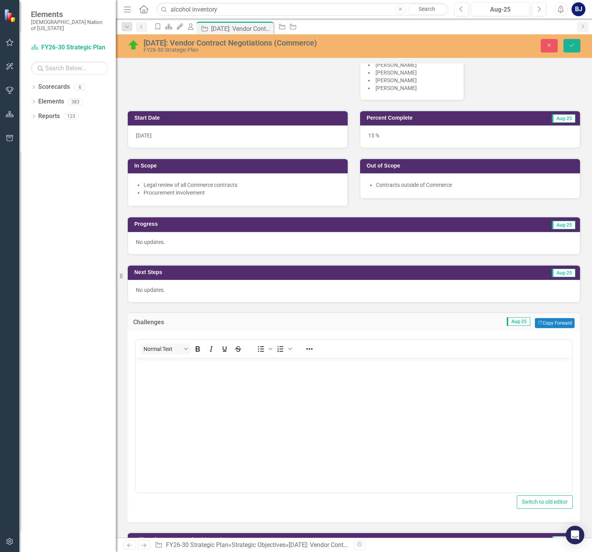
scroll to position [0, 0]
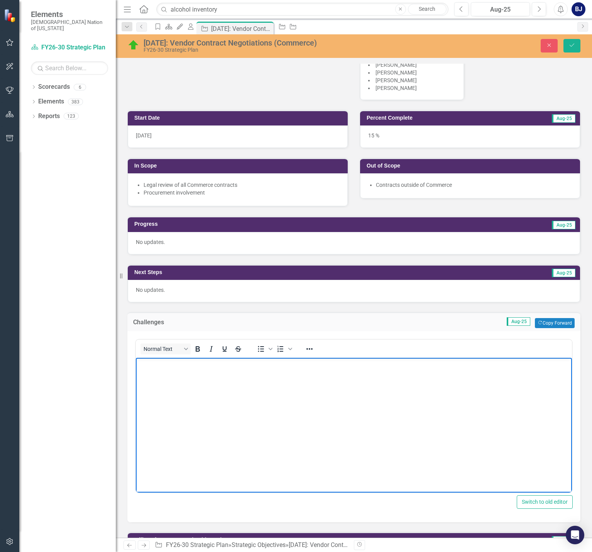
click at [189, 384] on body "Rich Text Area. Press ALT-0 for help." at bounding box center [354, 416] width 436 height 116
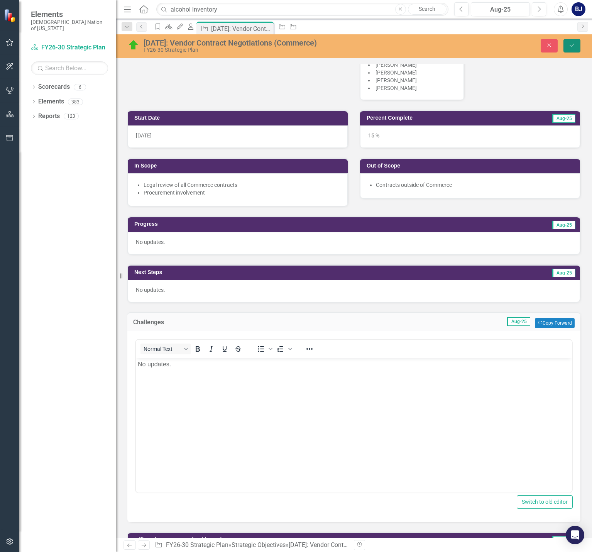
click at [568, 46] on button "Save" at bounding box center [572, 46] width 17 height 14
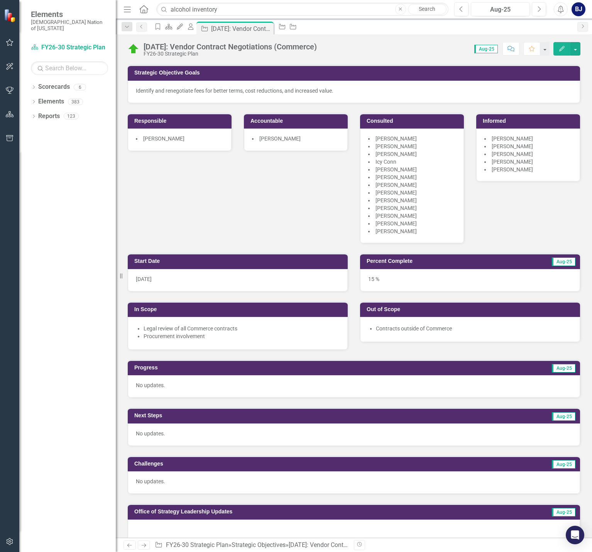
scroll to position [193, 0]
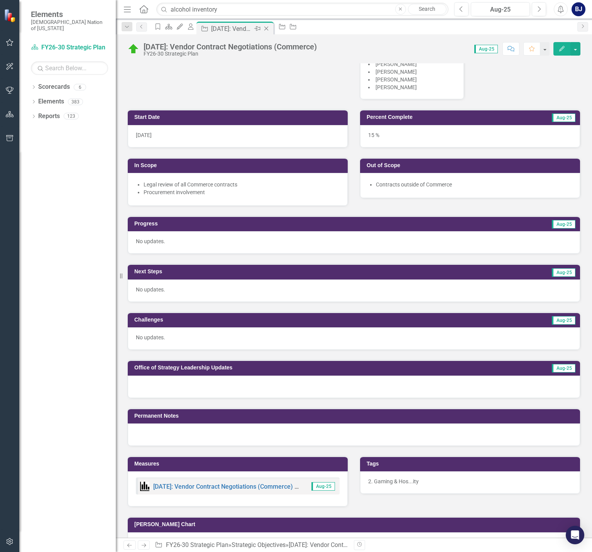
click at [270, 31] on icon "Close" at bounding box center [267, 28] width 8 height 6
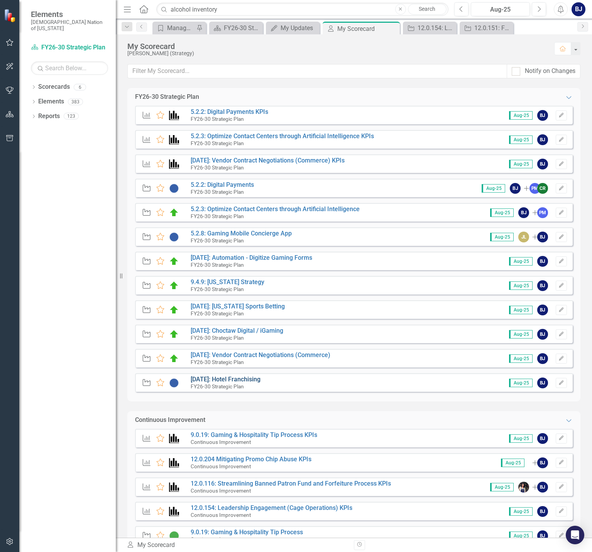
click at [233, 378] on link "[DATE]: Hotel Franchising" at bounding box center [226, 379] width 70 height 7
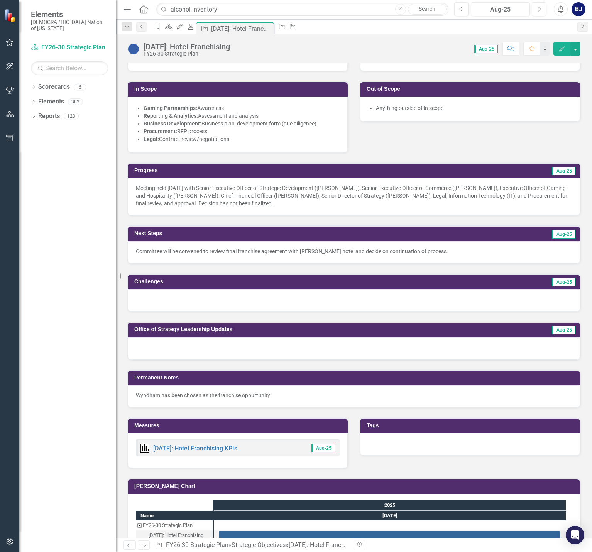
scroll to position [270, 0]
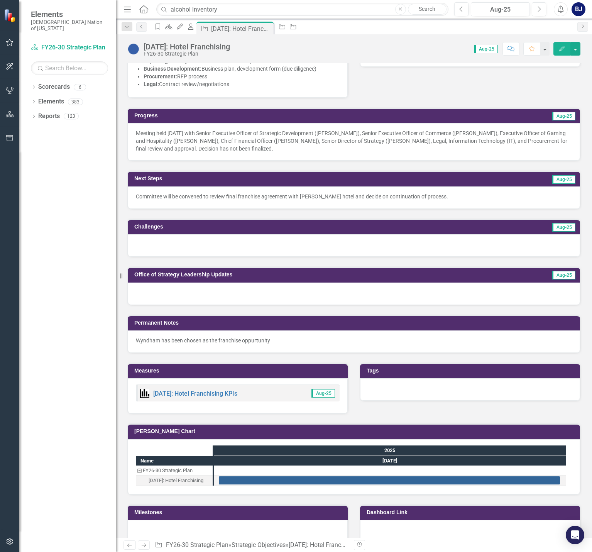
click at [231, 246] on div at bounding box center [354, 245] width 453 height 22
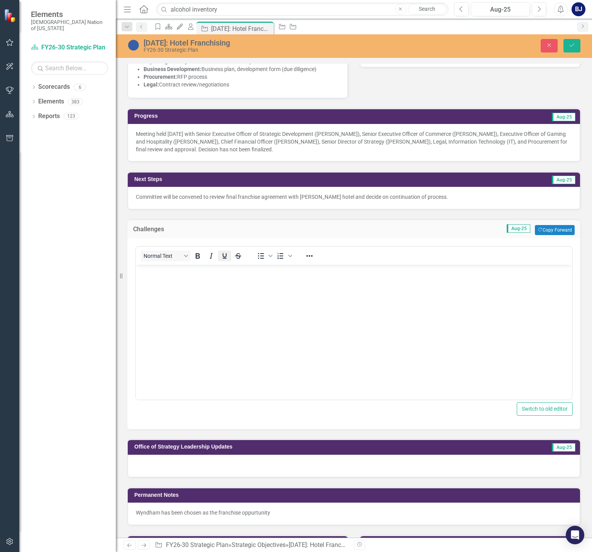
scroll to position [0, 0]
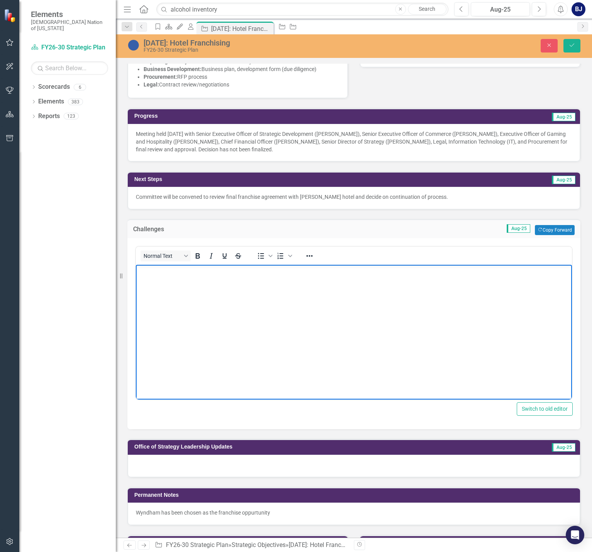
click at [203, 299] on body "Rich Text Area. Press ALT-0 for help." at bounding box center [354, 323] width 436 height 116
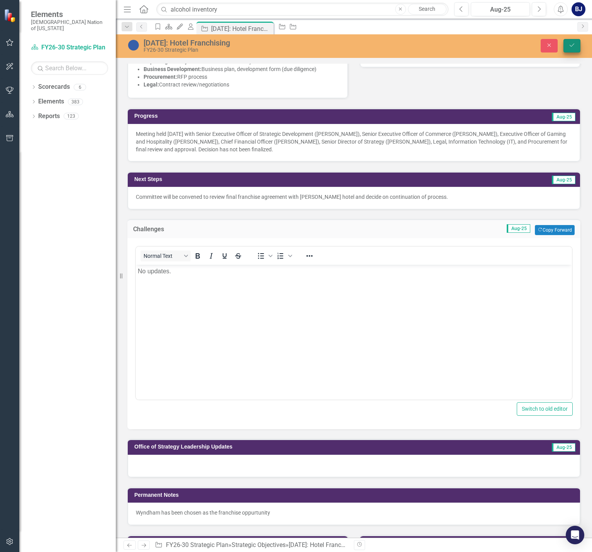
click at [580, 47] on button "Save" at bounding box center [572, 46] width 17 height 14
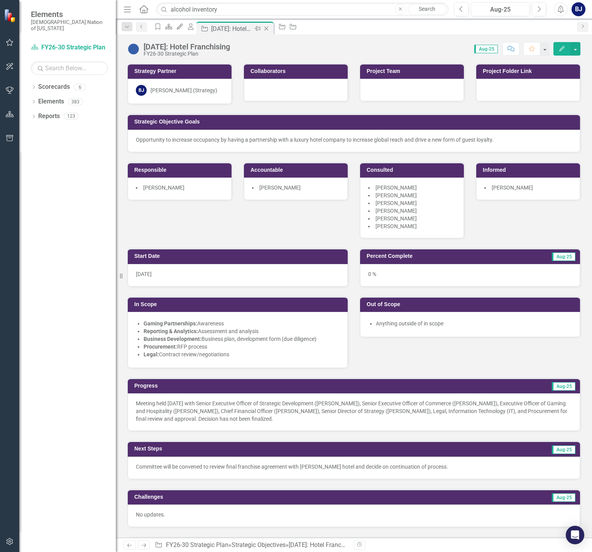
click at [270, 27] on icon "Close" at bounding box center [267, 28] width 8 height 6
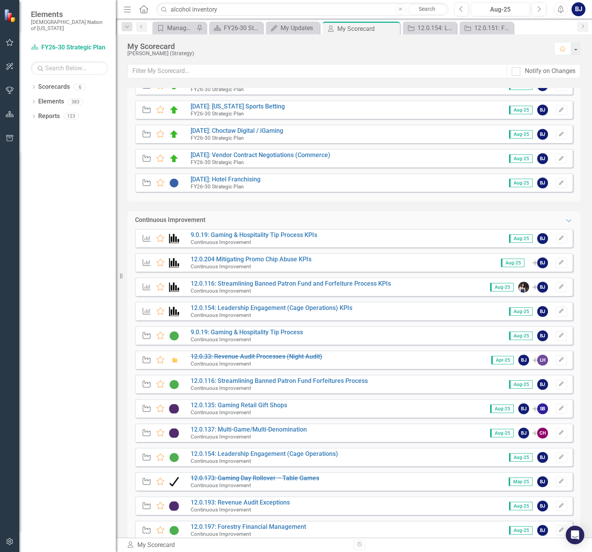
scroll to position [270, 0]
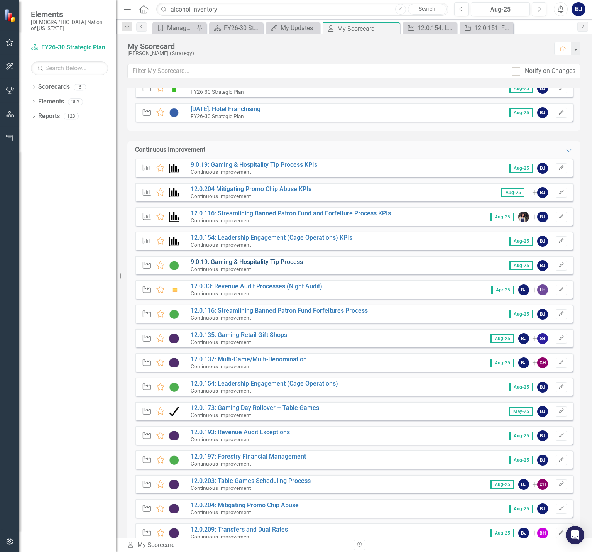
click at [267, 259] on link "9.0.19: Gaming & Hospitality Tip Process" at bounding box center [247, 261] width 112 height 7
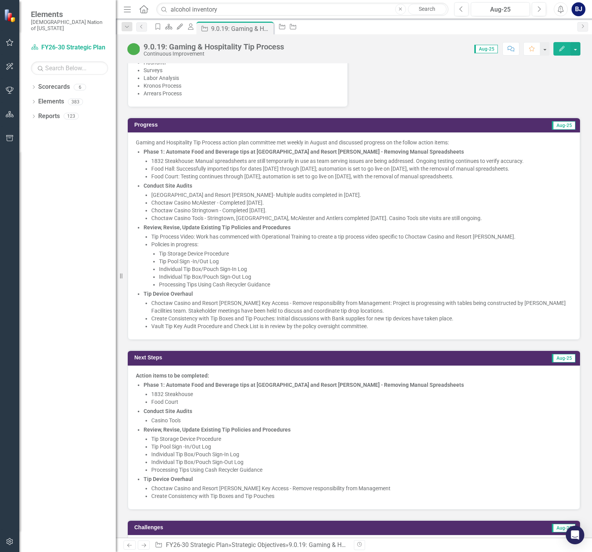
scroll to position [656, 0]
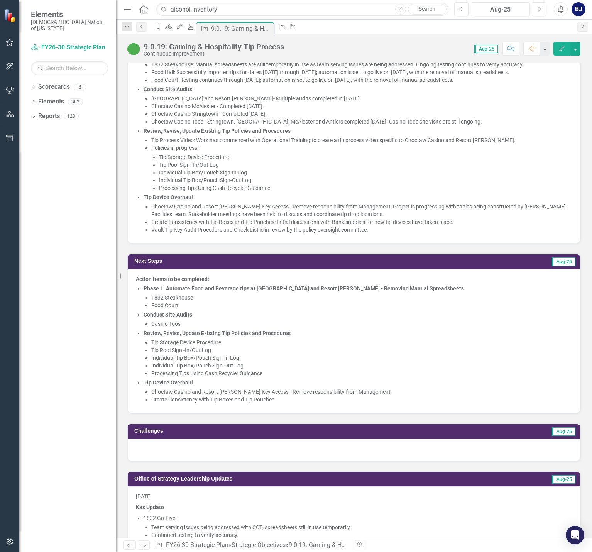
click at [182, 445] on div at bounding box center [354, 450] width 453 height 22
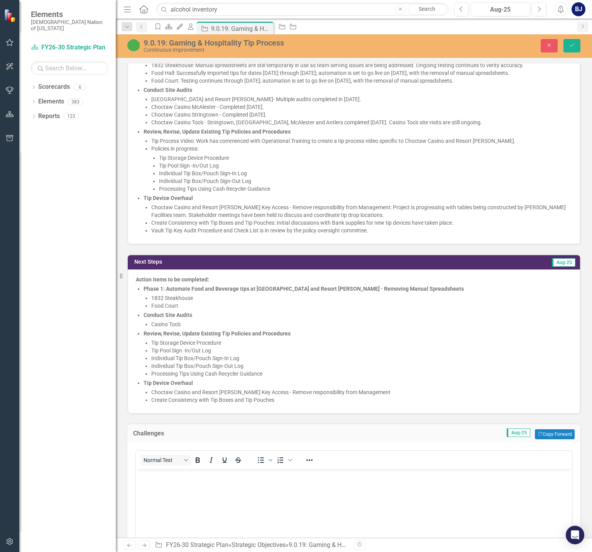
scroll to position [0, 0]
click at [170, 484] on body "Rich Text Area. Press ALT-0 for help." at bounding box center [354, 527] width 436 height 116
click at [575, 46] on icon "Save" at bounding box center [572, 44] width 7 height 5
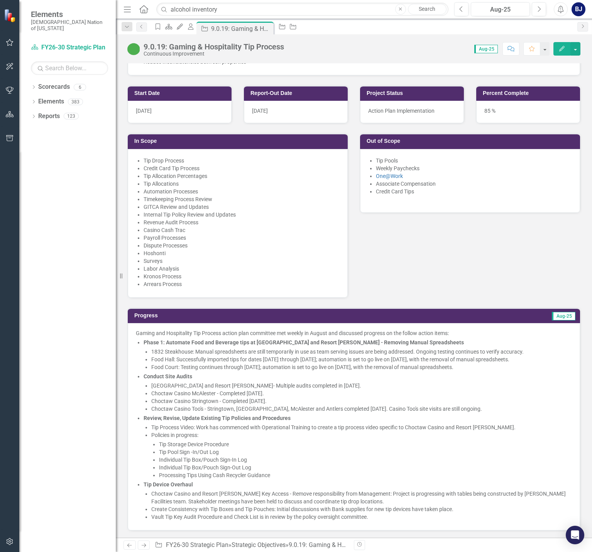
scroll to position [386, 0]
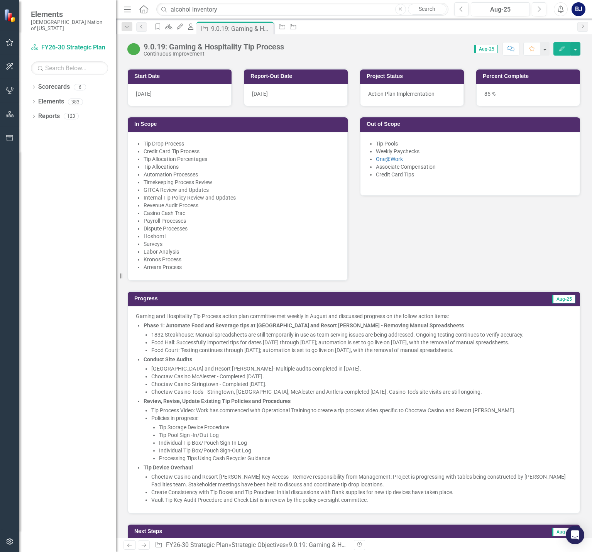
drag, startPoint x: 370, startPoint y: 226, endPoint x: 374, endPoint y: 200, distance: 25.4
click at [374, 200] on div "Start Date 10/5/23 Report-Out Date 3/13/24 In Scope Tip Drop Process Credit Car…" at bounding box center [354, 170] width 465 height 222
click at [270, 28] on icon "Close" at bounding box center [267, 28] width 8 height 6
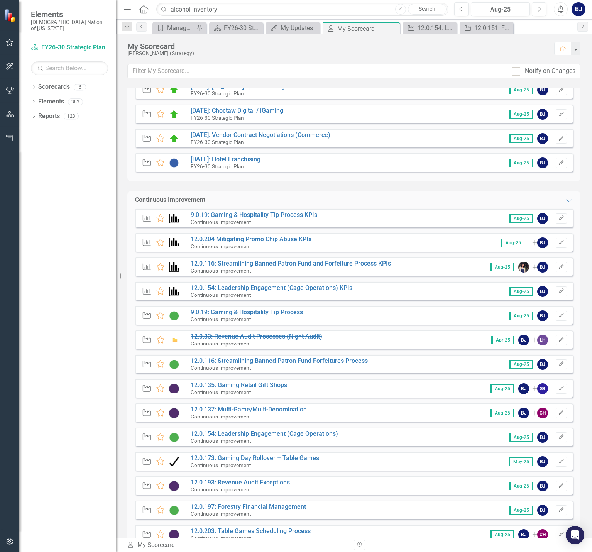
scroll to position [270, 0]
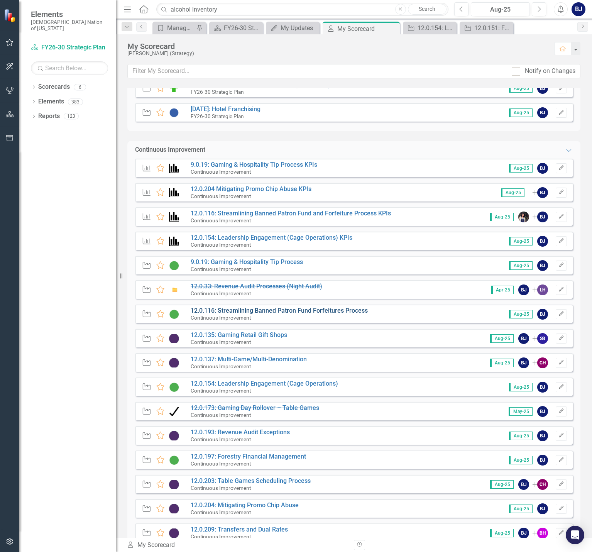
click at [266, 312] on link "12.0.116: Streamlining Banned Patron Fund Forfeitures Process" at bounding box center [279, 310] width 177 height 7
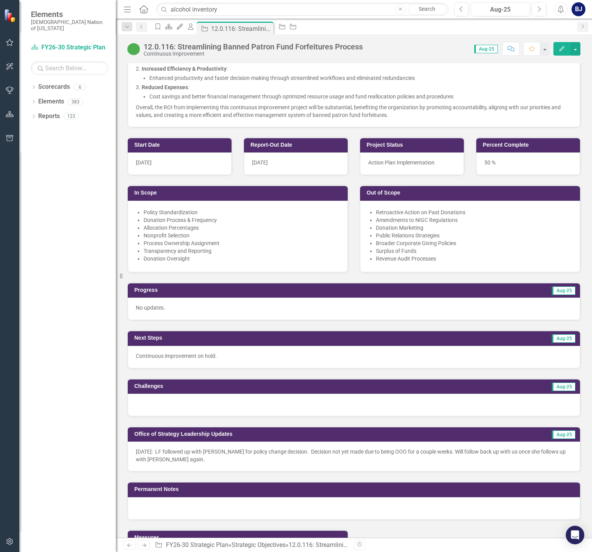
scroll to position [348, 0]
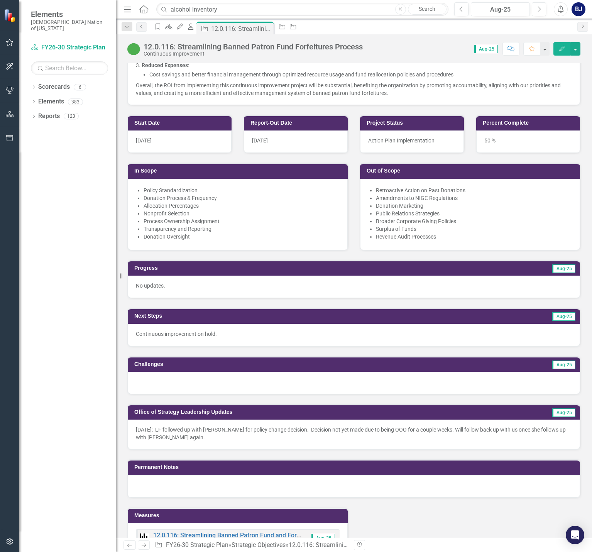
click at [190, 382] on div at bounding box center [354, 383] width 453 height 22
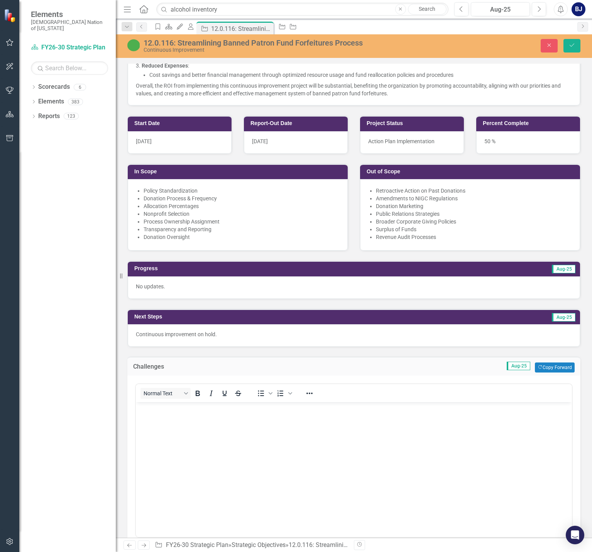
scroll to position [0, 0]
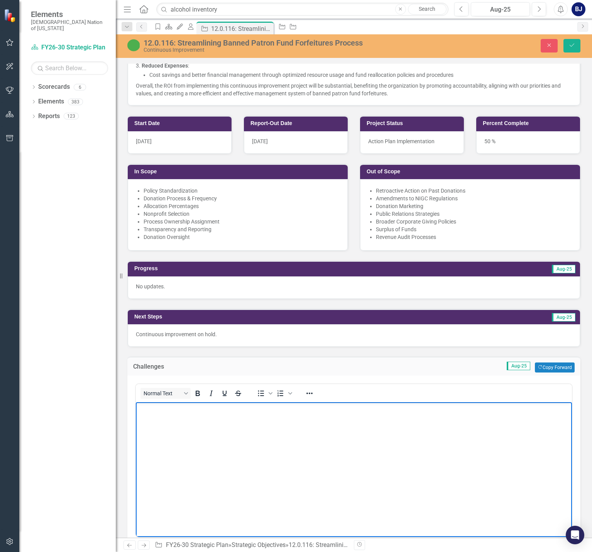
click at [194, 415] on body "Rich Text Area. Press ALT-0 for help." at bounding box center [354, 460] width 436 height 116
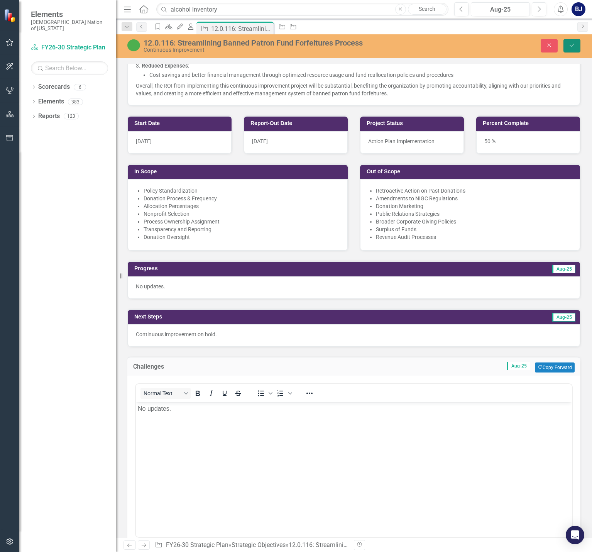
drag, startPoint x: 579, startPoint y: 43, endPoint x: 576, endPoint y: 46, distance: 4.4
click at [578, 43] on button "Save" at bounding box center [572, 46] width 17 height 14
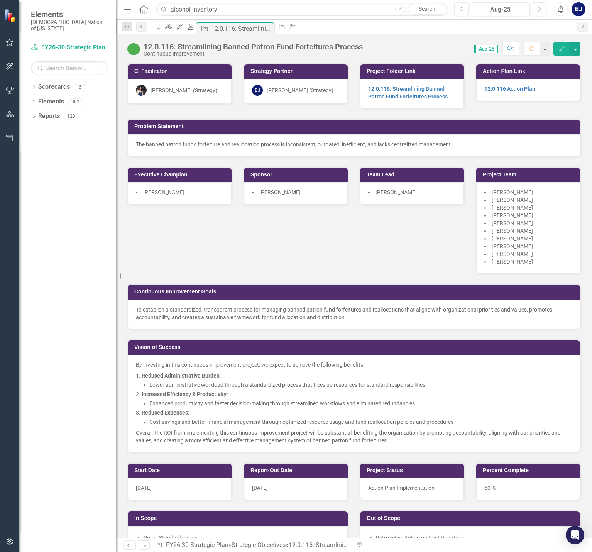
scroll to position [270, 0]
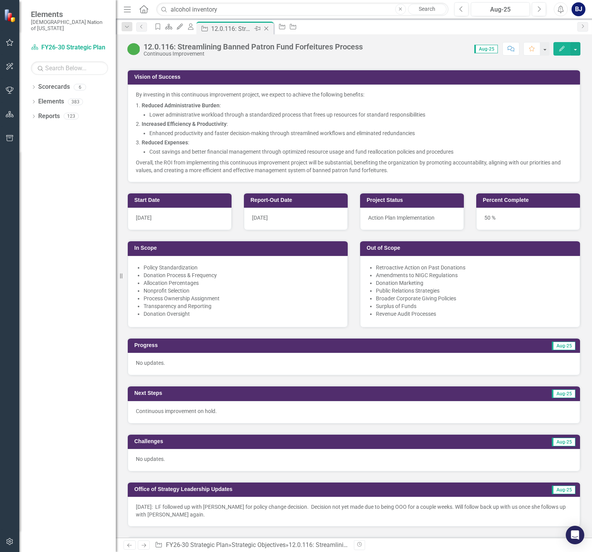
click at [270, 29] on icon "Close" at bounding box center [267, 28] width 8 height 6
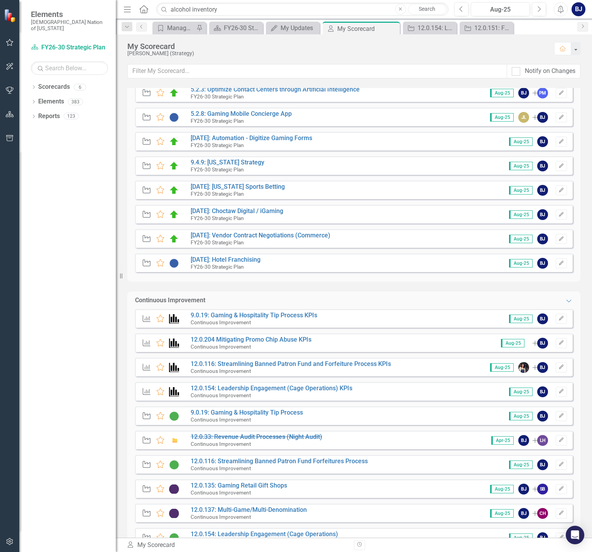
scroll to position [270, 0]
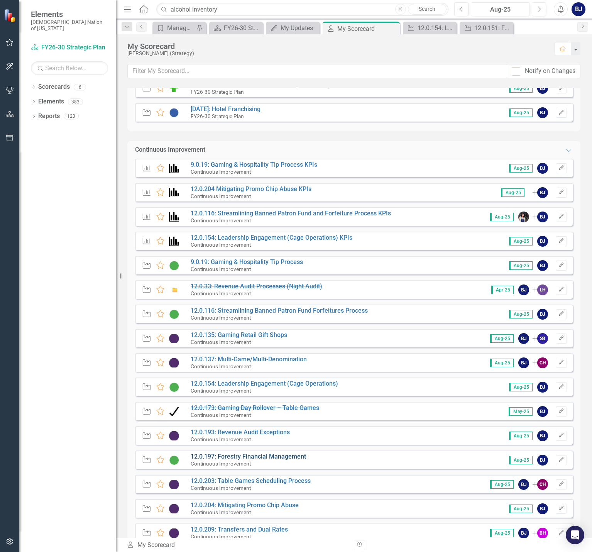
click at [276, 459] on link "12.0.197: Forestry Financial Management" at bounding box center [248, 456] width 115 height 7
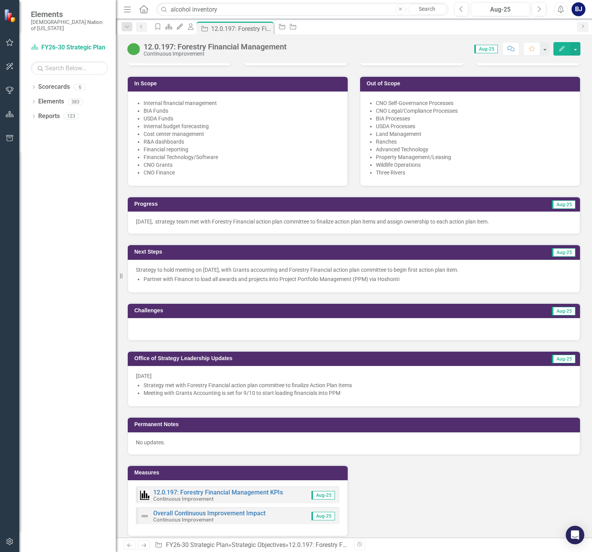
scroll to position [386, 0]
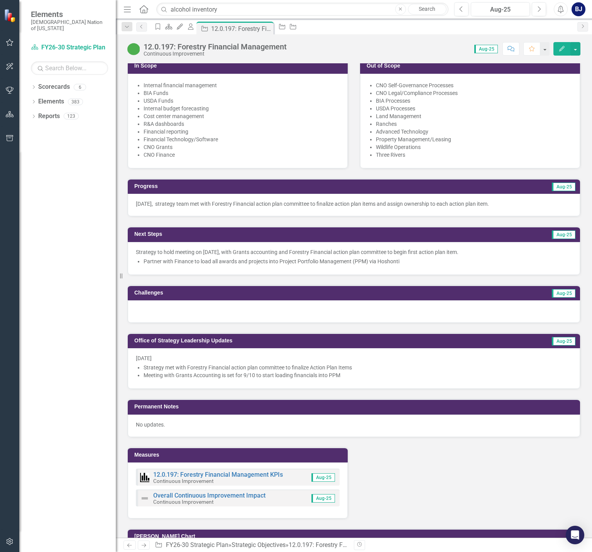
click at [200, 308] on div at bounding box center [354, 311] width 453 height 22
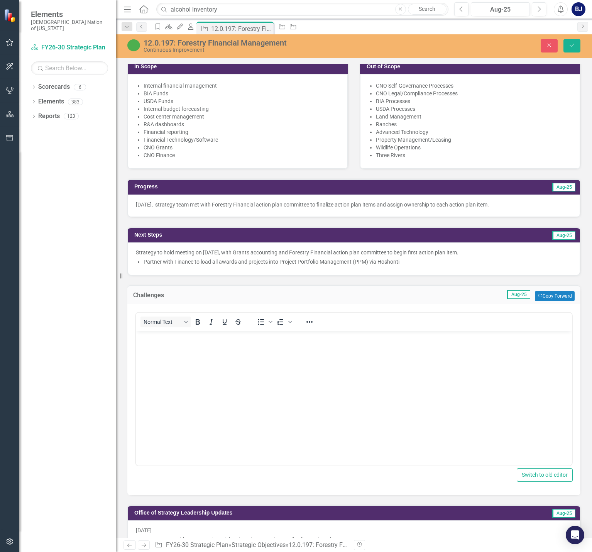
scroll to position [0, 0]
click at [193, 358] on body "Rich Text Area. Press ALT-0 for help." at bounding box center [354, 389] width 436 height 116
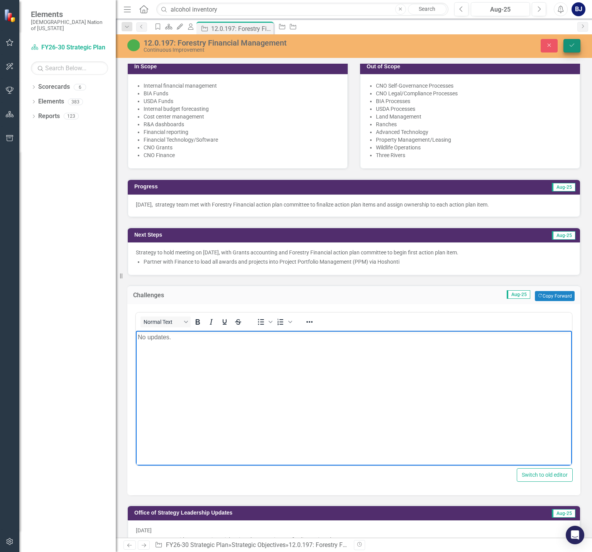
click at [572, 44] on icon "Save" at bounding box center [572, 44] width 7 height 5
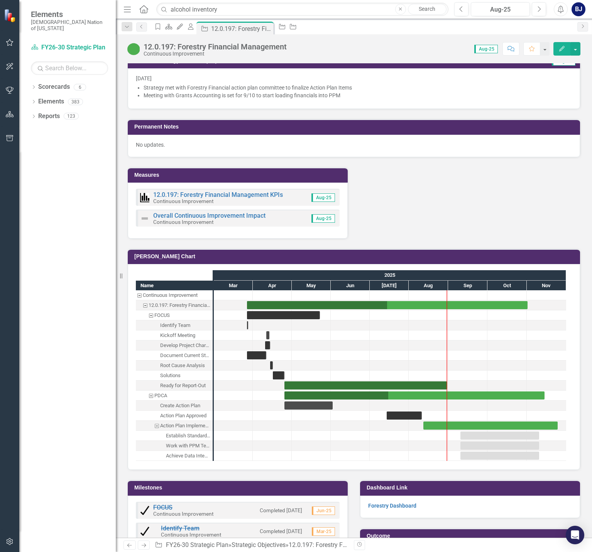
scroll to position [695, 0]
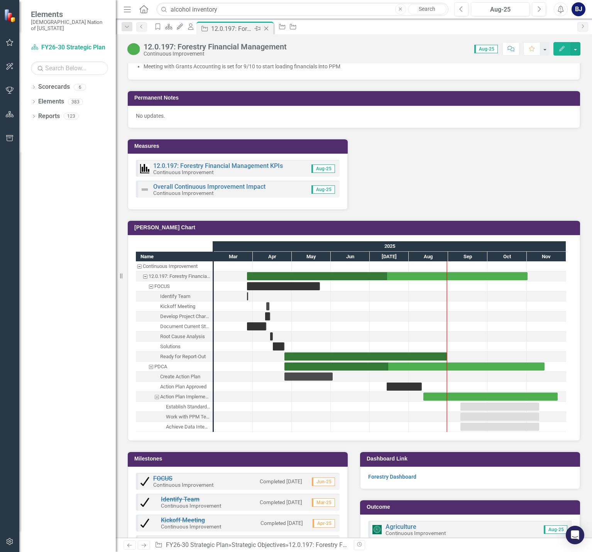
click at [270, 26] on icon "Close" at bounding box center [267, 28] width 8 height 6
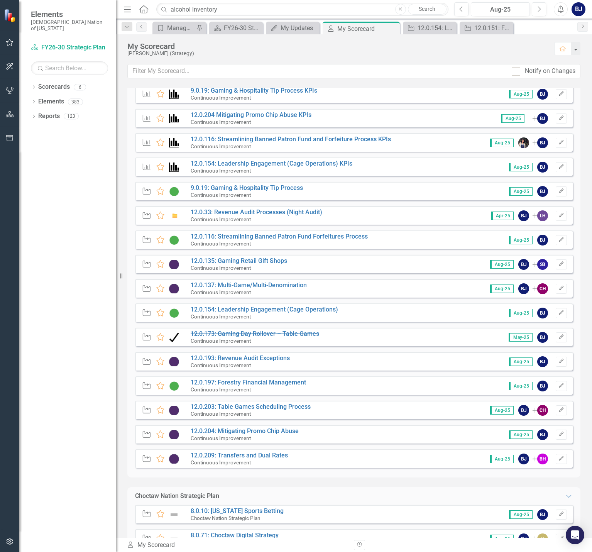
scroll to position [348, 0]
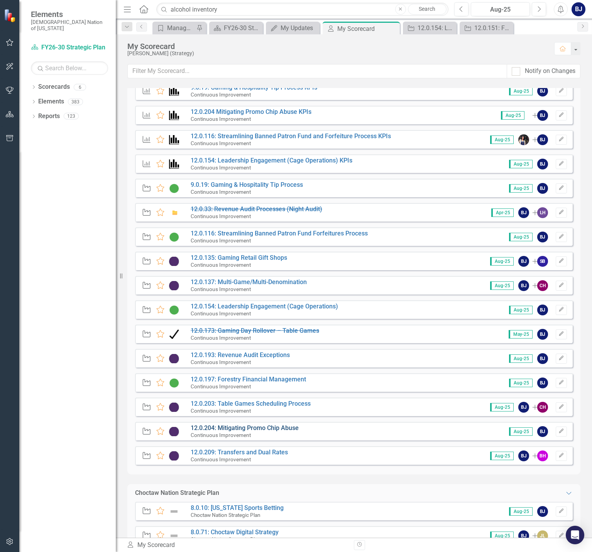
click at [254, 429] on link "12.0.204: Mitigating Promo Chip Abuse" at bounding box center [245, 427] width 108 height 7
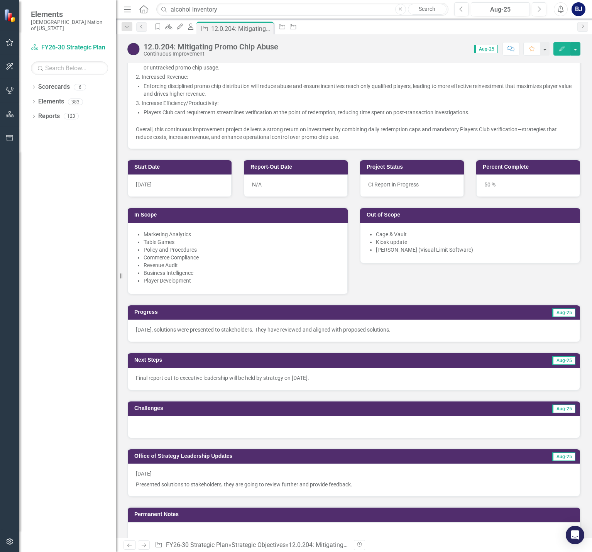
scroll to position [309, 0]
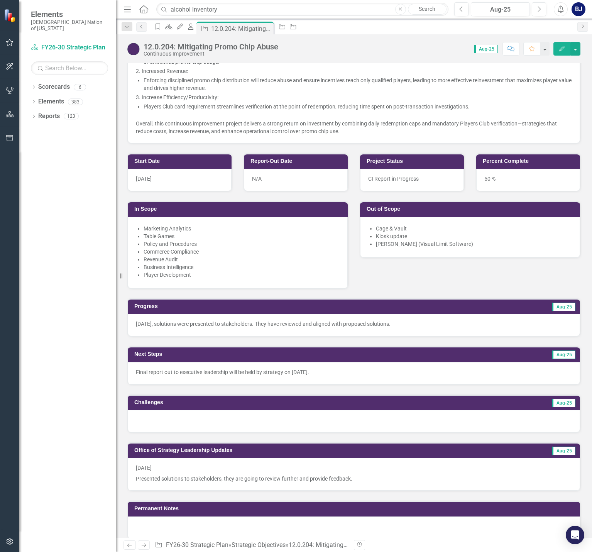
click at [215, 411] on div at bounding box center [354, 421] width 453 height 22
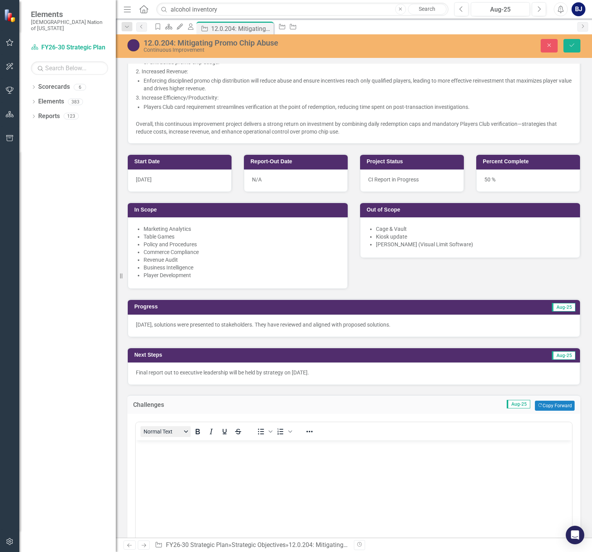
scroll to position [0, 0]
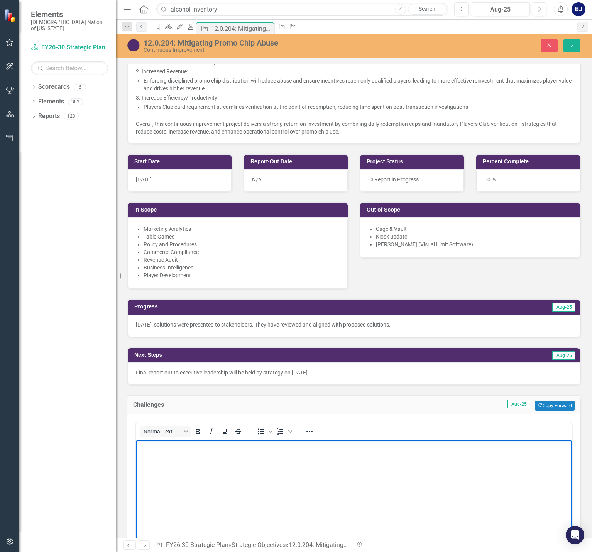
click at [165, 444] on p "Rich Text Area. Press ALT-0 for help." at bounding box center [354, 446] width 432 height 9
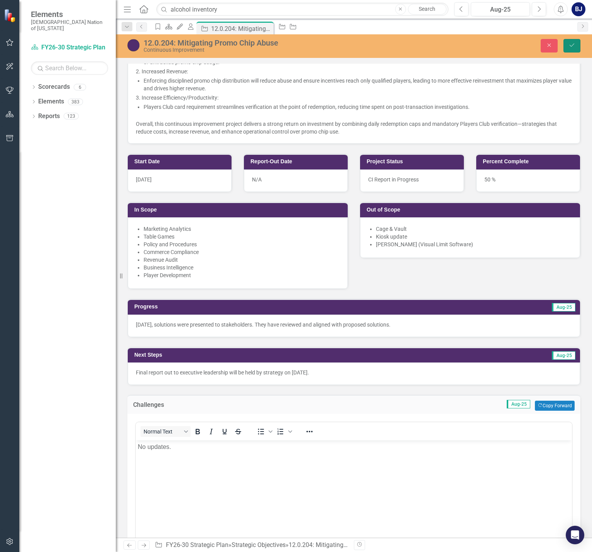
click at [568, 49] on button "Save" at bounding box center [572, 46] width 17 height 14
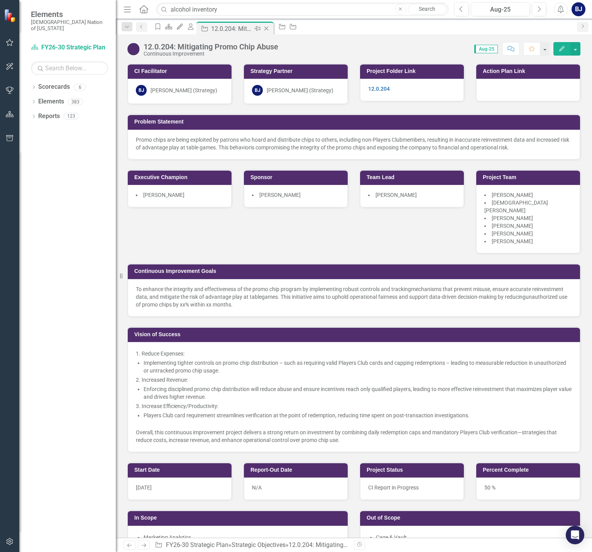
click at [270, 25] on icon "Close" at bounding box center [267, 28] width 8 height 6
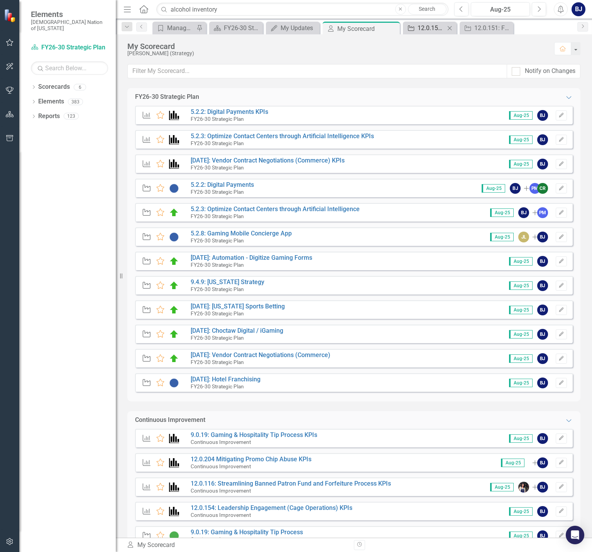
click at [428, 27] on div "12.0.154: Leadership Engagement (Cage Operations)" at bounding box center [431, 28] width 27 height 10
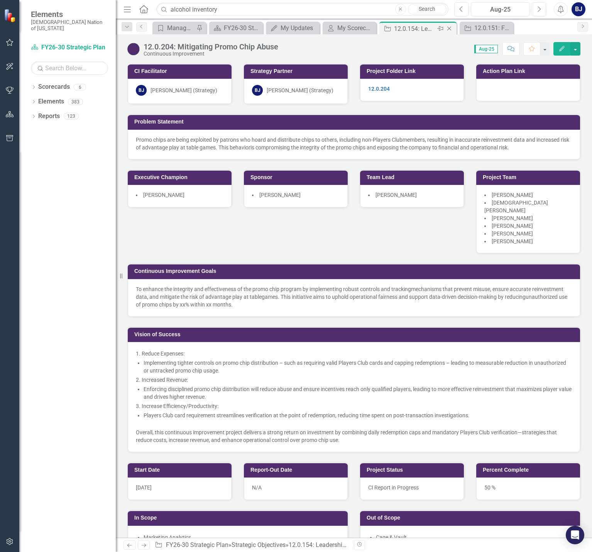
click at [450, 25] on icon "Close" at bounding box center [450, 28] width 8 height 6
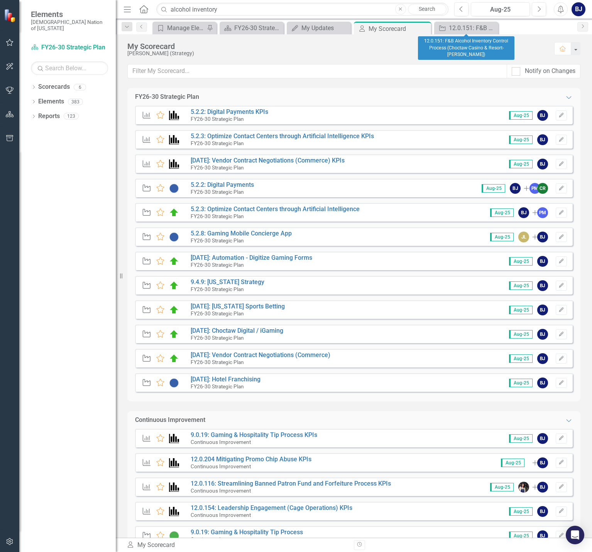
click at [462, 26] on div "12.0.151: F&B Alcohol Inventory Control Process (Choctaw Casino & Resort-[PERSO…" at bounding box center [472, 28] width 47 height 10
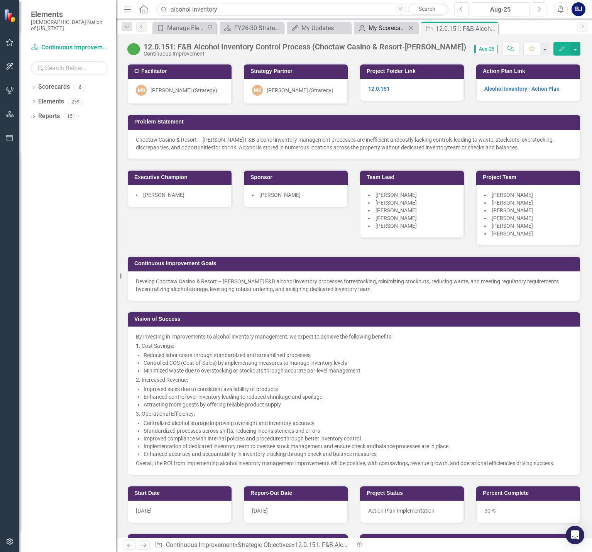
click at [392, 29] on div "My Scorecard" at bounding box center [388, 28] width 38 height 10
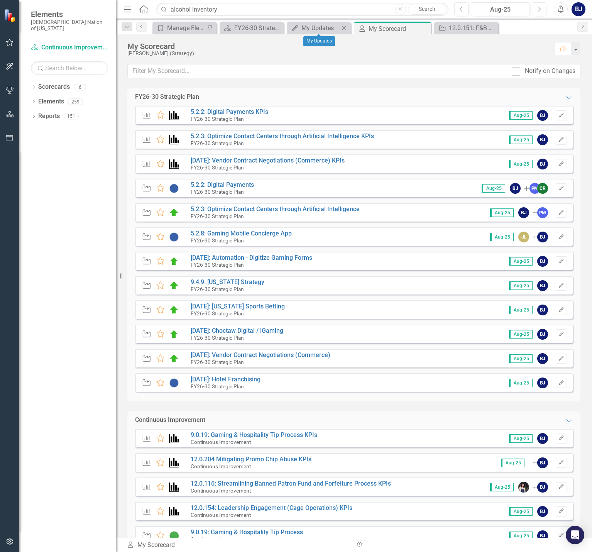
click at [343, 26] on icon "Close" at bounding box center [344, 28] width 8 height 6
click at [247, 114] on link "5.2.2: Digital Payments KPIs" at bounding box center [230, 111] width 78 height 7
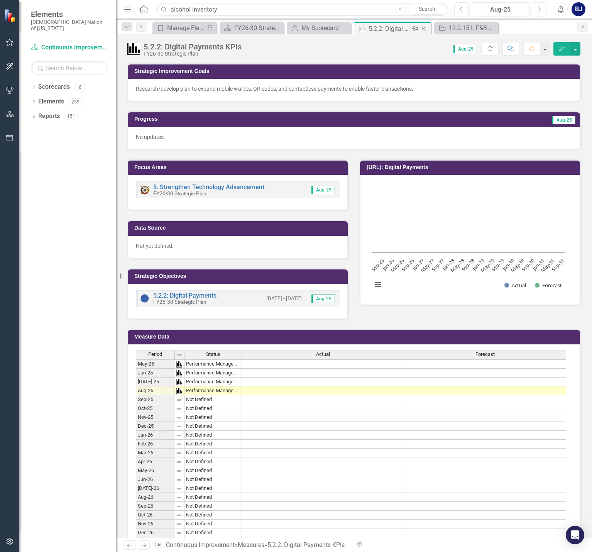
click at [424, 29] on icon at bounding box center [424, 29] width 4 height 4
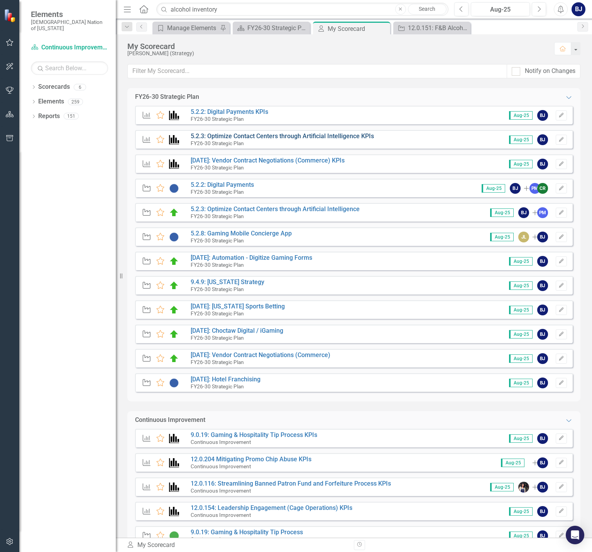
click at [213, 135] on link "5.2.3: Optimize Contact Centers through Artificial Intelligence KPIs" at bounding box center [282, 135] width 183 height 7
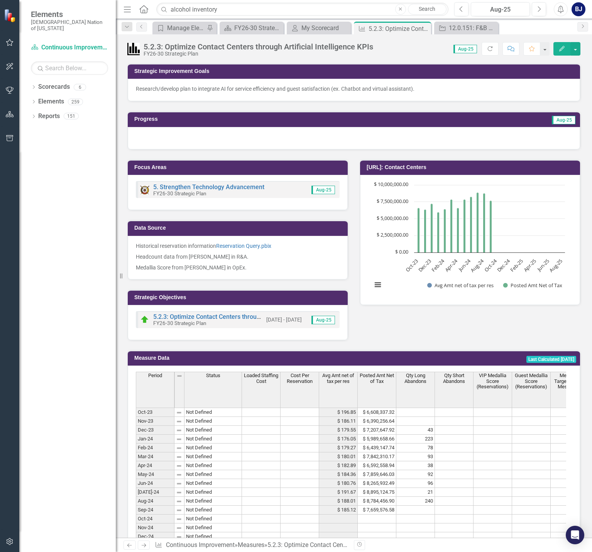
click at [212, 136] on div at bounding box center [354, 138] width 453 height 22
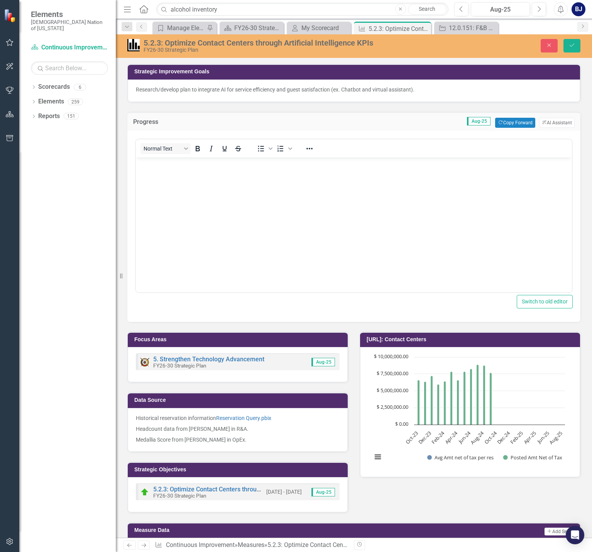
click at [197, 168] on p "Rich Text Area. Press ALT-0 for help." at bounding box center [354, 163] width 432 height 9
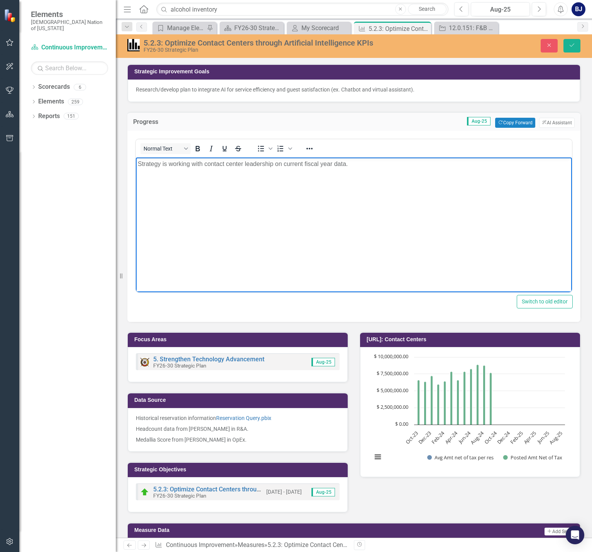
click at [360, 162] on p "Strategy is working with contact center leadership on current fiscal year data." at bounding box center [354, 163] width 432 height 9
drag, startPoint x: 282, startPoint y: 165, endPoint x: 295, endPoint y: 165, distance: 12.7
click at [282, 164] on p "Strategy is working with contact center leadership on current fiscal year data." at bounding box center [354, 163] width 432 height 9
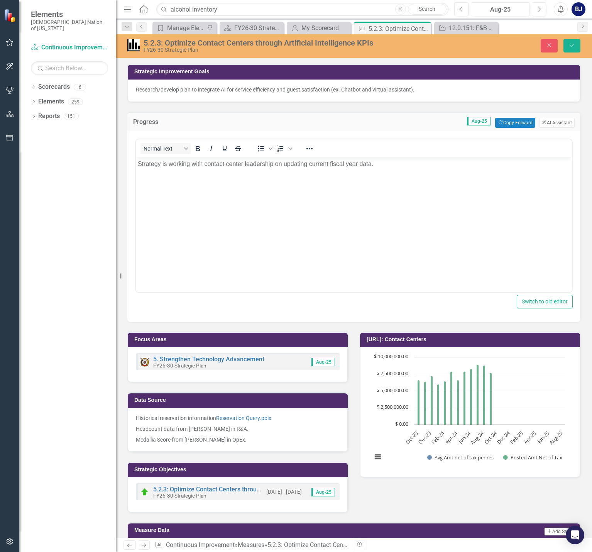
click at [410, 155] on div "Normal Text To open the popup, press Shift+Enter To open the popup, press Shift…" at bounding box center [354, 148] width 436 height 15
click at [567, 51] on button "Save" at bounding box center [572, 46] width 17 height 14
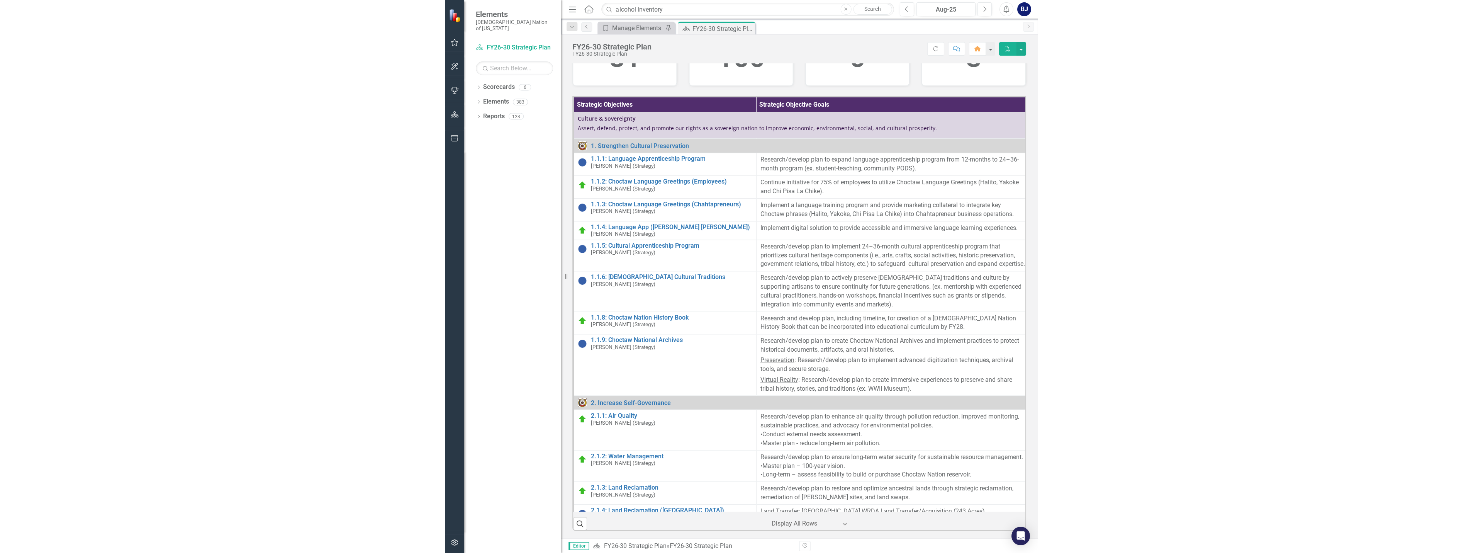
scroll to position [39, 0]
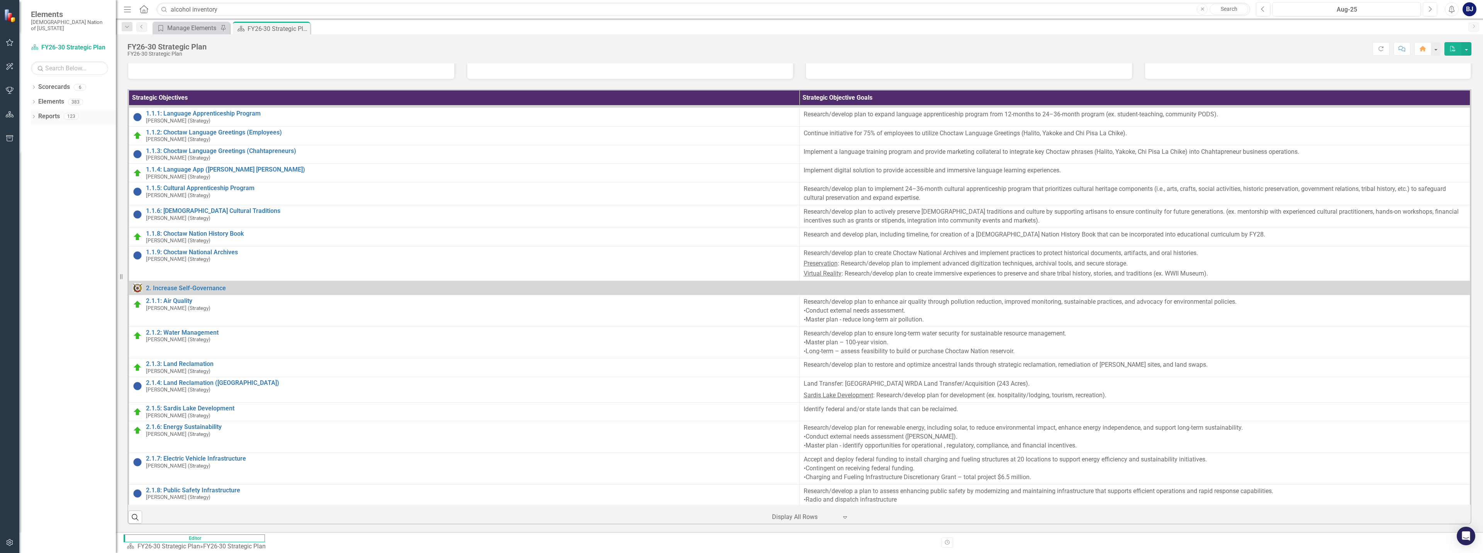
click at [36, 115] on icon "Dropdown" at bounding box center [33, 117] width 5 height 4
click at [28, 229] on icon "Dropdown" at bounding box center [25, 231] width 5 height 4
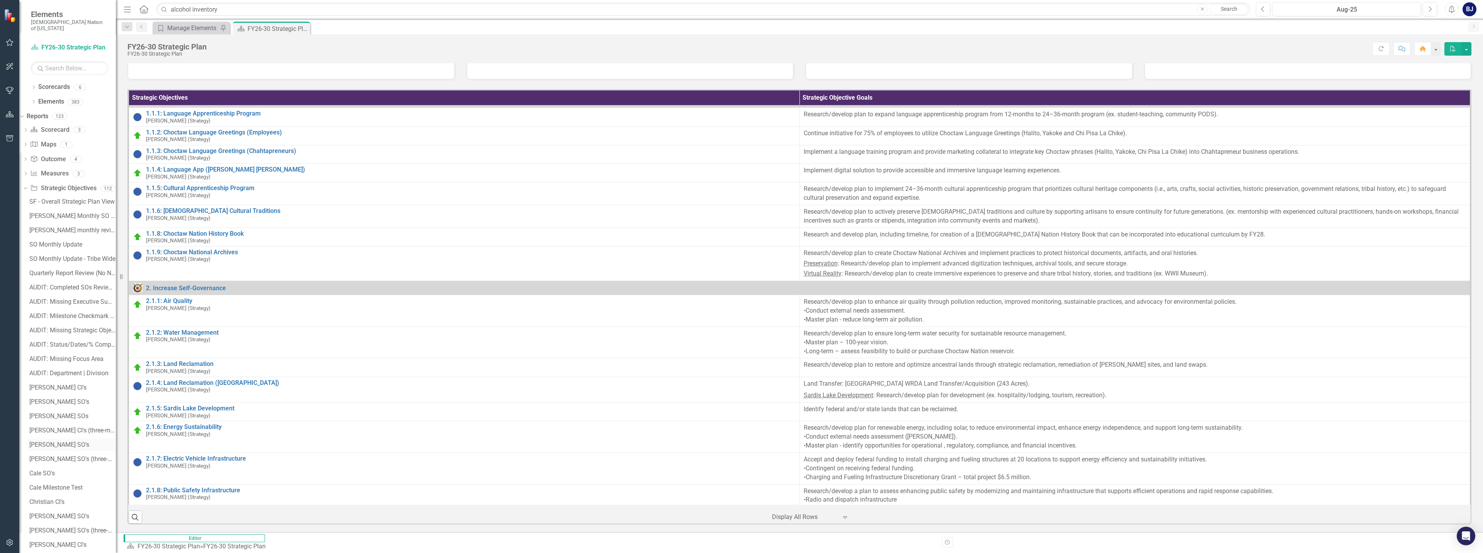
click at [61, 441] on div "[PERSON_NAME] SO's" at bounding box center [72, 444] width 86 height 7
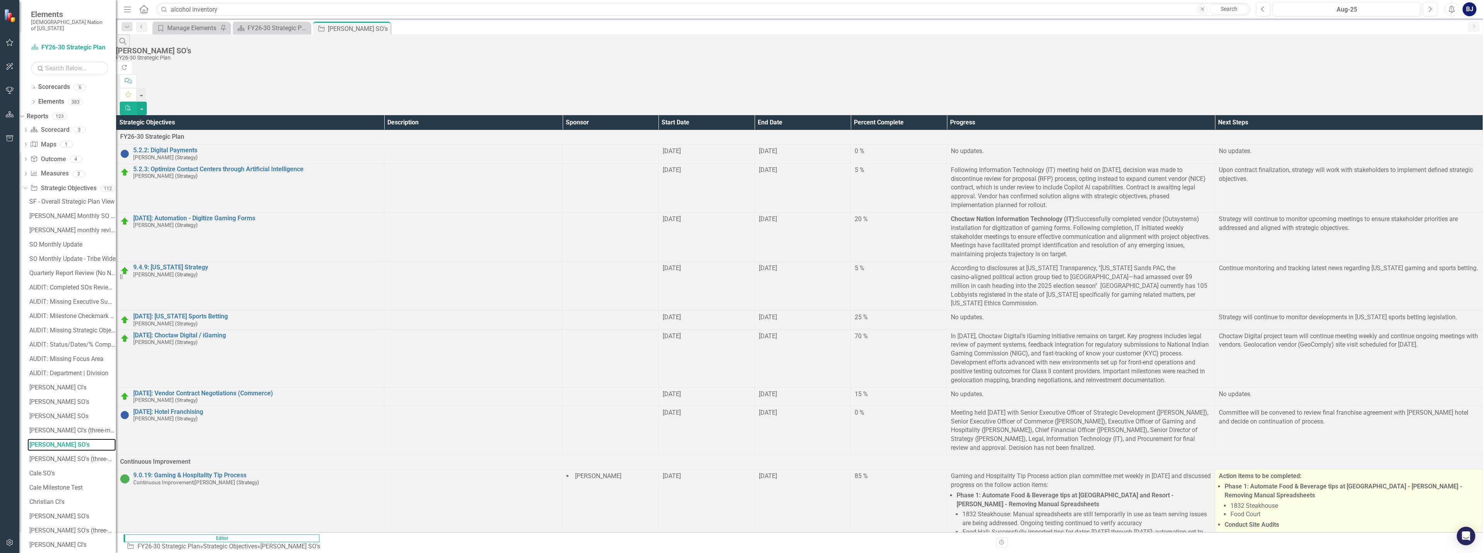
scroll to position [259, 0]
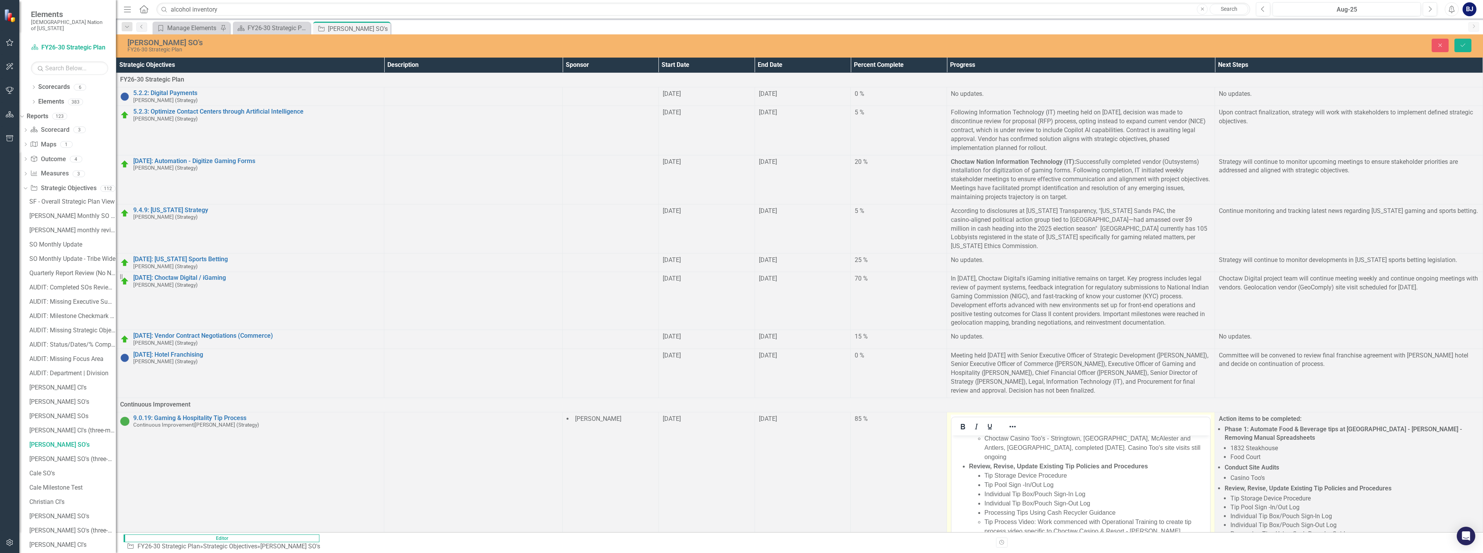
scroll to position [147, 0]
click at [592, 47] on button "Close" at bounding box center [1439, 46] width 17 height 14
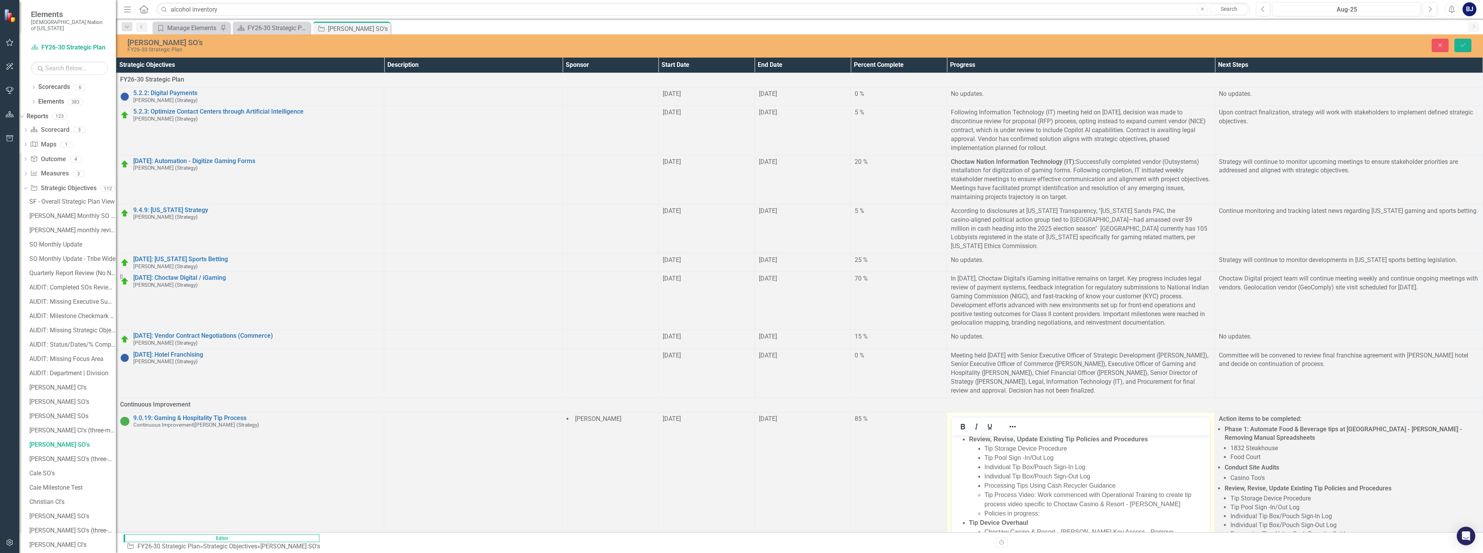
scroll to position [193, 0]
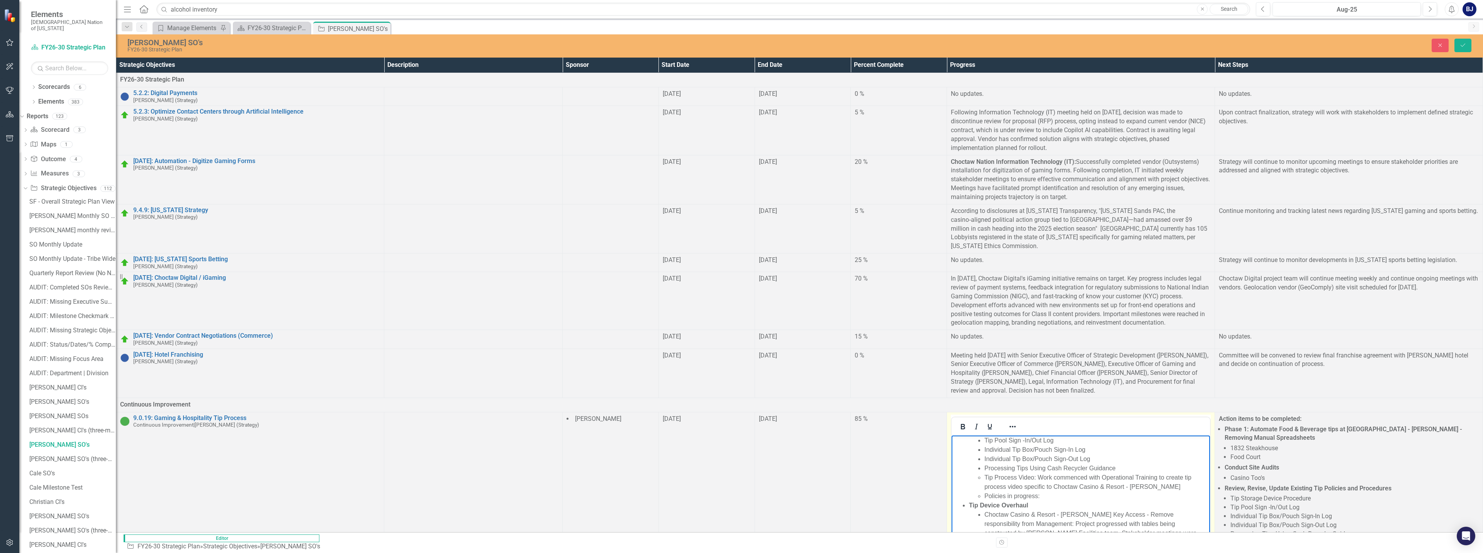
click at [592, 500] on li "Policies in progress:" at bounding box center [1096, 495] width 224 height 9
click at [592, 500] on li "Policies in progress" at bounding box center [1096, 495] width 224 height 9
click at [592, 500] on li "Numerous policies in progress" at bounding box center [1096, 495] width 224 height 9
click at [592, 44] on button "Save" at bounding box center [1462, 46] width 17 height 14
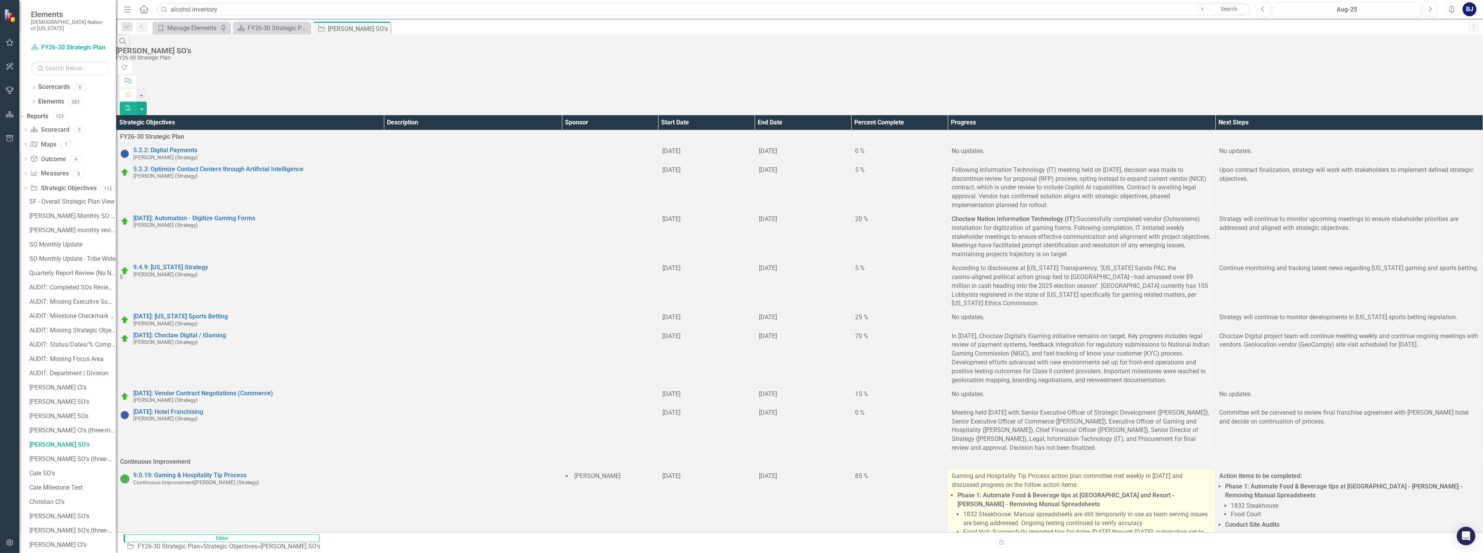
scroll to position [270, 0]
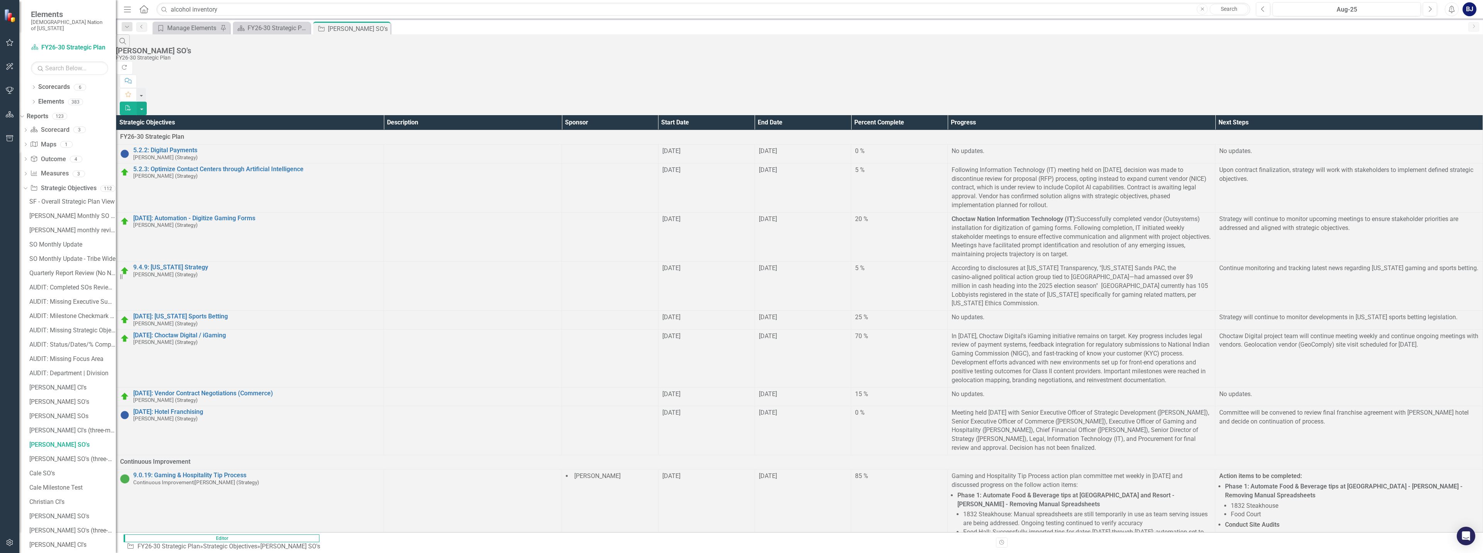
click at [592, 37] on div "Search Brooke Johnson SO's FY26-30 Strategic Plan Refresh Comment Favorite PDF" at bounding box center [799, 74] width 1367 height 81
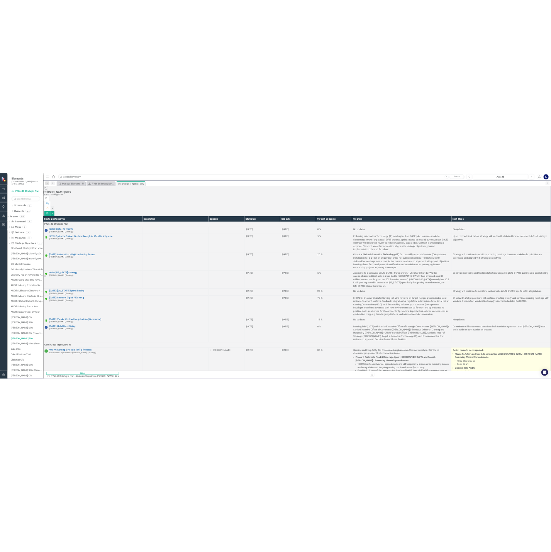
scroll to position [0, 0]
